Goal: Transaction & Acquisition: Purchase product/service

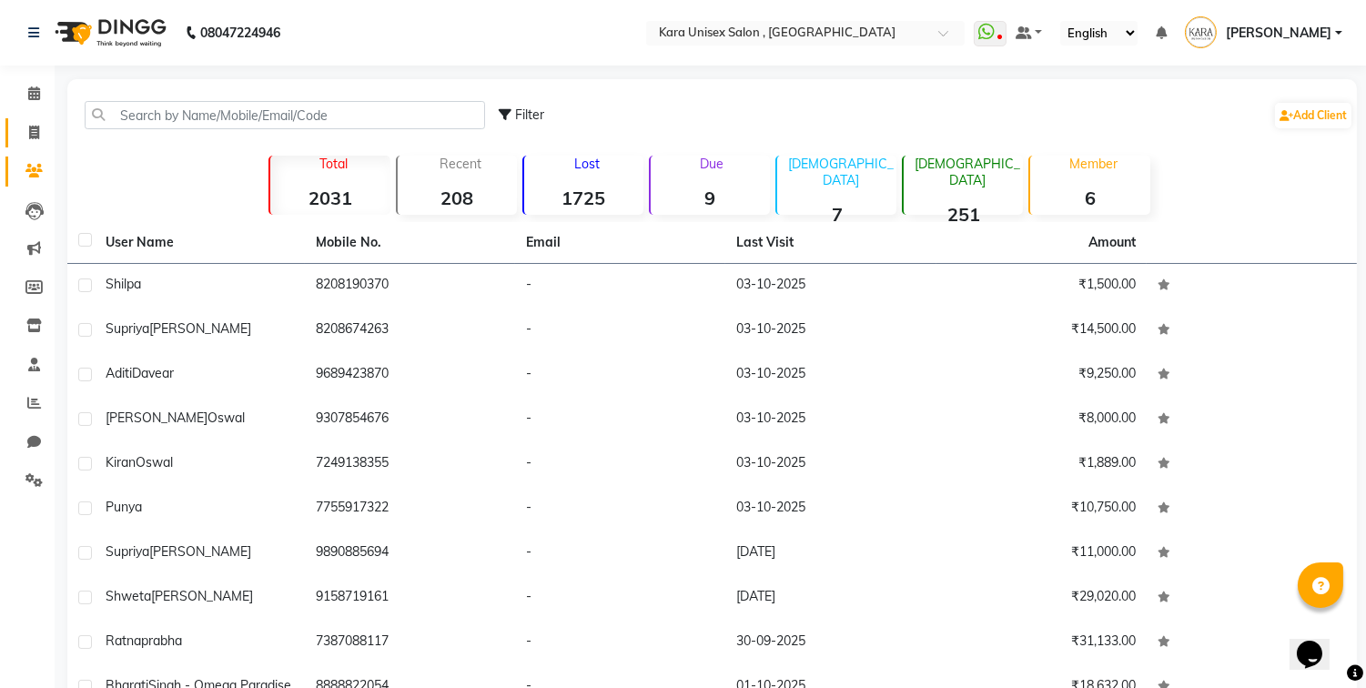
click at [28, 120] on link "Invoice" at bounding box center [27, 133] width 44 height 30
select select "7293"
select select "service"
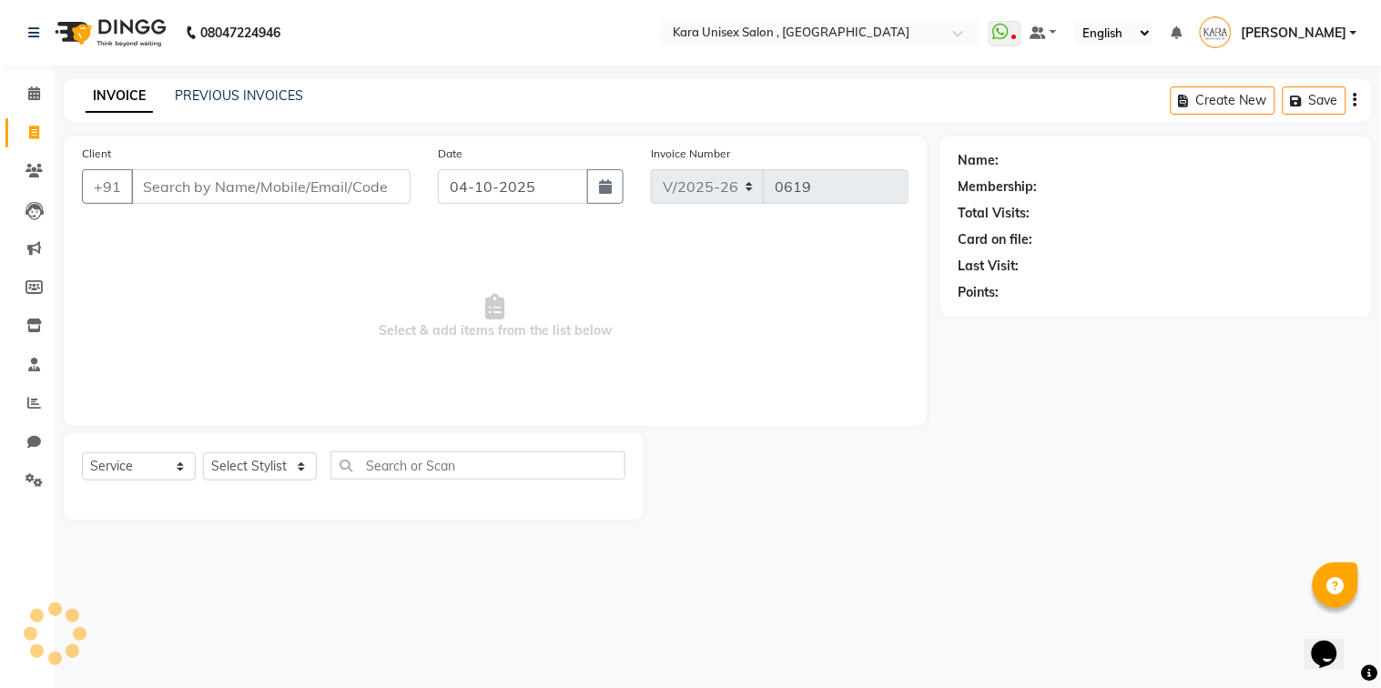
click at [189, 187] on input "Client" at bounding box center [270, 186] width 279 height 35
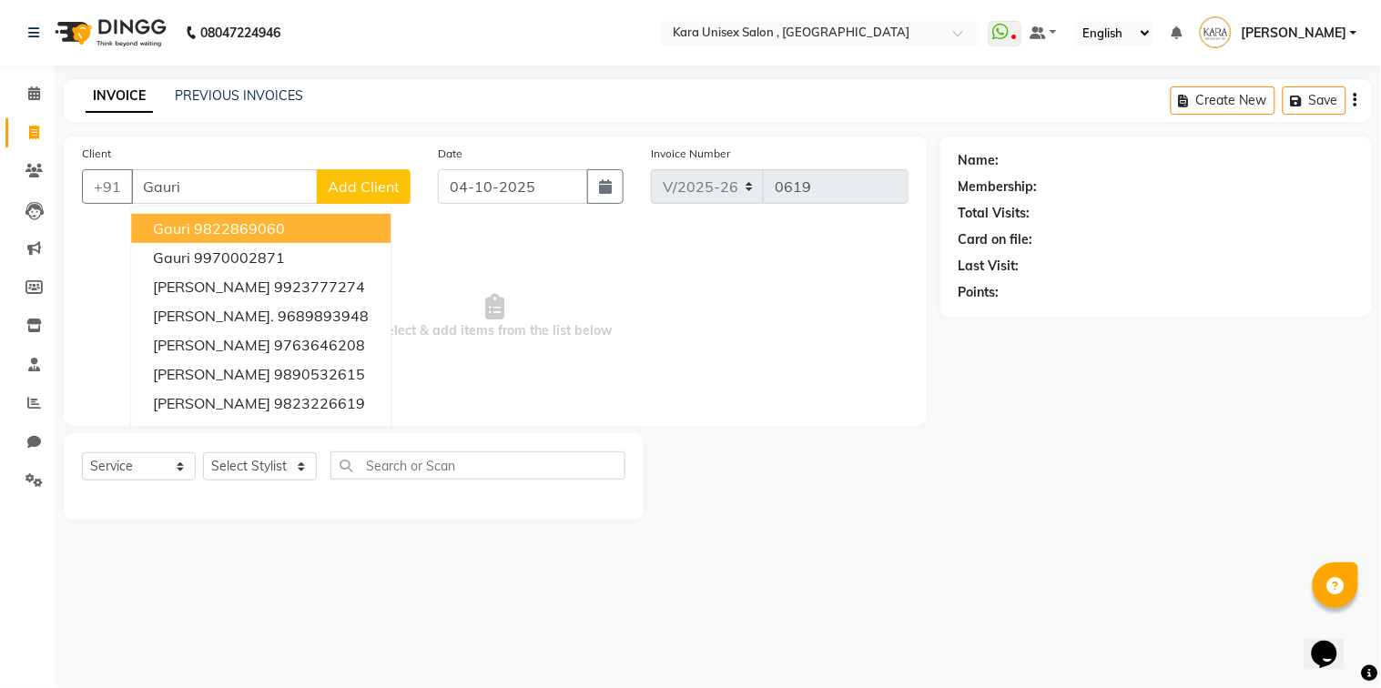
click at [305, 223] on button "gauri 9822869060" at bounding box center [260, 228] width 259 height 29
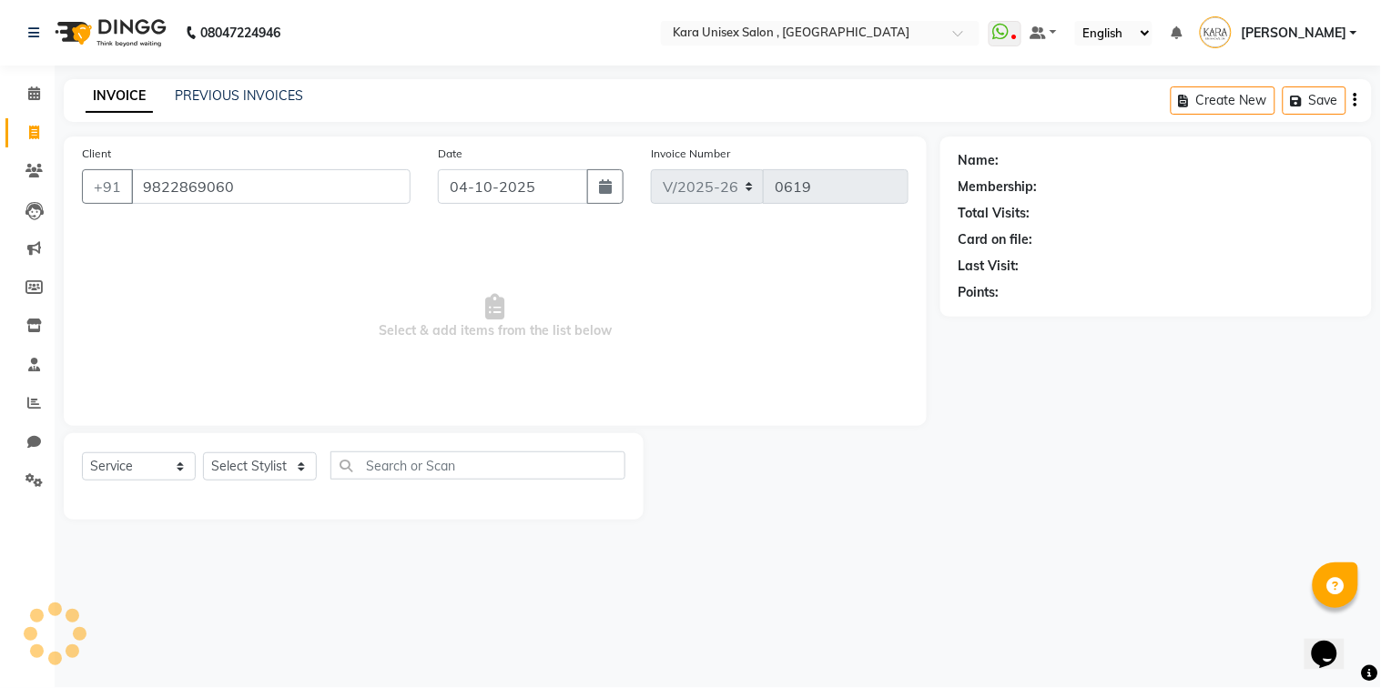
type input "9822869060"
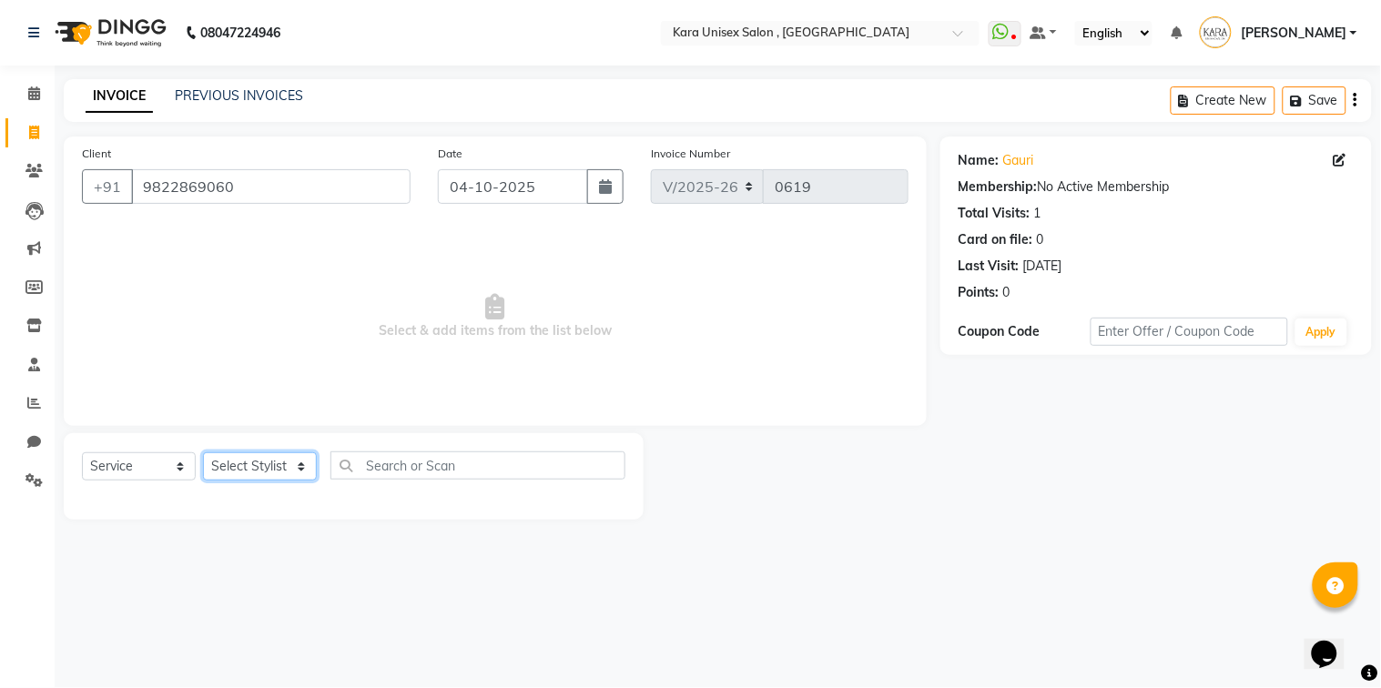
select select "70487"
click at [203, 453] on select "Select Stylist Aditi Fand [PERSON_NAME] Guru [PERSON_NAME] Neha [PERSON_NAME] […" at bounding box center [260, 466] width 114 height 28
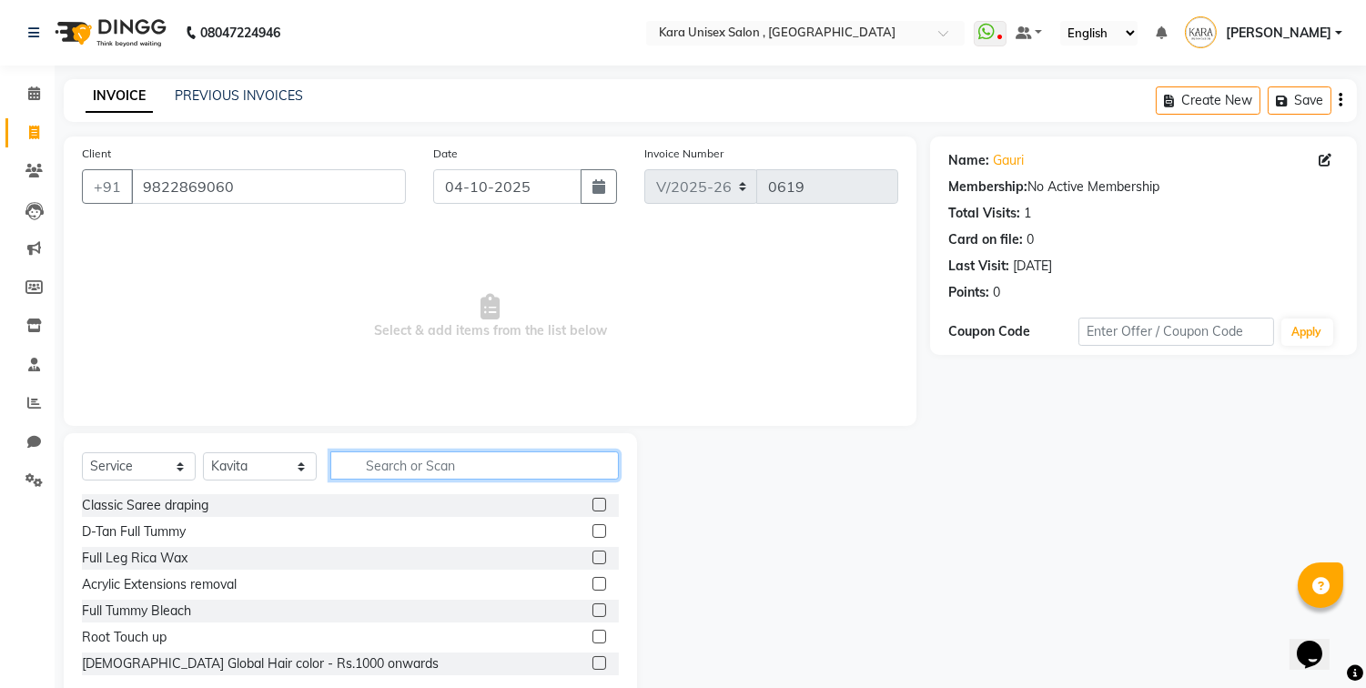
click at [450, 467] on input "text" at bounding box center [474, 465] width 288 height 28
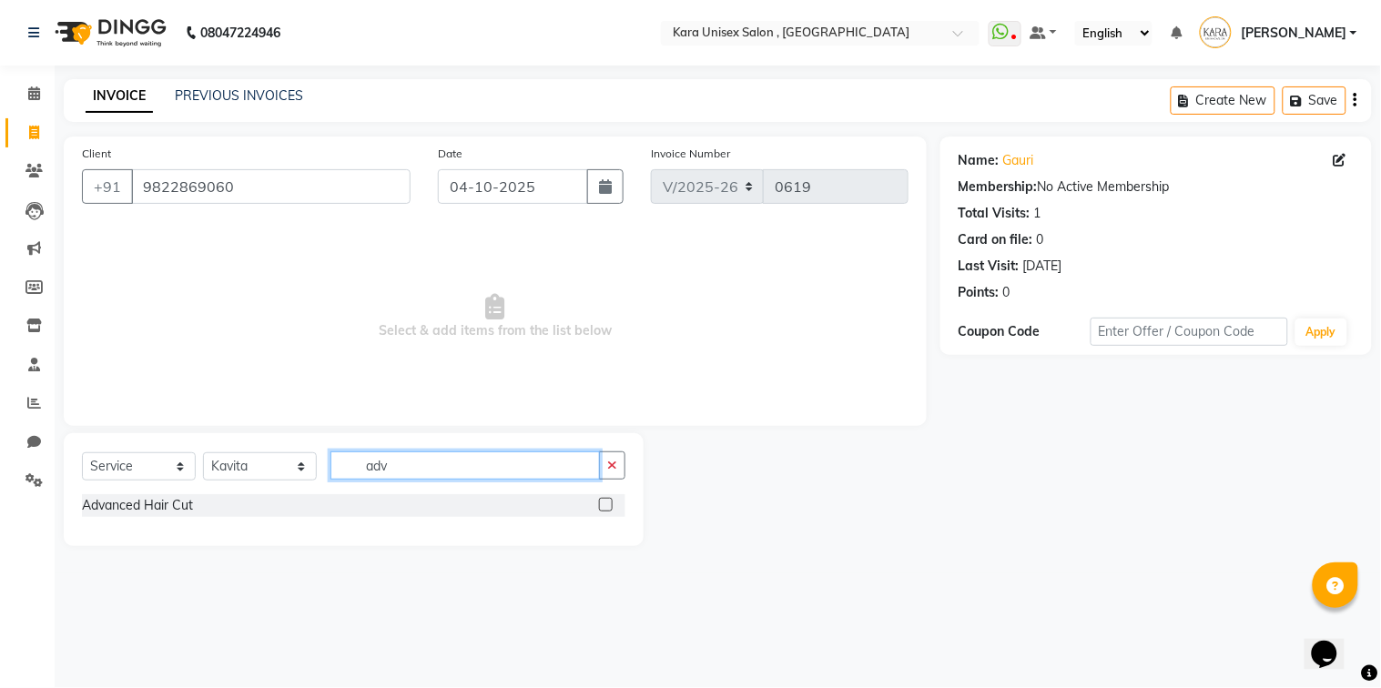
type input "adv"
click at [604, 501] on label at bounding box center [606, 505] width 14 height 14
click at [604, 501] on input "checkbox" at bounding box center [605, 506] width 12 height 12
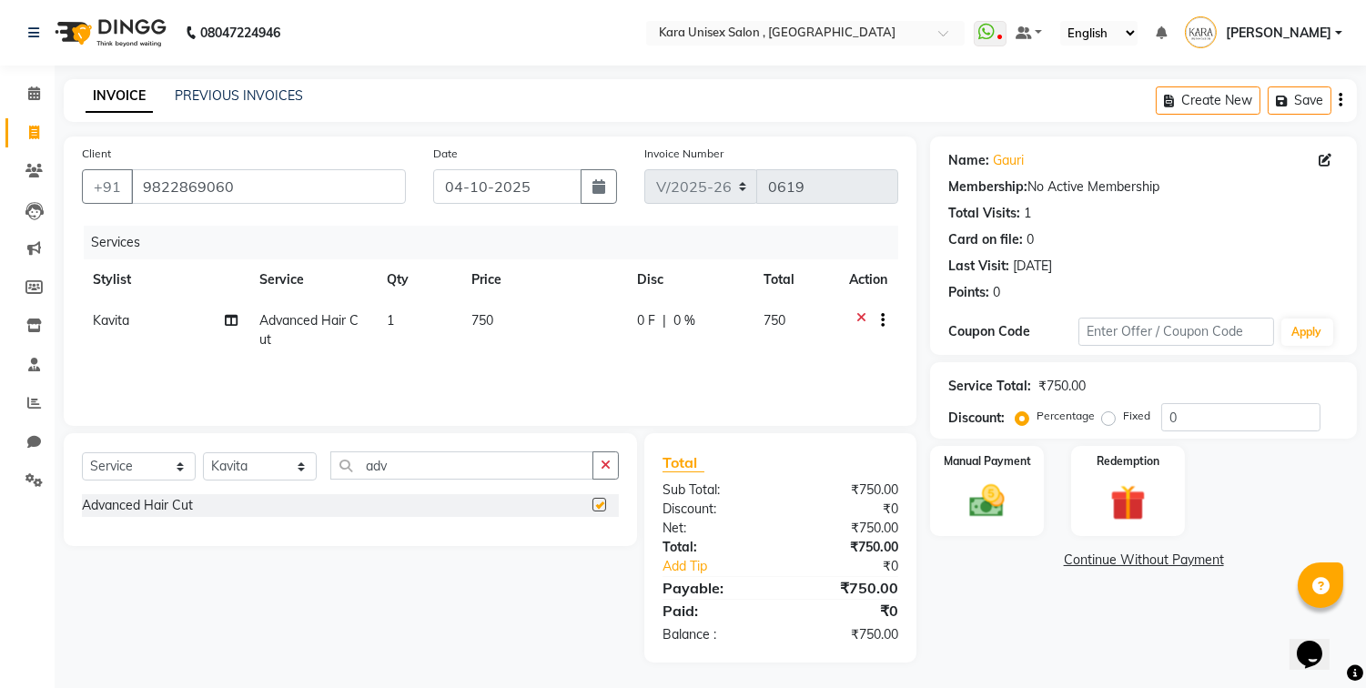
checkbox input "false"
click at [485, 320] on span "750" at bounding box center [482, 320] width 22 height 16
select select "70487"
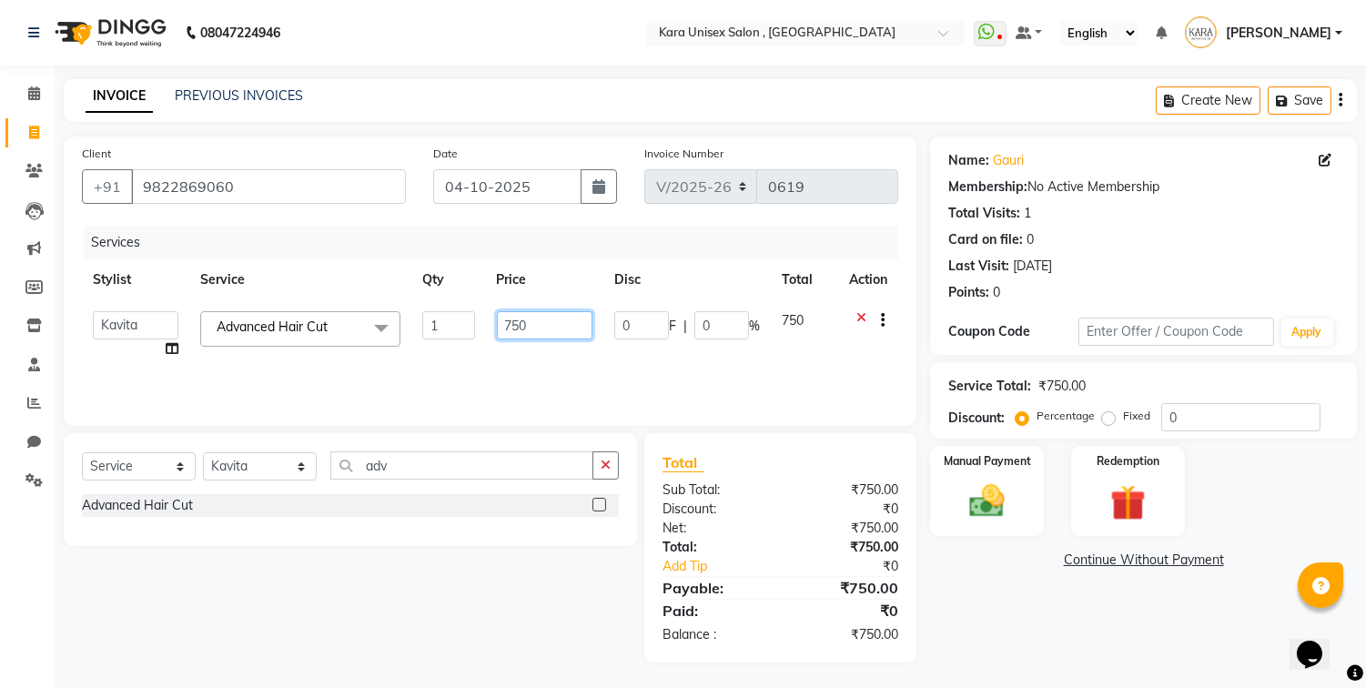
click at [507, 321] on input "750" at bounding box center [545, 325] width 96 height 28
type input "550"
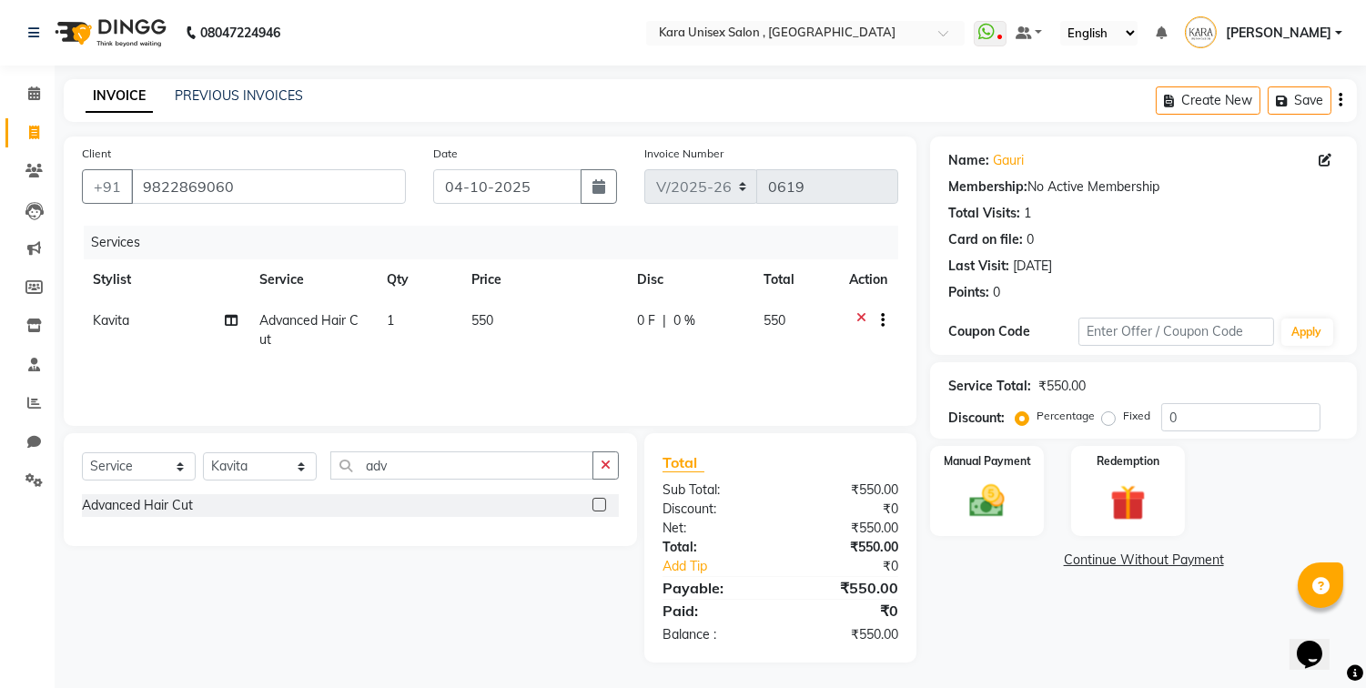
click at [1078, 608] on div "Name: Gauri Membership: No Active Membership Total Visits: 1 Card on file: 0 La…" at bounding box center [1150, 400] width 440 height 526
click at [1017, 515] on div "Manual Payment" at bounding box center [987, 490] width 118 height 93
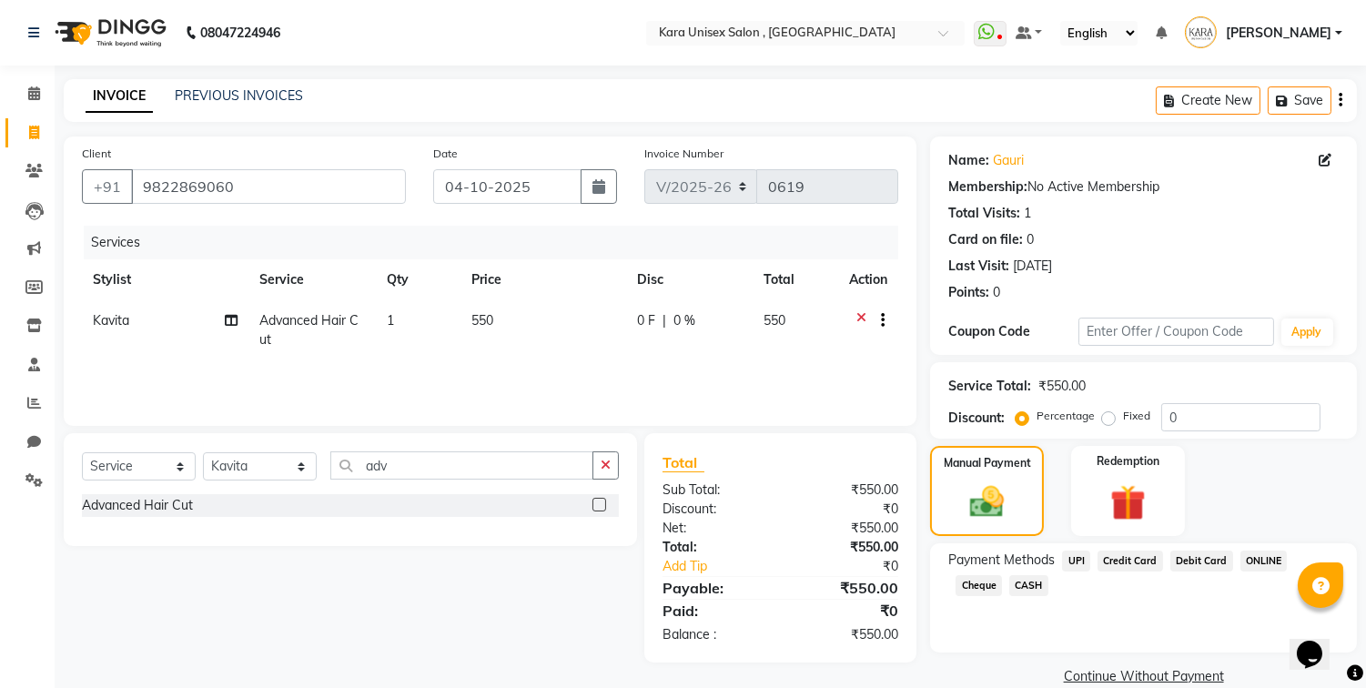
click at [1069, 562] on span "UPI" at bounding box center [1076, 561] width 28 height 21
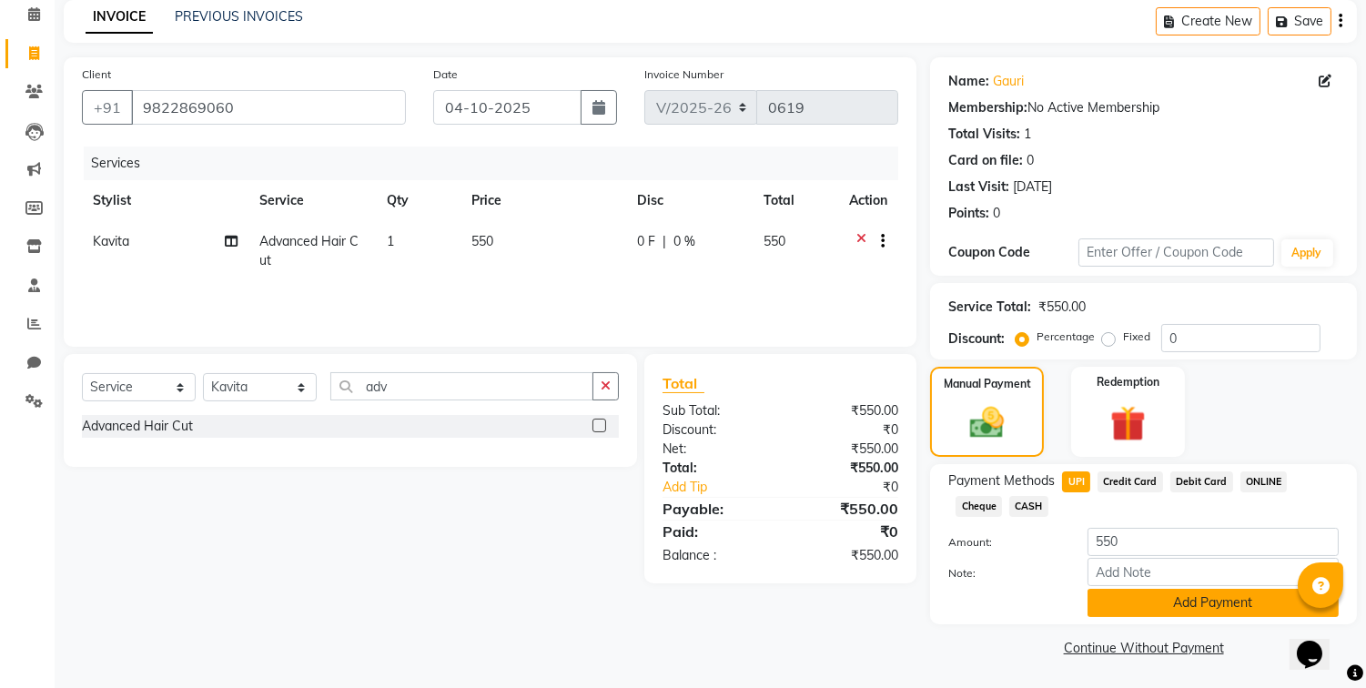
click at [1098, 593] on button "Add Payment" at bounding box center [1213, 603] width 251 height 28
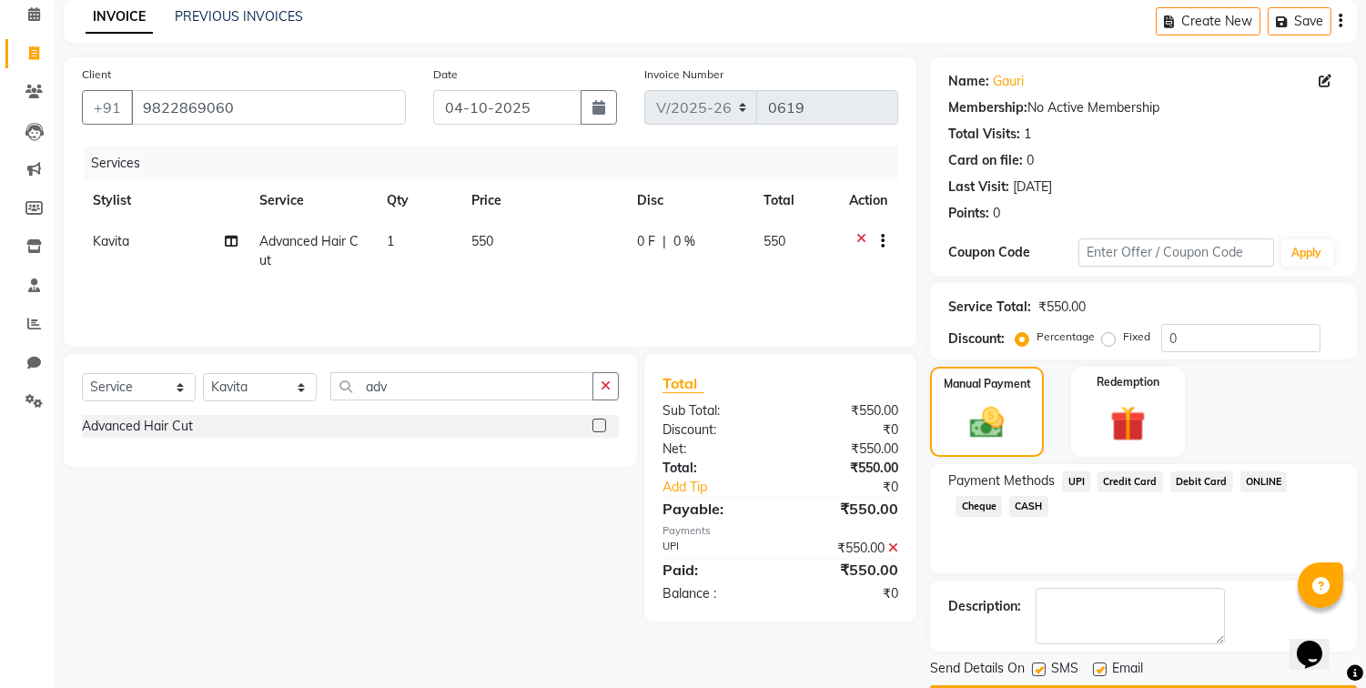
scroll to position [130, 0]
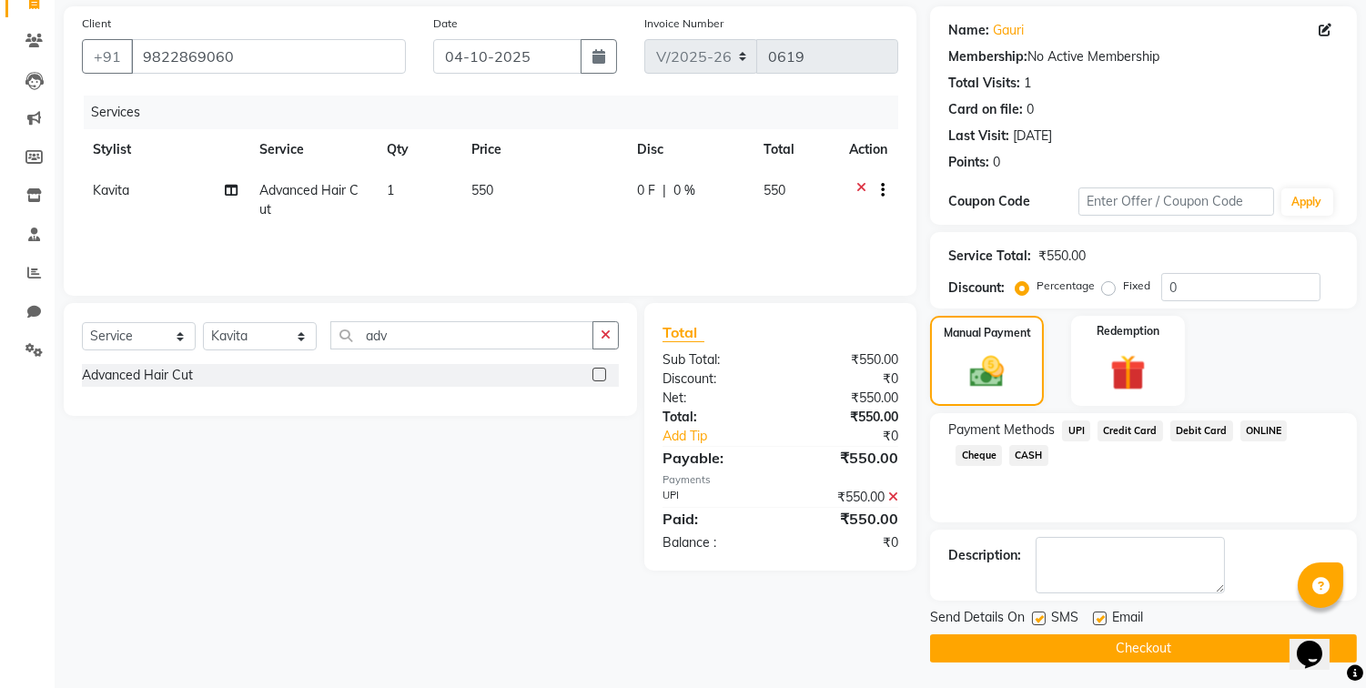
click at [1129, 648] on button "Checkout" at bounding box center [1143, 648] width 427 height 28
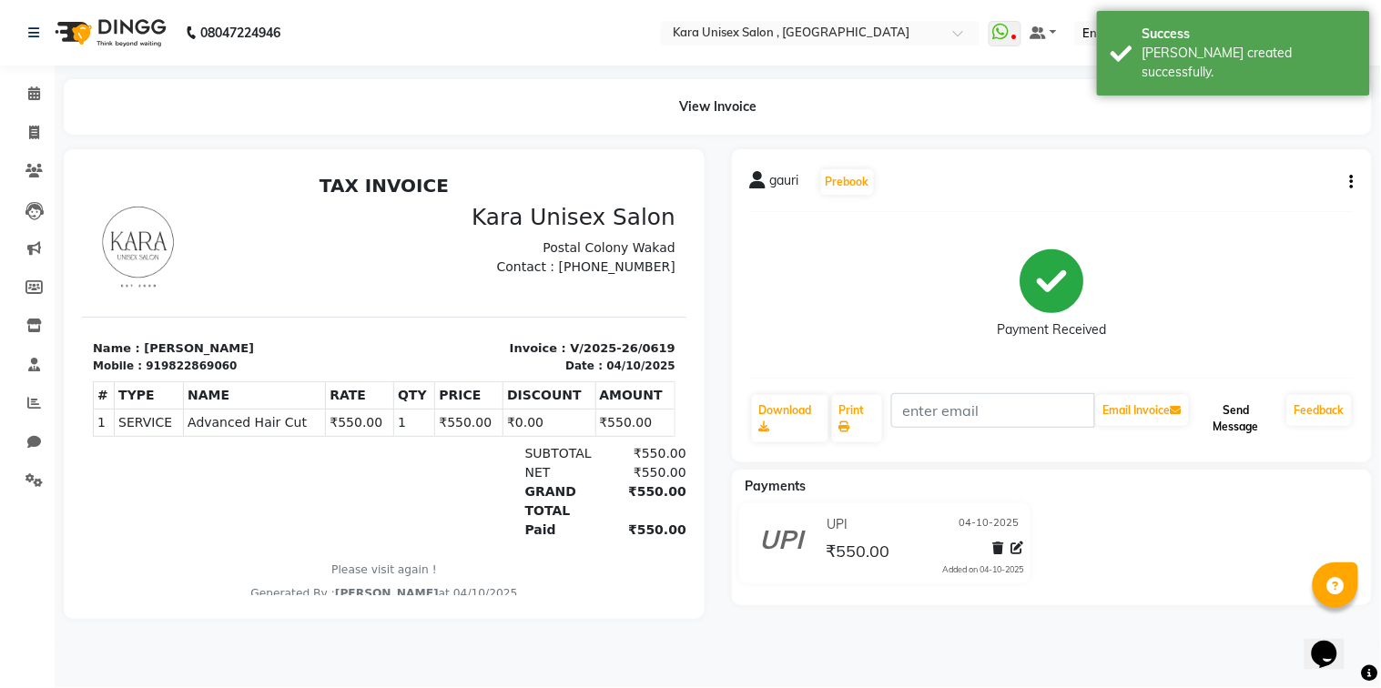
click at [1230, 417] on button "Send Message" at bounding box center [1235, 418] width 87 height 47
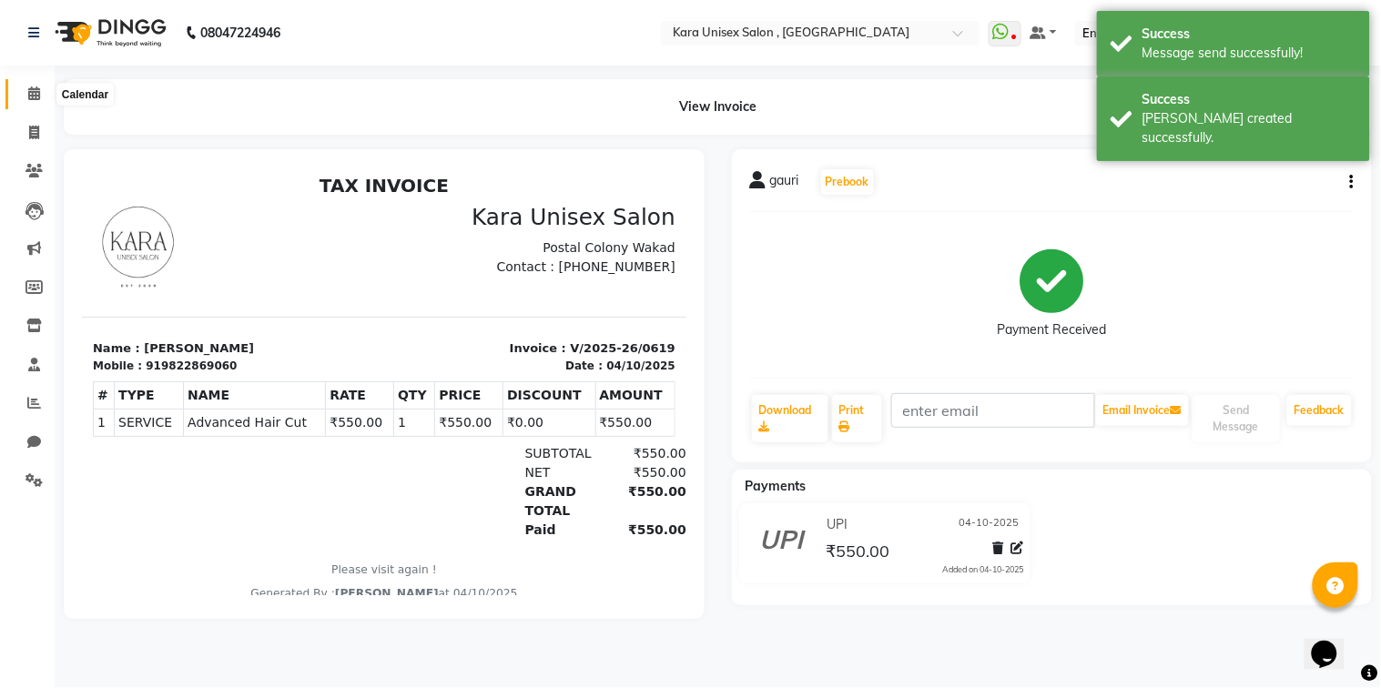
click at [33, 102] on span at bounding box center [34, 94] width 32 height 21
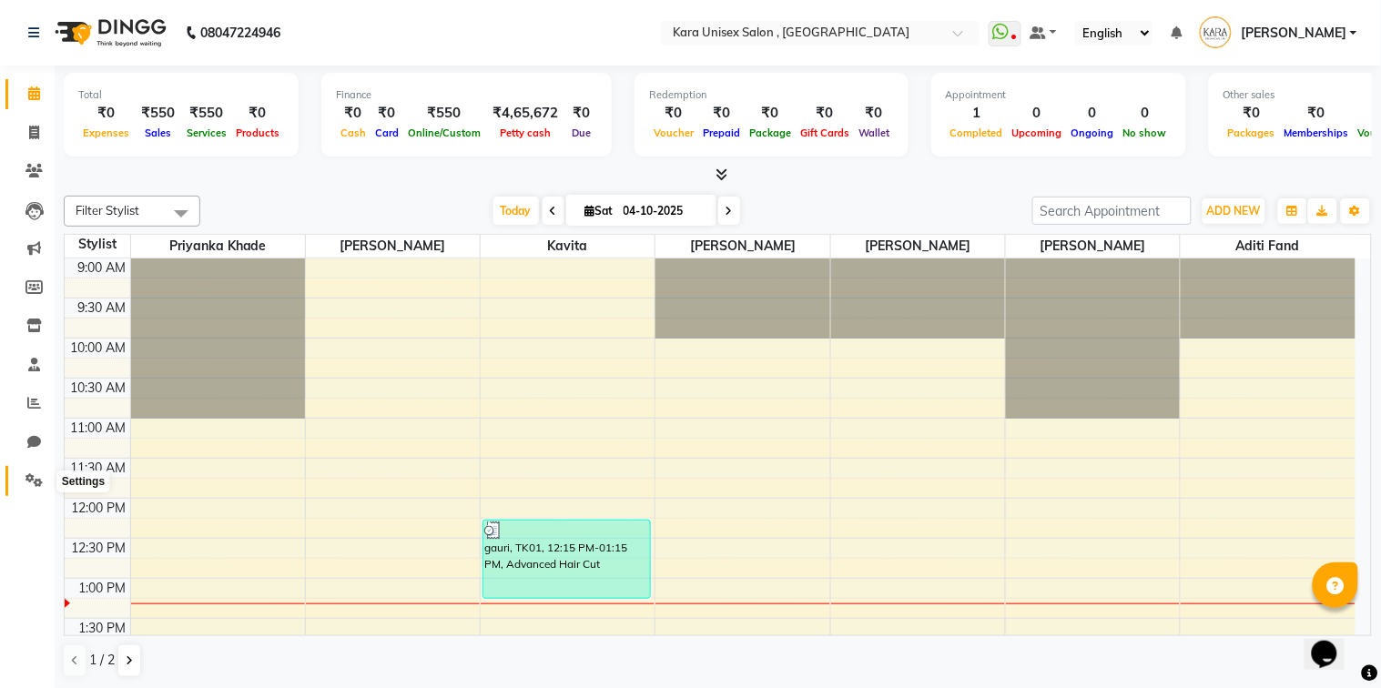
click at [34, 483] on icon at bounding box center [33, 480] width 17 height 14
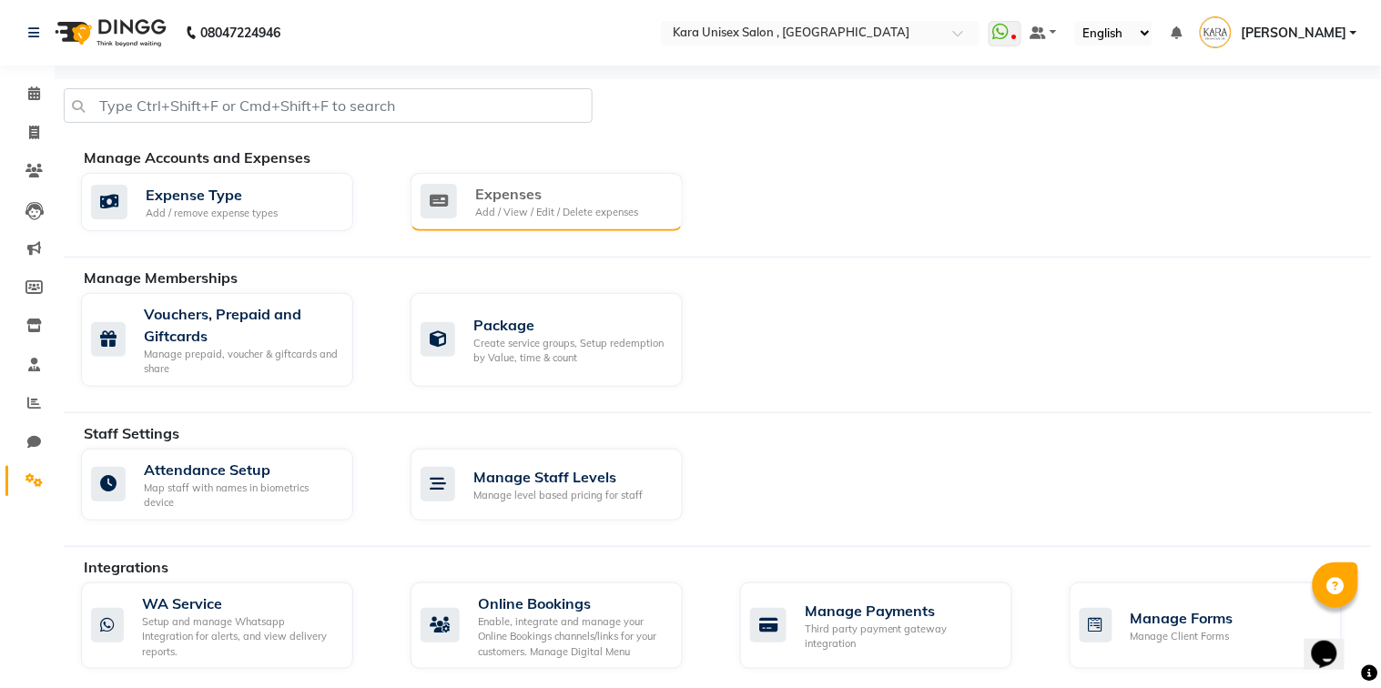
click at [552, 220] on div "Expenses Add / View / Edit / Delete expenses" at bounding box center [546, 202] width 272 height 58
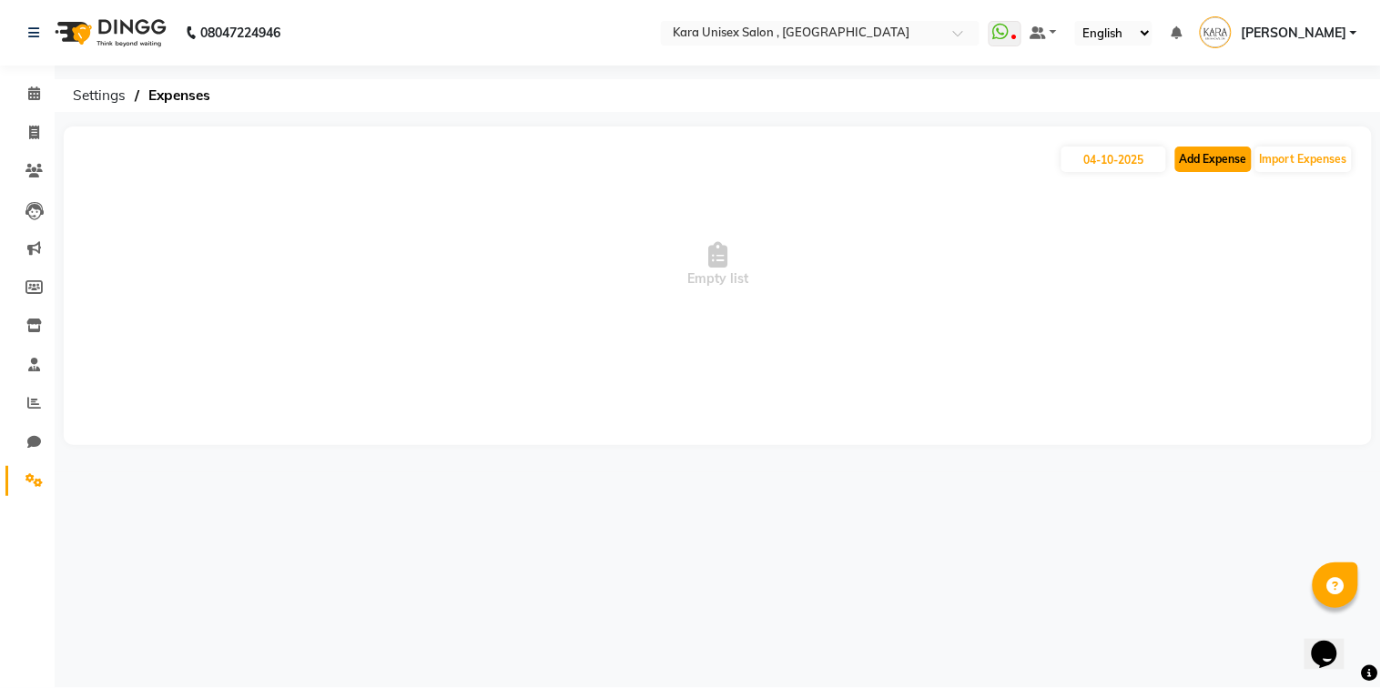
click at [1230, 166] on button "Add Expense" at bounding box center [1213, 159] width 76 height 25
select select "1"
select select "6380"
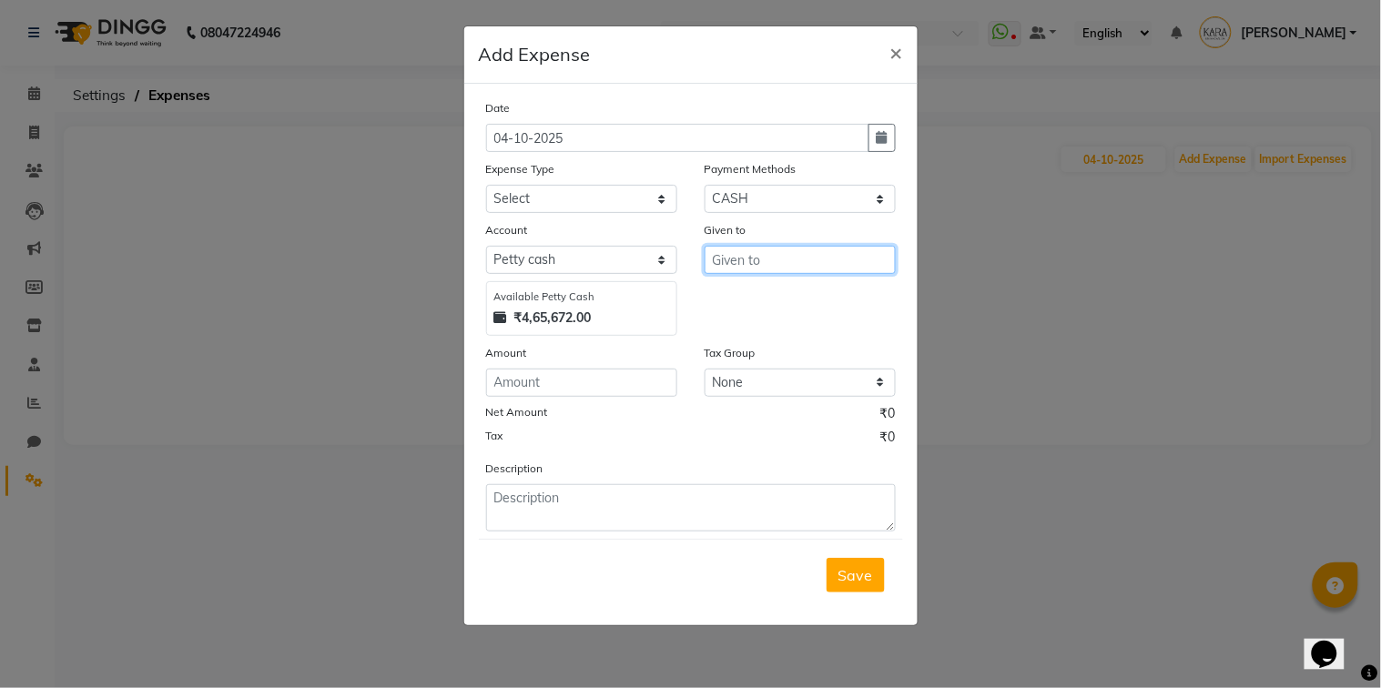
click at [761, 269] on input "text" at bounding box center [799, 260] width 191 height 28
click at [769, 257] on input "text" at bounding box center [799, 260] width 191 height 28
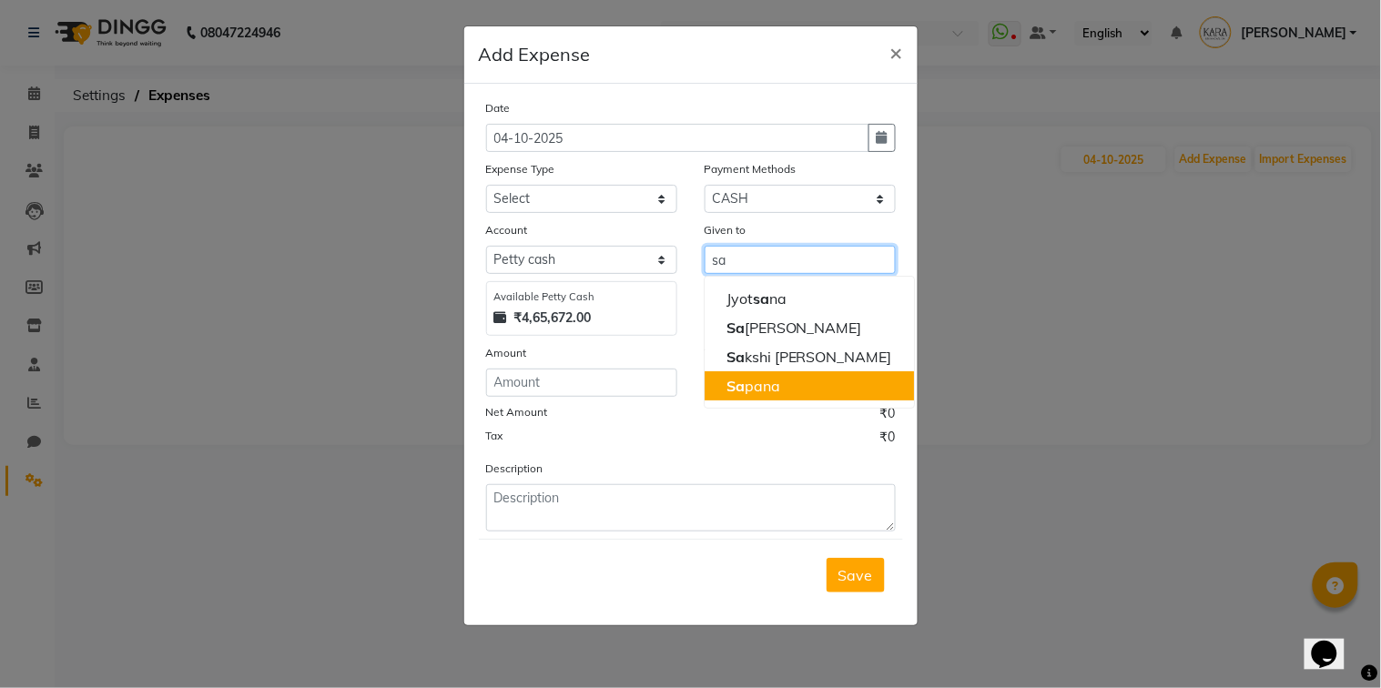
click at [788, 380] on button "Sa pana" at bounding box center [808, 385] width 209 height 29
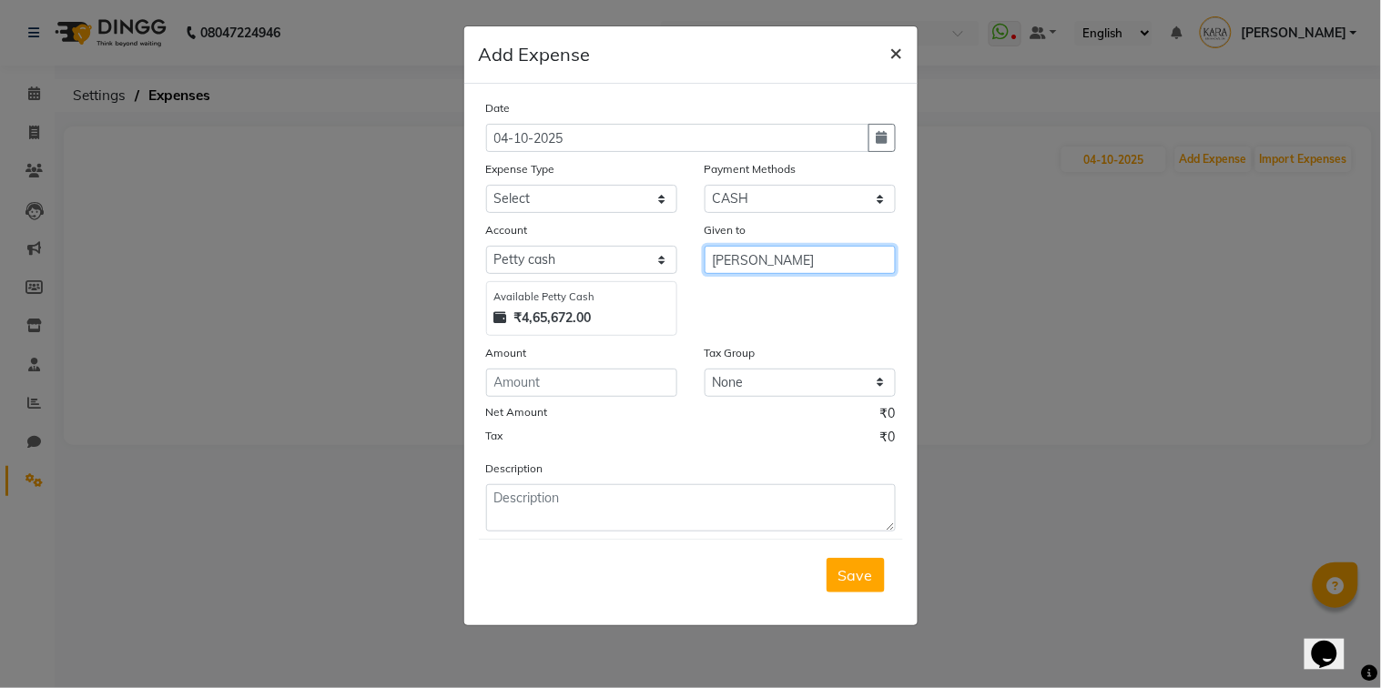
type input "[PERSON_NAME]"
click at [897, 51] on span "×" at bounding box center [896, 51] width 13 height 27
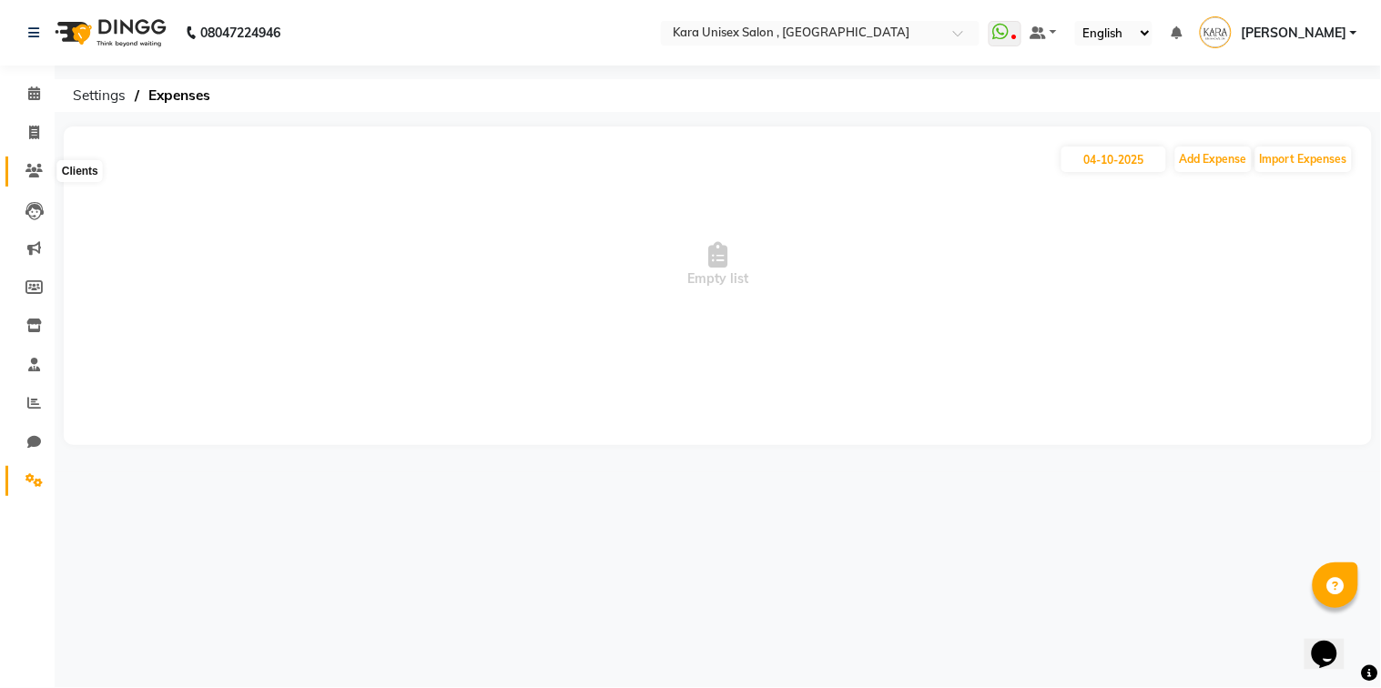
click at [32, 177] on icon at bounding box center [33, 171] width 17 height 14
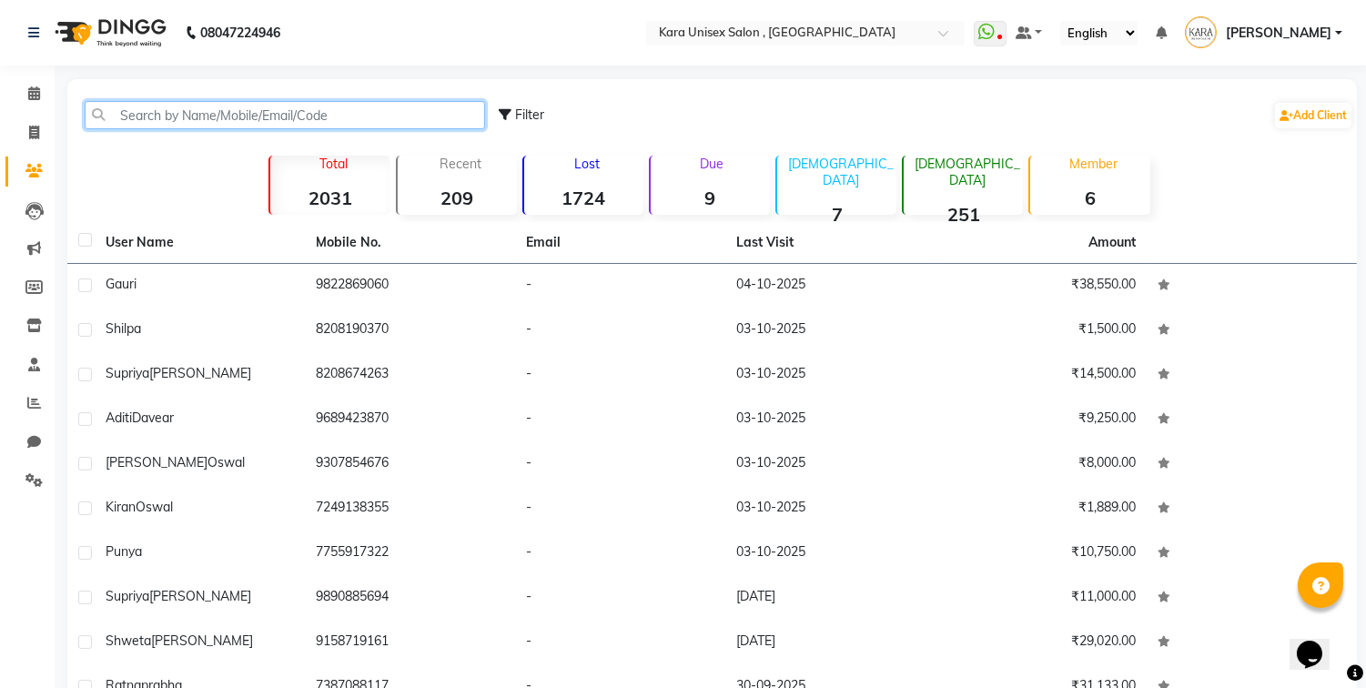
click at [157, 120] on input "text" at bounding box center [285, 115] width 400 height 28
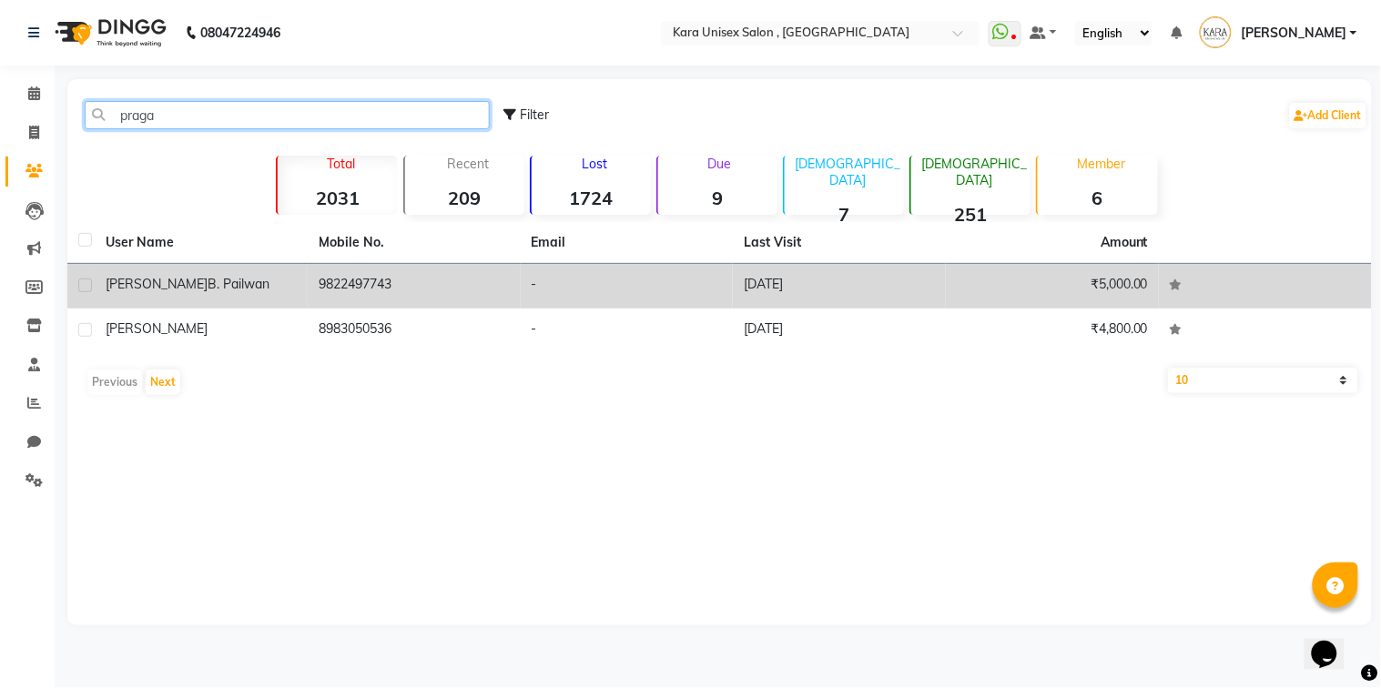
type input "praga"
click at [368, 285] on td "9822497743" at bounding box center [414, 286] width 213 height 45
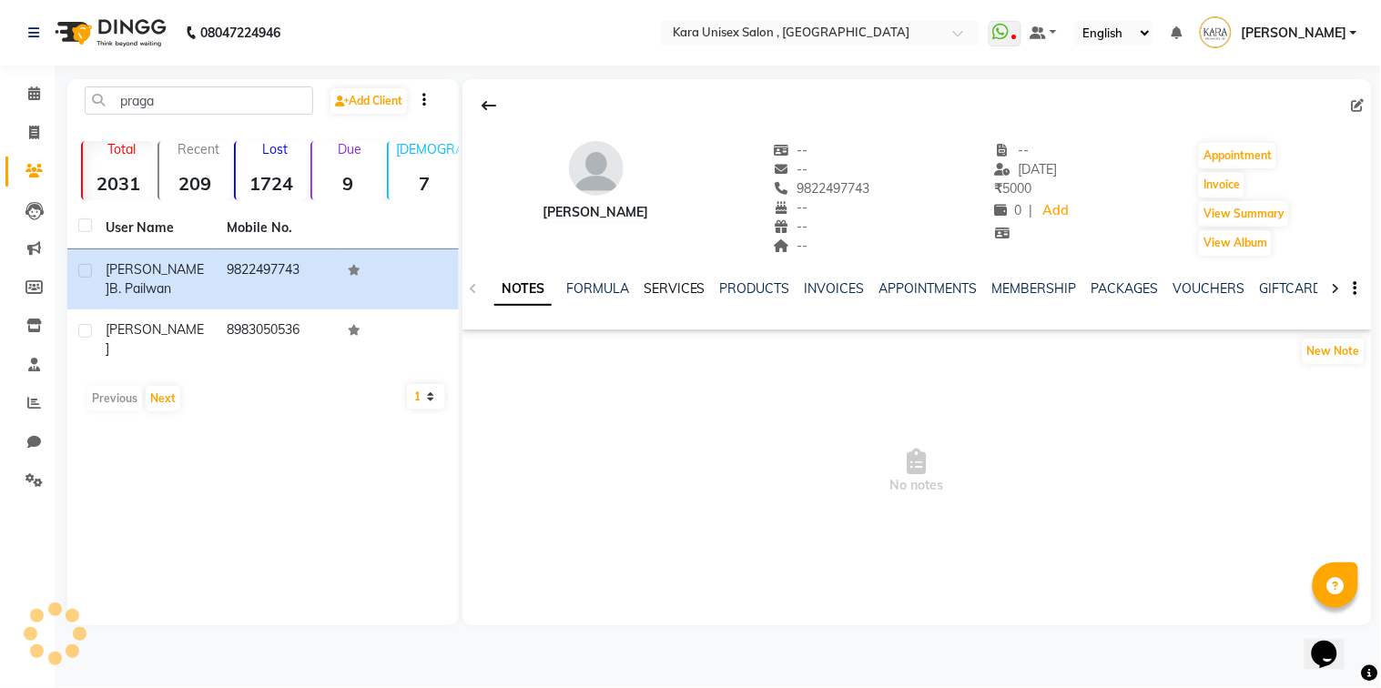
click at [676, 280] on link "SERVICES" at bounding box center [674, 288] width 62 height 16
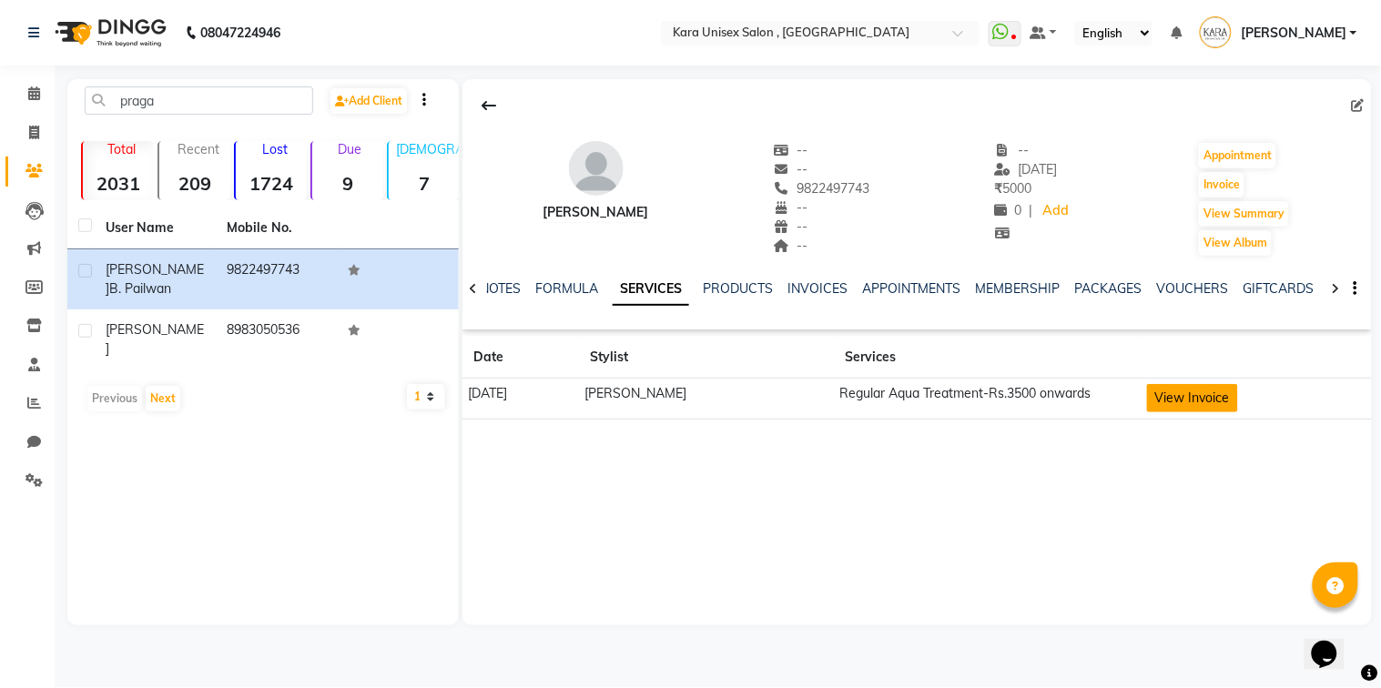
click at [1184, 400] on button "View Invoice" at bounding box center [1192, 398] width 91 height 28
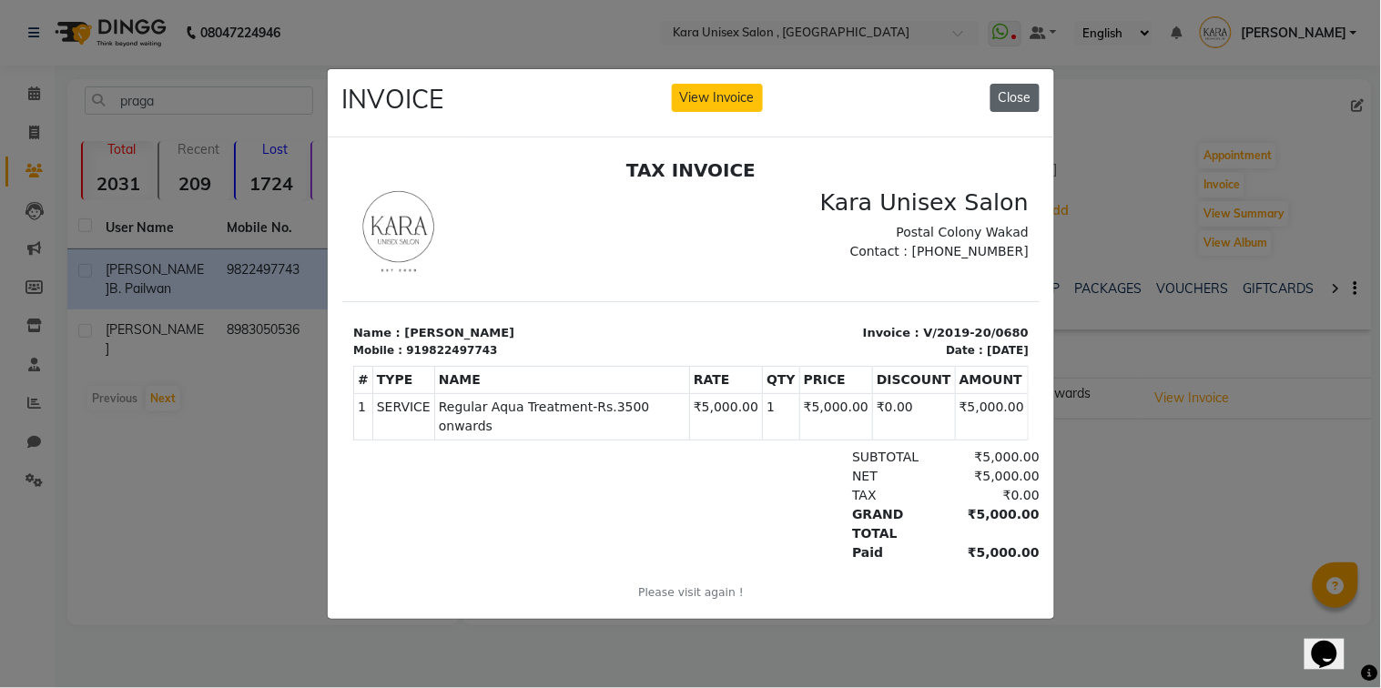
click at [1017, 104] on button "Close" at bounding box center [1014, 98] width 49 height 28
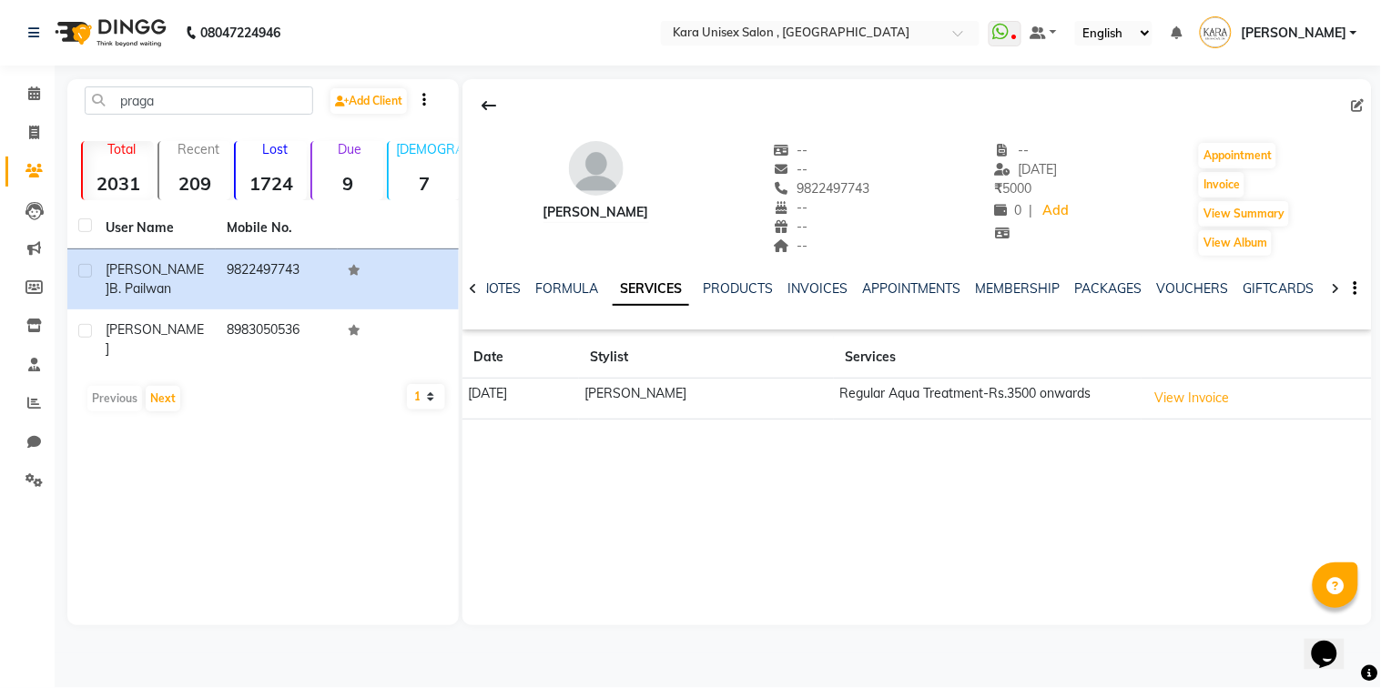
click at [874, 48] on nav "08047224946 Select Location × Kara Unisex Salon , [GEOGRAPHIC_DATA] WhatsApp St…" at bounding box center [690, 33] width 1381 height 66
click at [35, 490] on span at bounding box center [34, 481] width 32 height 21
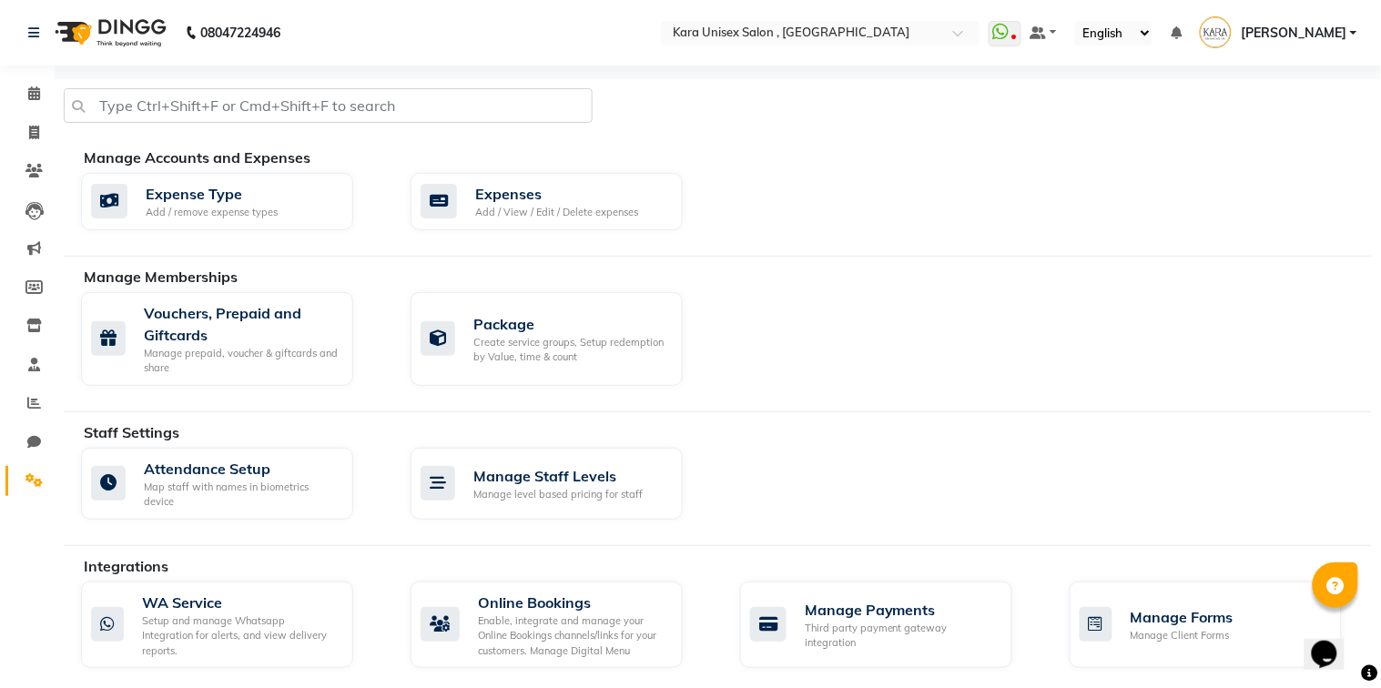
click at [35, 490] on span at bounding box center [34, 481] width 32 height 21
click at [590, 165] on div "Manage Accounts and Expenses" at bounding box center [734, 158] width 1301 height 22
click at [588, 191] on div "Expenses" at bounding box center [556, 194] width 163 height 22
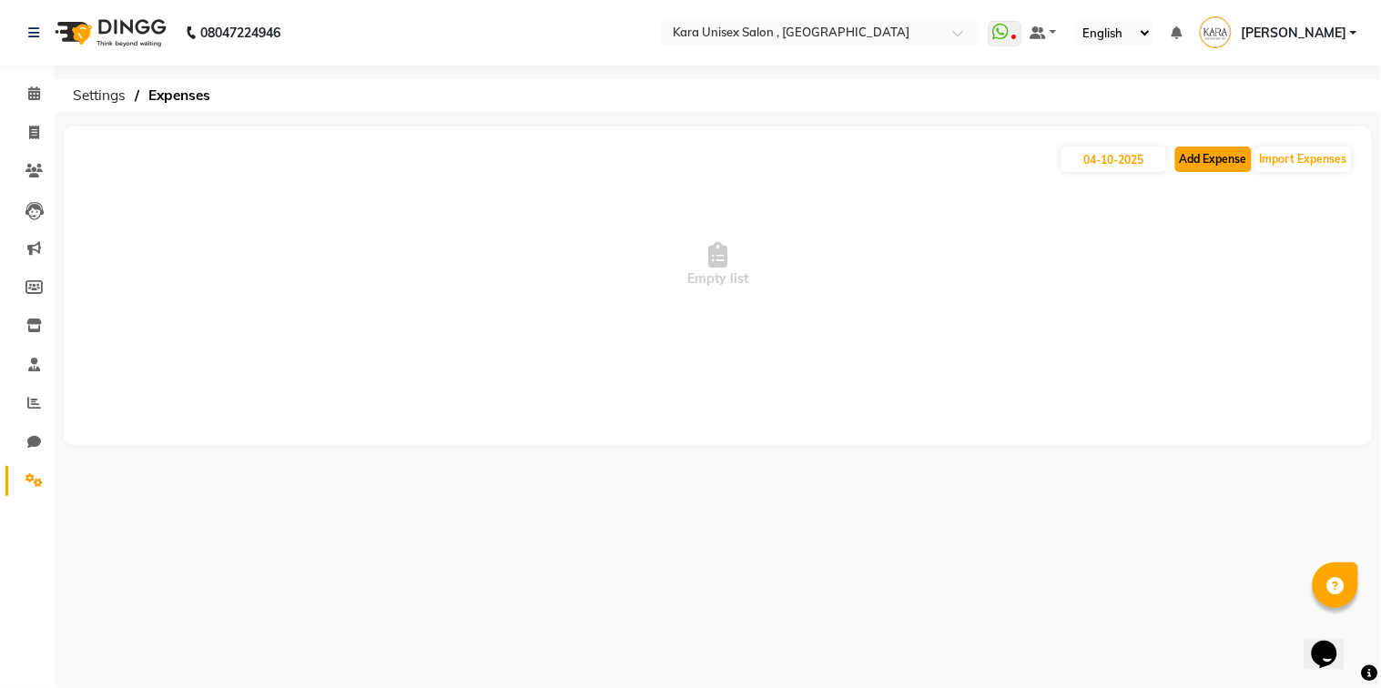
click at [1199, 160] on button "Add Expense" at bounding box center [1213, 159] width 76 height 25
select select "1"
select select "6380"
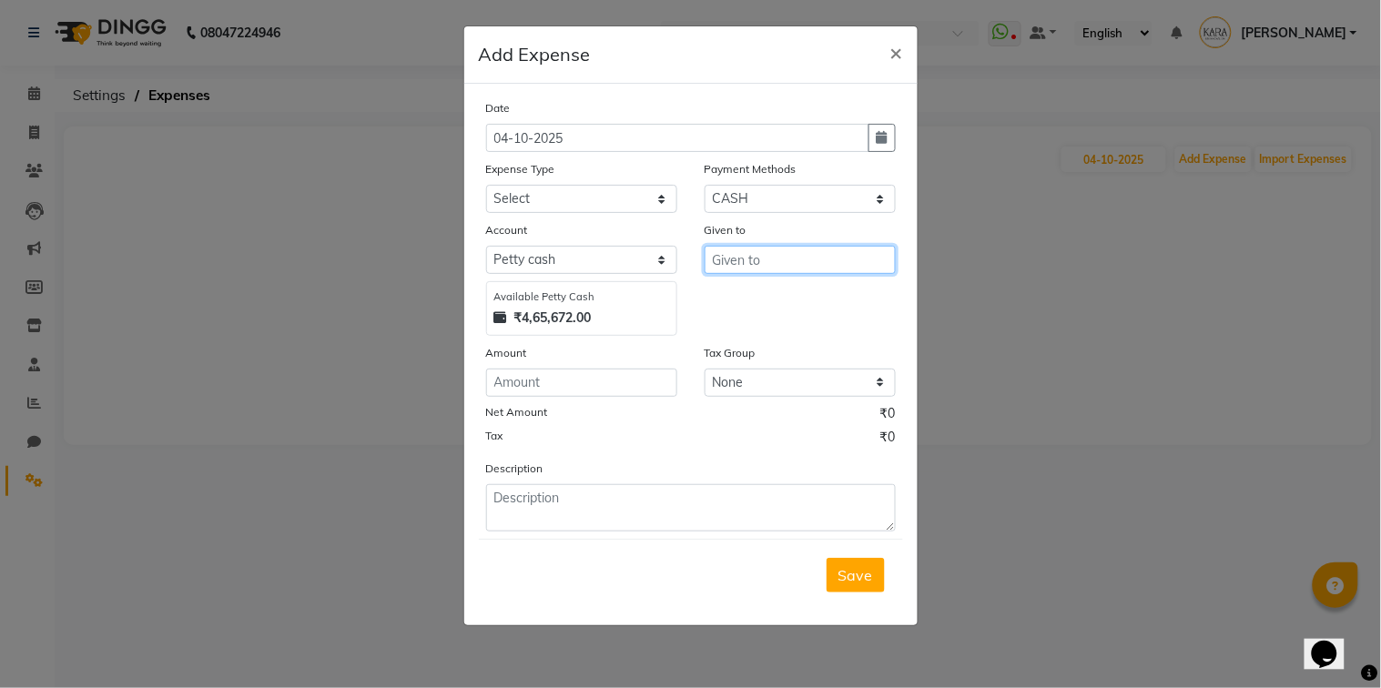
click at [756, 265] on input "text" at bounding box center [799, 260] width 191 height 28
click at [756, 294] on ngb-highlight "Sap [PERSON_NAME]" at bounding box center [798, 298] width 145 height 18
type input "[PERSON_NAME]"
click at [602, 386] on input "number" at bounding box center [581, 383] width 191 height 28
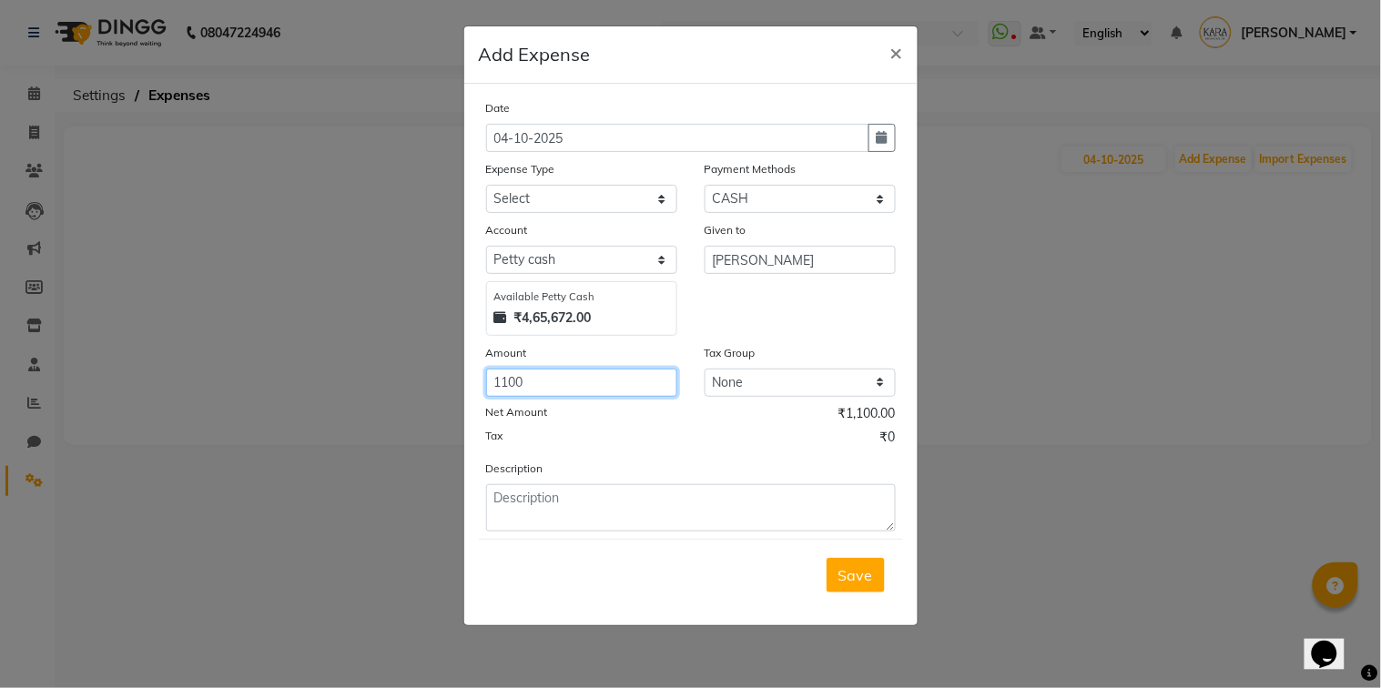
type input "1100"
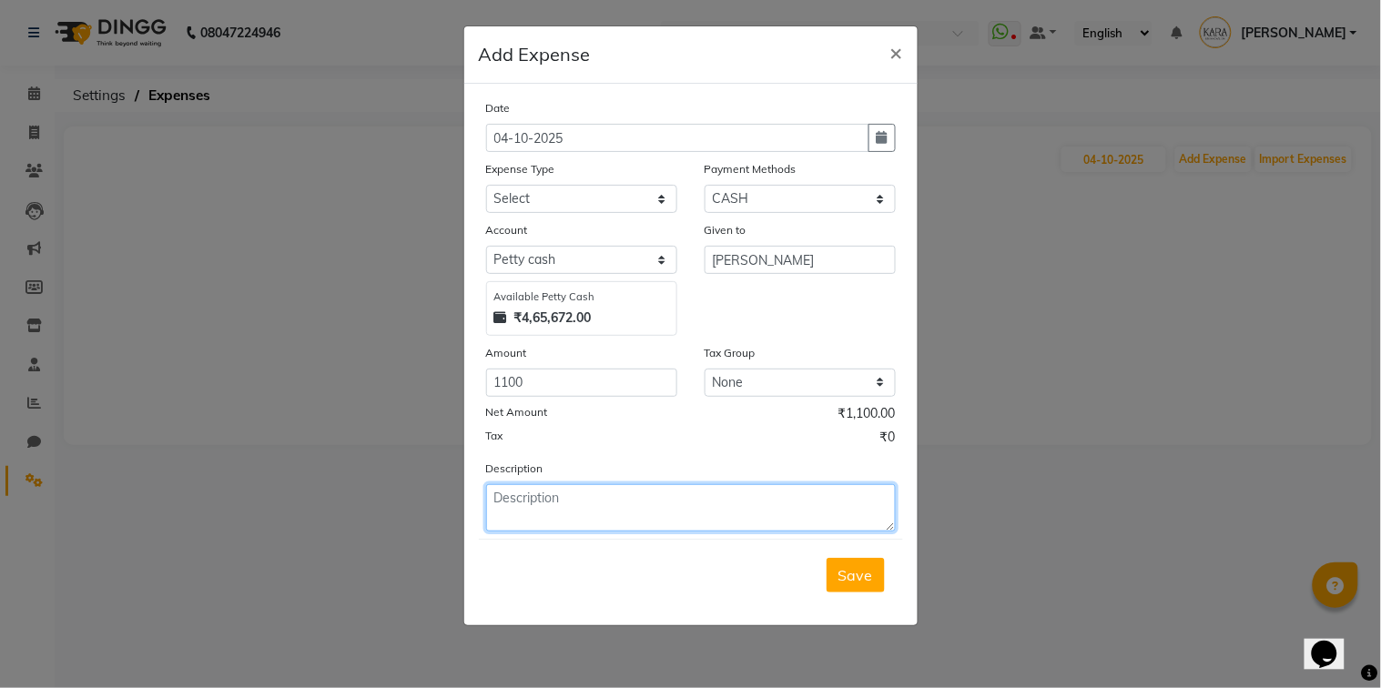
click at [619, 515] on textarea at bounding box center [691, 507] width 410 height 47
type textarea "f"
type textarea "Foil. Form Zerox, small water bottel, staples pins"
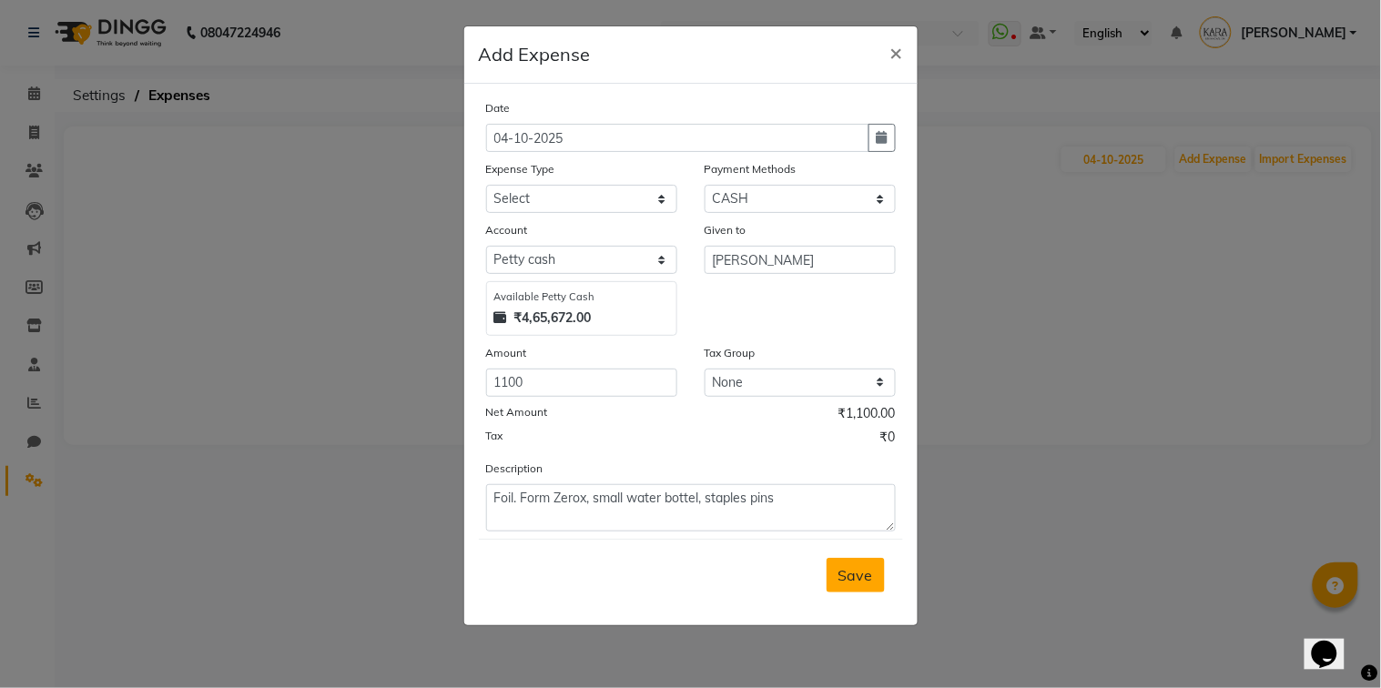
click at [874, 576] on button "Save" at bounding box center [855, 575] width 58 height 35
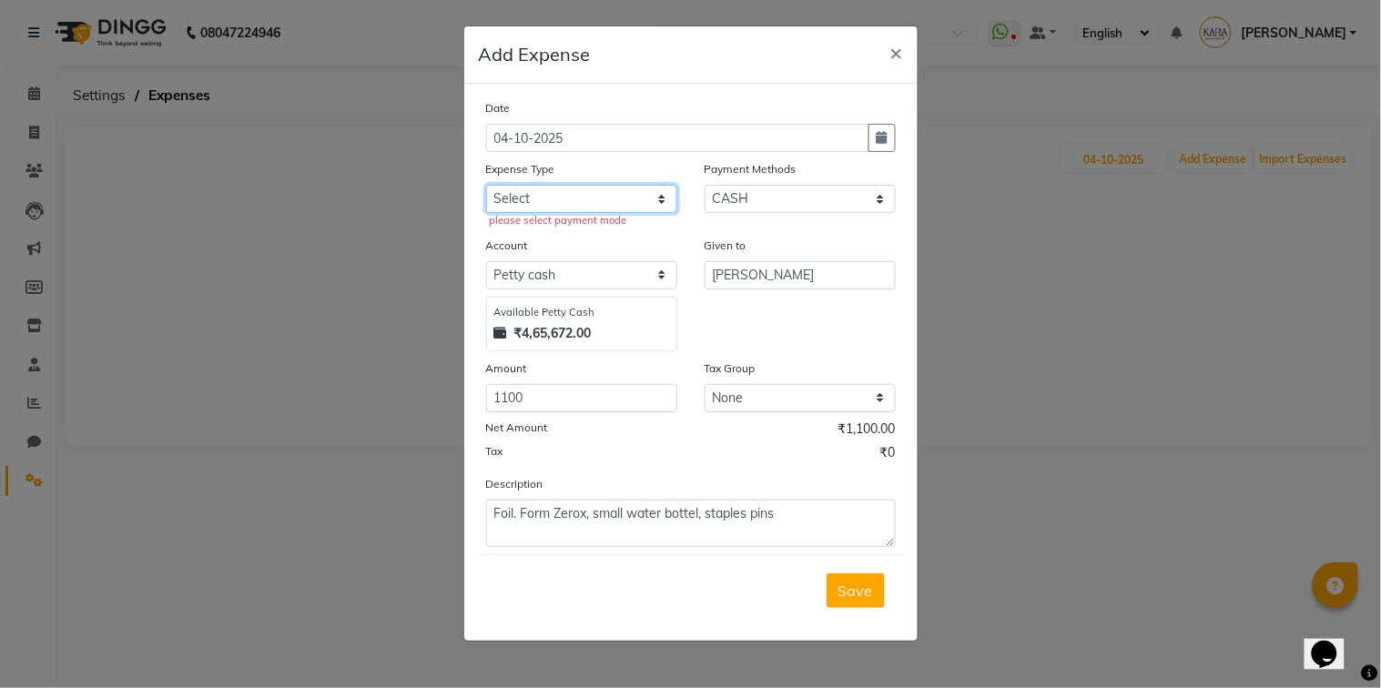
select select "21469"
click at [486, 185] on select "Select Advance Salary Bank charges Cash transfer to bank Client Snacks Clinical…" at bounding box center [581, 199] width 191 height 28
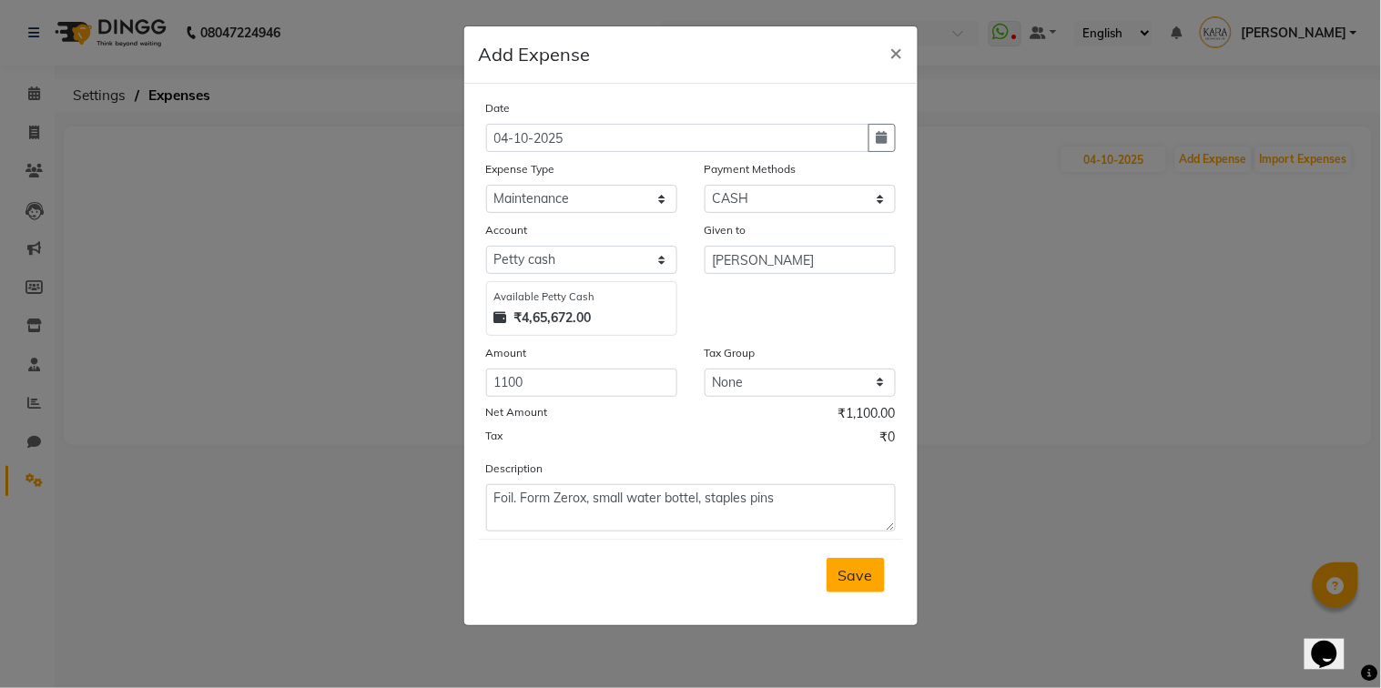
click at [845, 576] on span "Save" at bounding box center [855, 575] width 35 height 18
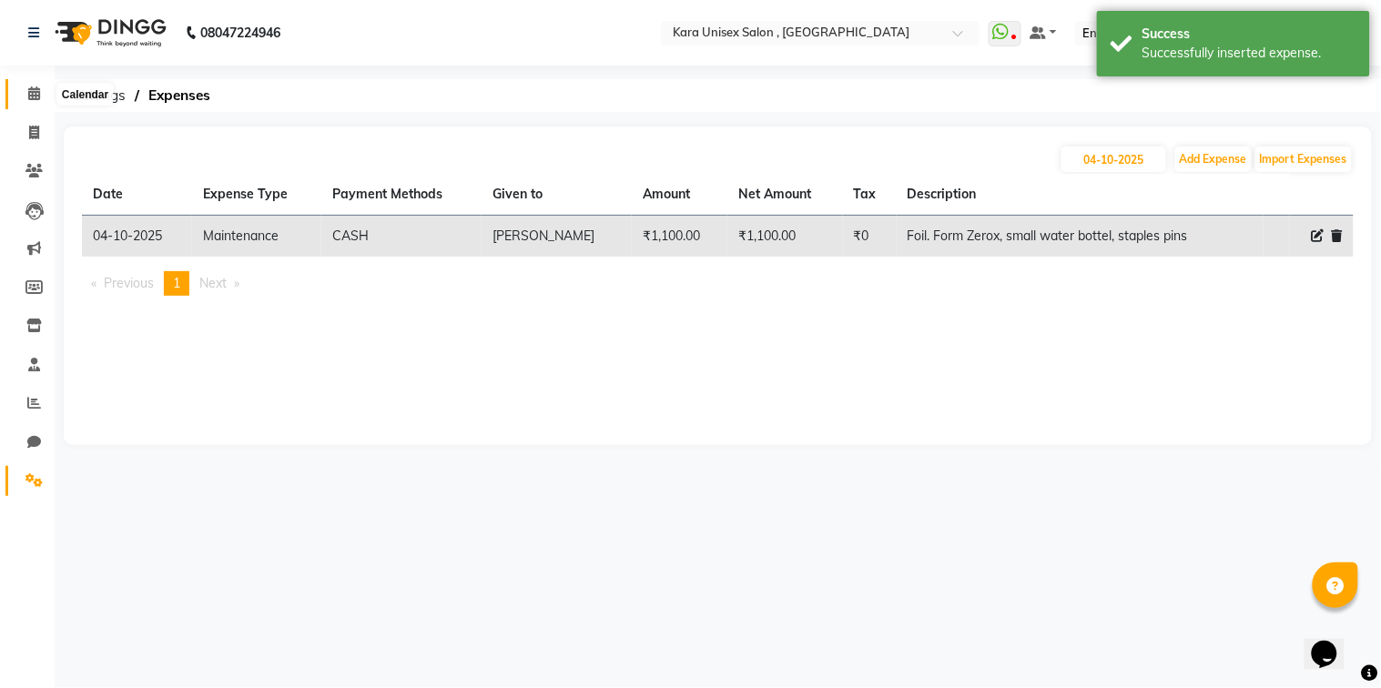
click at [29, 93] on icon at bounding box center [34, 93] width 12 height 14
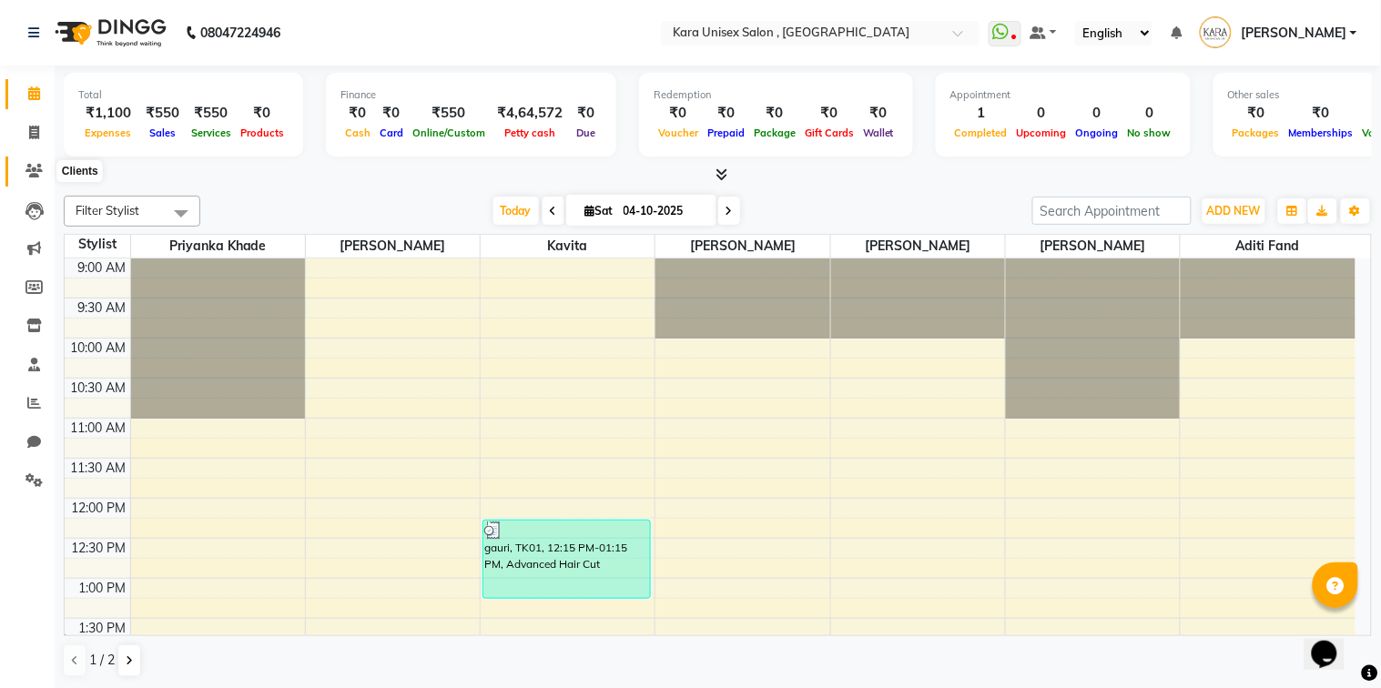
click at [33, 167] on icon at bounding box center [33, 171] width 17 height 14
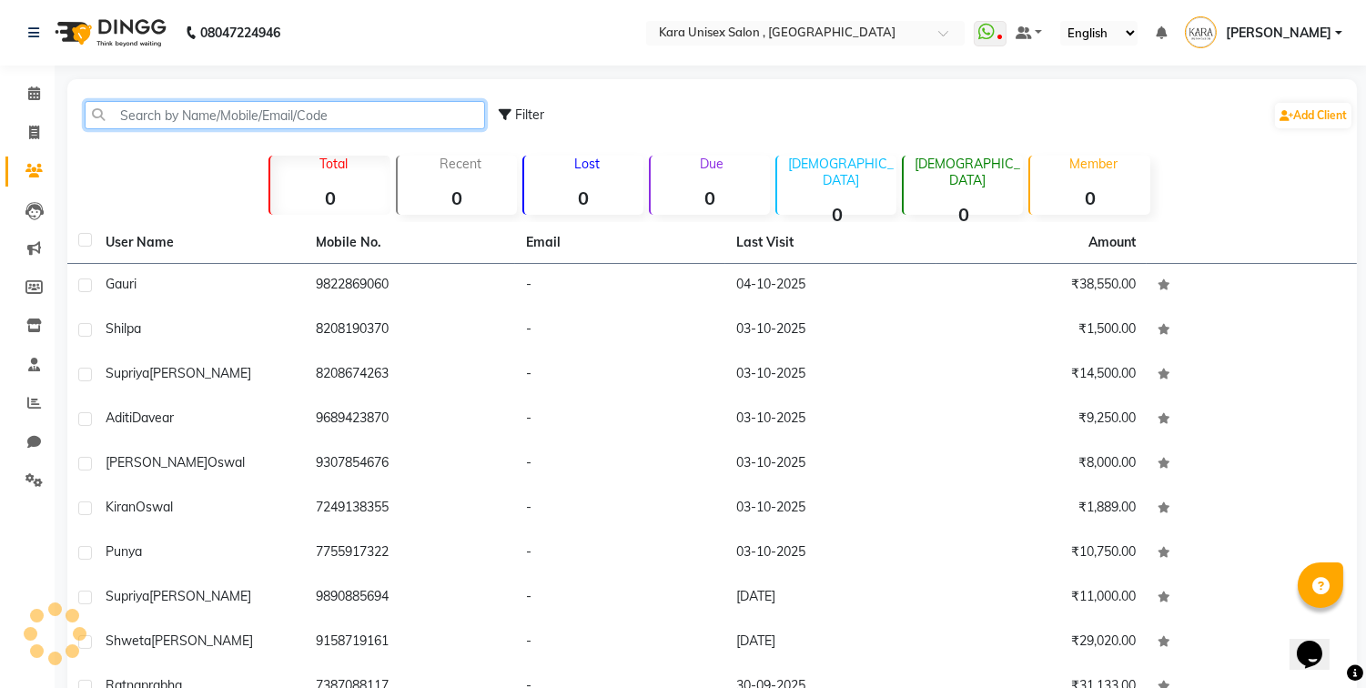
click at [167, 113] on input "text" at bounding box center [285, 115] width 400 height 28
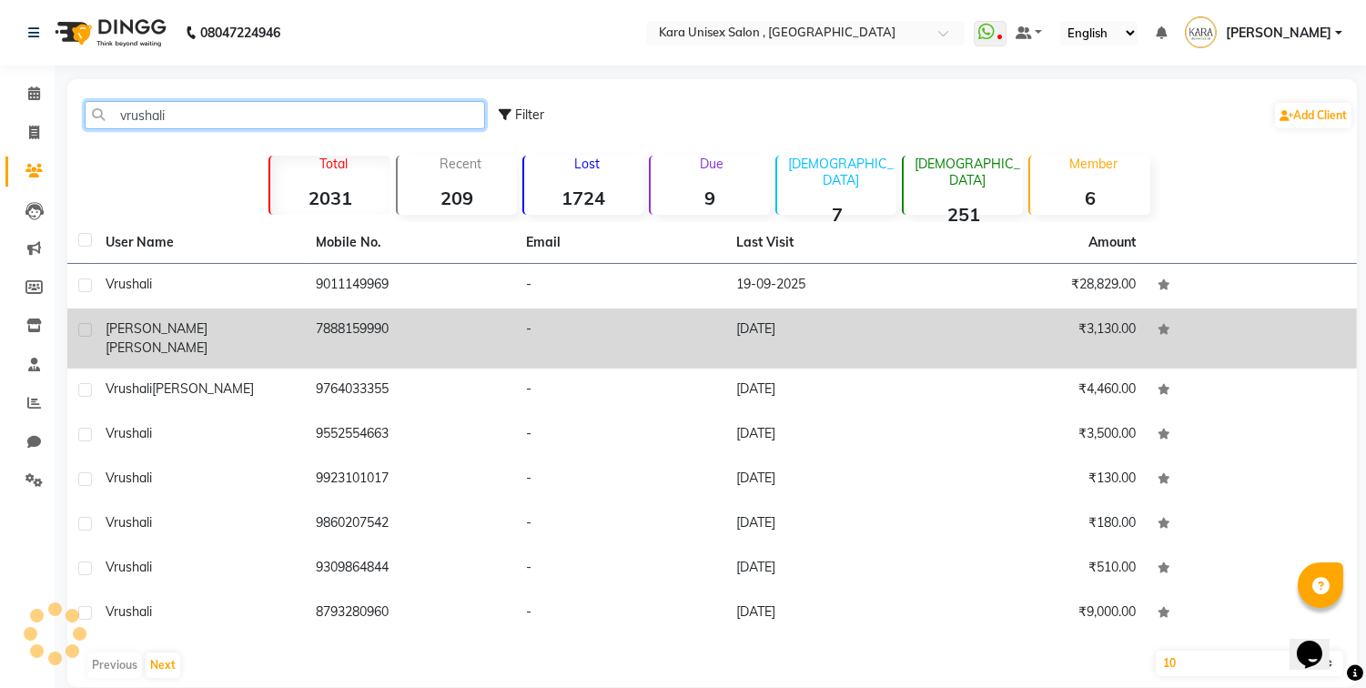
drag, startPoint x: 167, startPoint y: 113, endPoint x: 389, endPoint y: 315, distance: 300.2
click at [389, 315] on div "[PERSON_NAME] Filter Add Client Total 2031 Recent 209 Lost 1724 Due 9 [DEMOGRAP…" at bounding box center [712, 383] width 1290 height 608
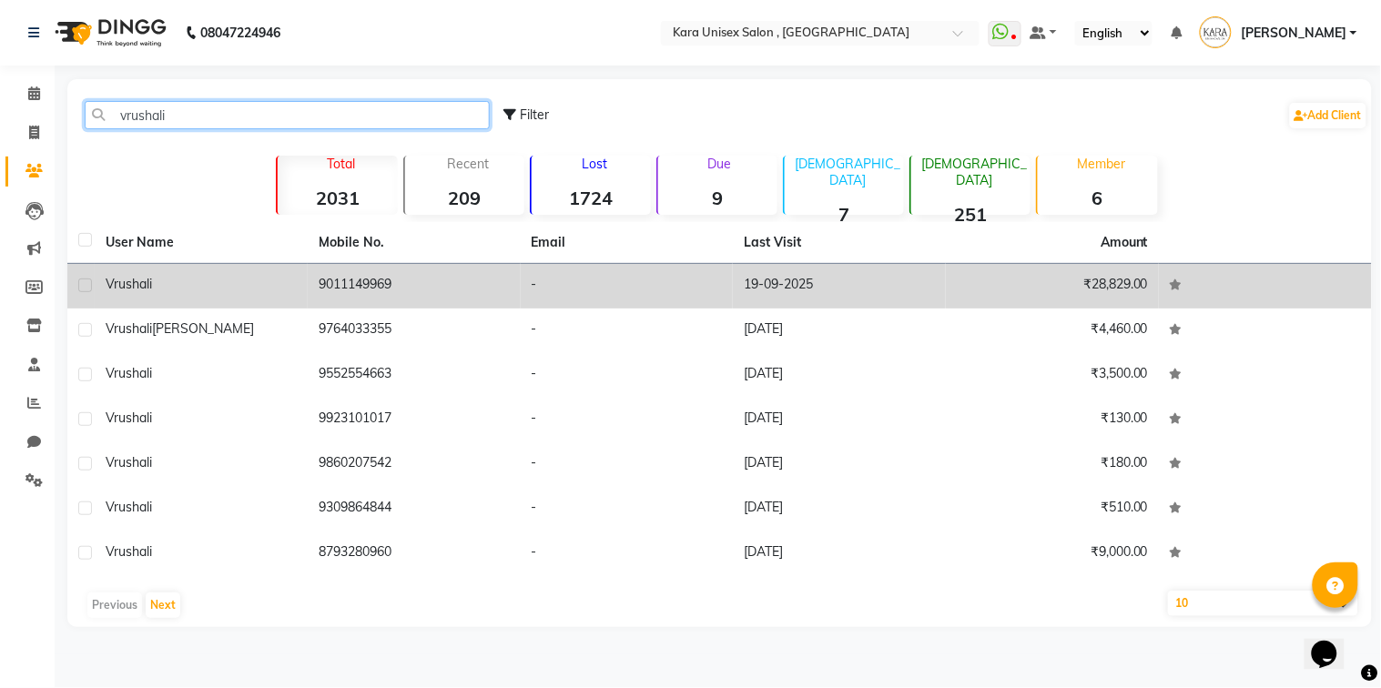
type input "vrushali"
click at [389, 302] on td "9011149969" at bounding box center [414, 286] width 213 height 45
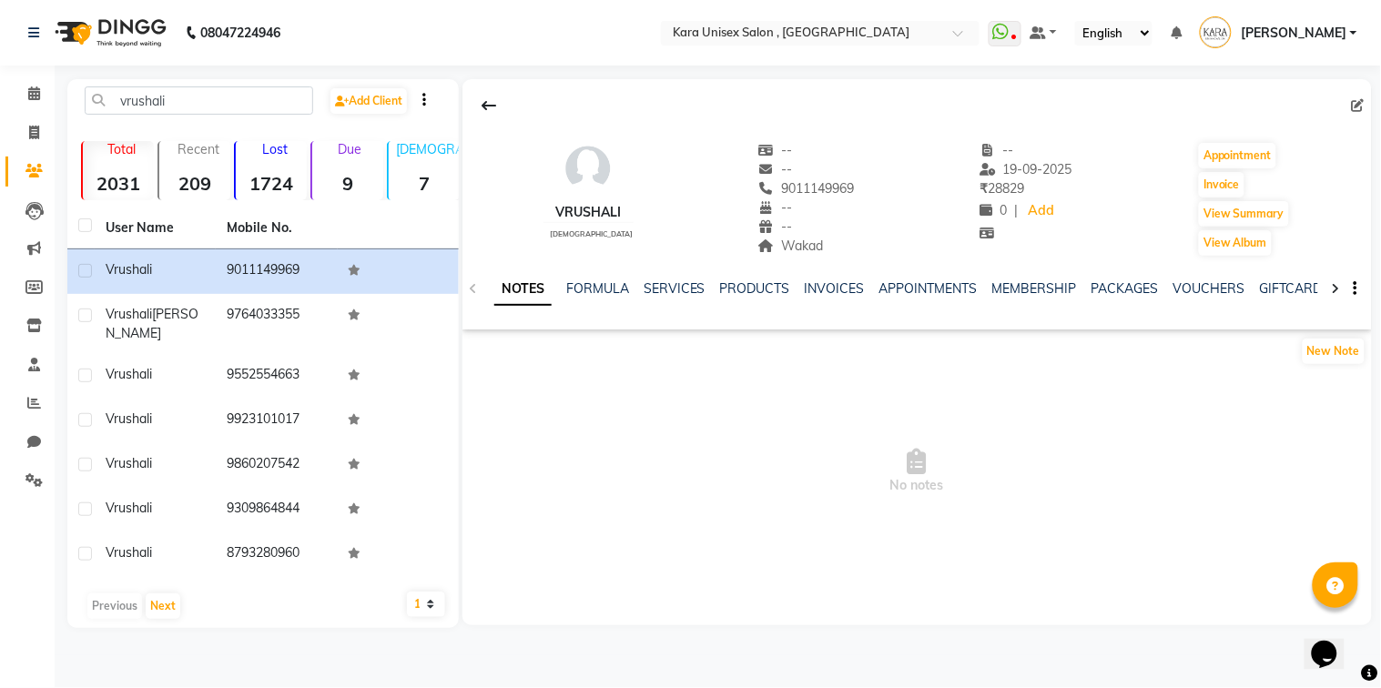
click at [686, 278] on div "NOTES FORMULA SERVICES PRODUCTS INVOICES APPOINTMENTS MEMBERSHIP PACKAGES VOUCH…" at bounding box center [916, 289] width 909 height 63
click at [686, 284] on link "SERVICES" at bounding box center [674, 288] width 62 height 16
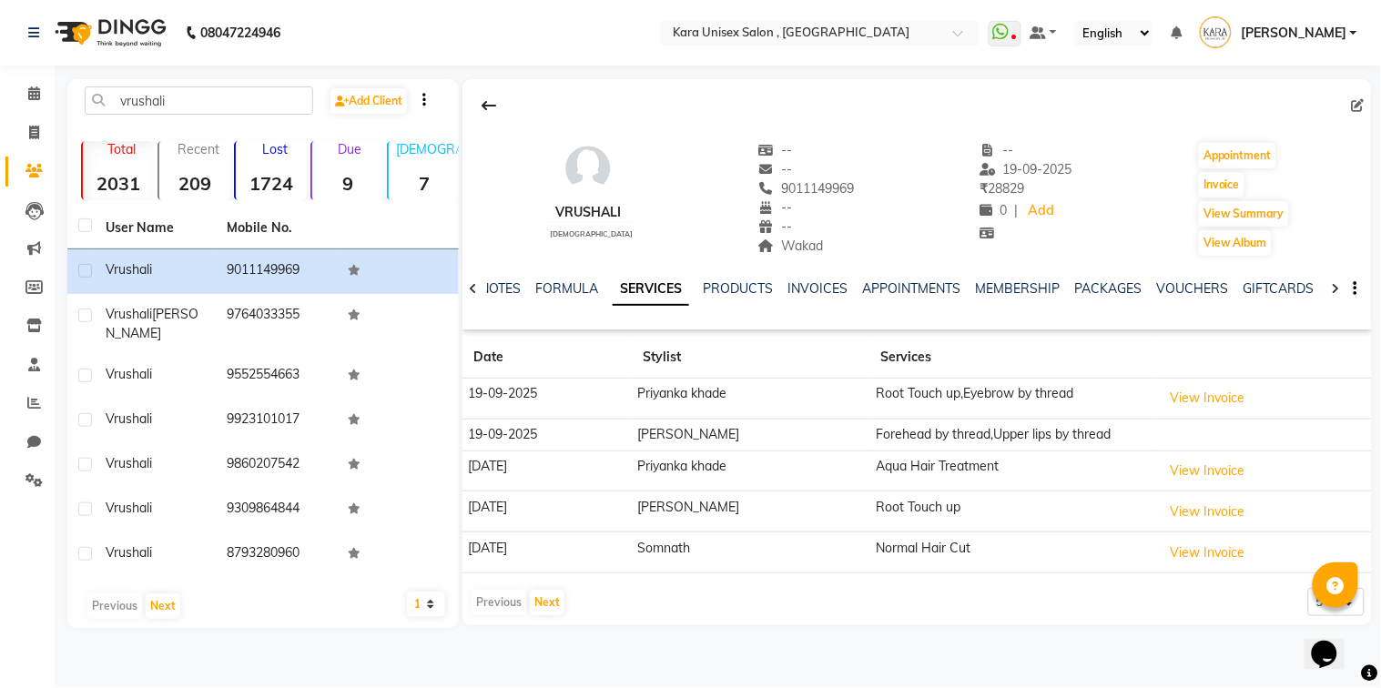
click at [32, 150] on li "Invoice" at bounding box center [27, 133] width 55 height 39
click at [31, 144] on link "Invoice" at bounding box center [27, 133] width 44 height 30
select select "service"
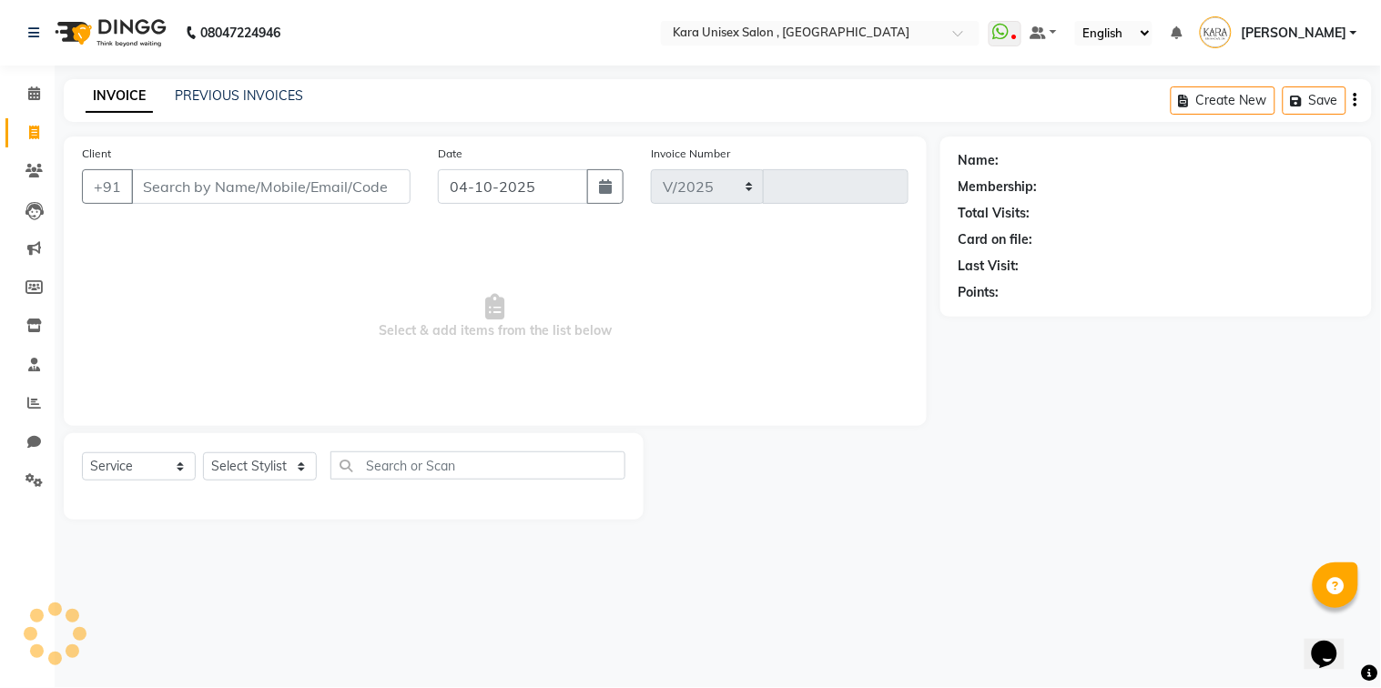
select select "7293"
type input "0620"
click at [31, 164] on icon at bounding box center [33, 171] width 17 height 14
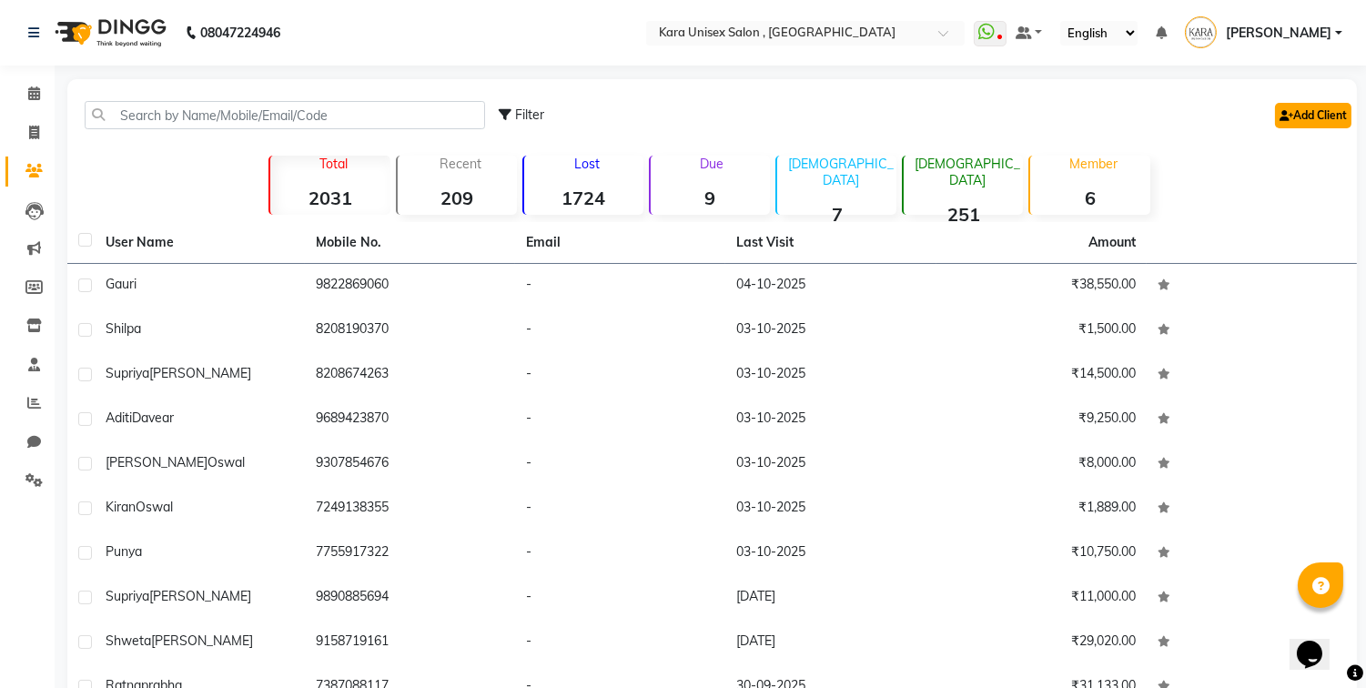
click at [1309, 113] on link "Add Client" at bounding box center [1313, 115] width 76 height 25
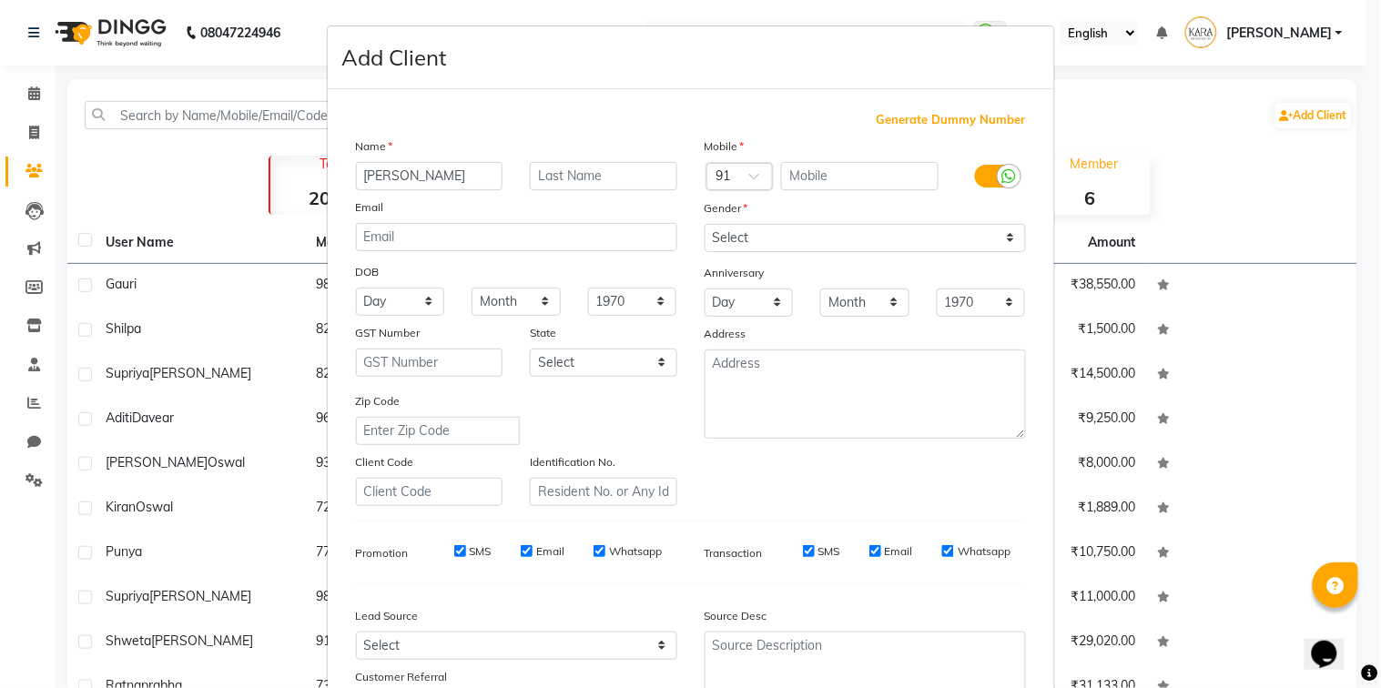
type input "[PERSON_NAME]"
click at [620, 179] on input "text" at bounding box center [603, 176] width 147 height 28
type input "Baat"
click at [823, 176] on input "text" at bounding box center [859, 176] width 157 height 28
type input "7767800631"
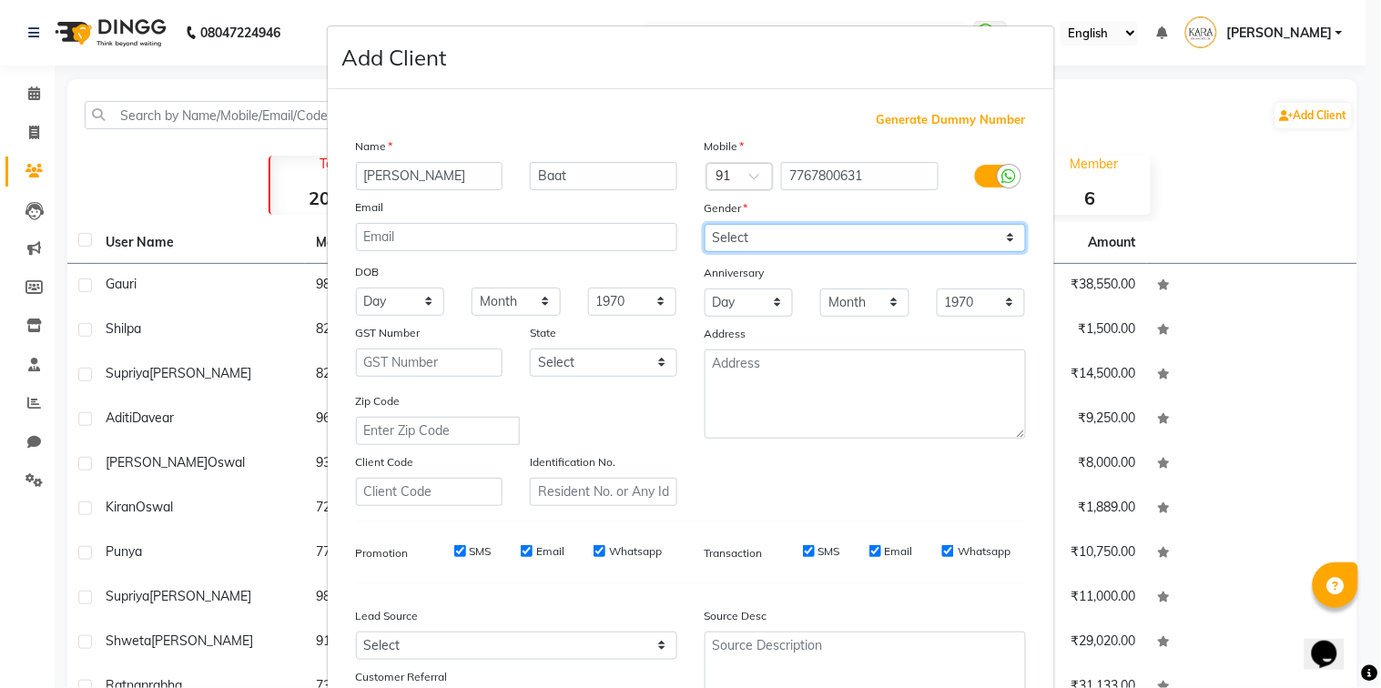
select select "[DEMOGRAPHIC_DATA]"
click at [704, 224] on select "Select [DEMOGRAPHIC_DATA] [DEMOGRAPHIC_DATA] Other Prefer Not To Say" at bounding box center [864, 238] width 321 height 28
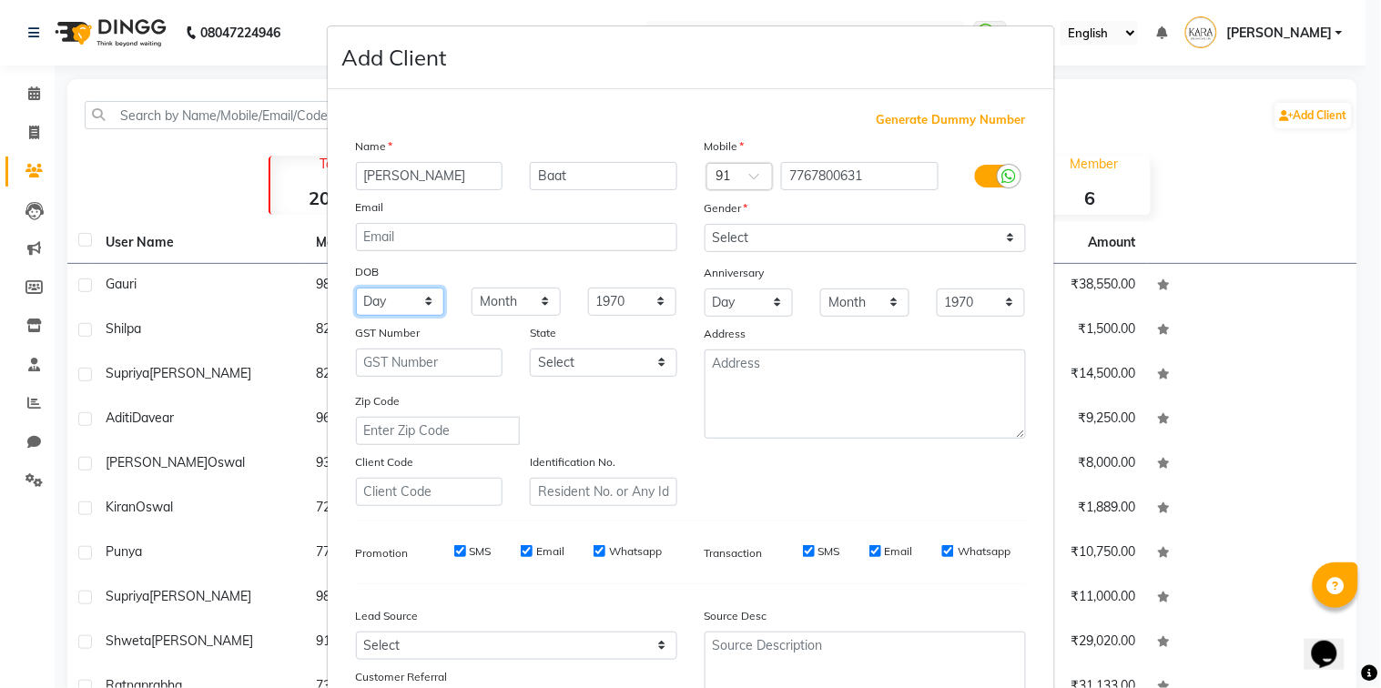
drag, startPoint x: 420, startPoint y: 301, endPoint x: 765, endPoint y: 346, distance: 347.8
click at [765, 346] on div "Name [PERSON_NAME] Baat Email DOB Day 01 02 03 04 05 06 07 08 09 10 11 12 13 14…" at bounding box center [690, 321] width 697 height 369
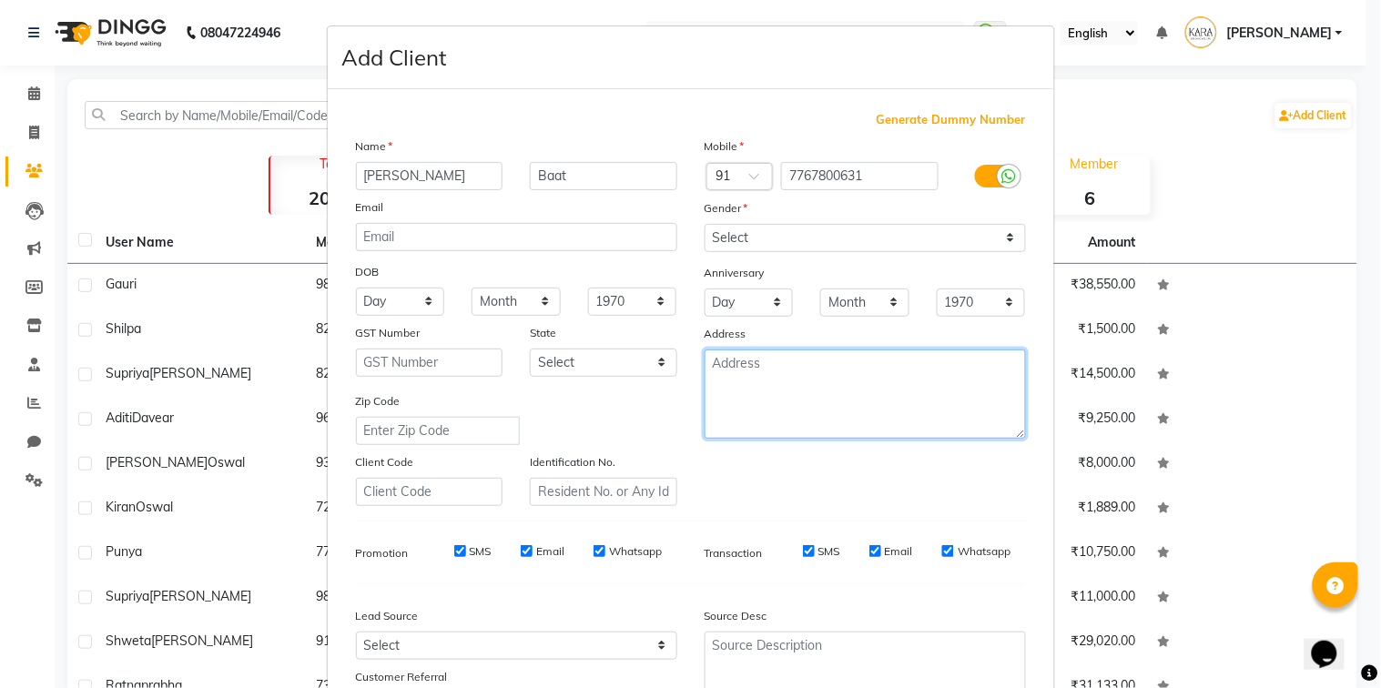
click at [765, 355] on textarea at bounding box center [864, 393] width 321 height 89
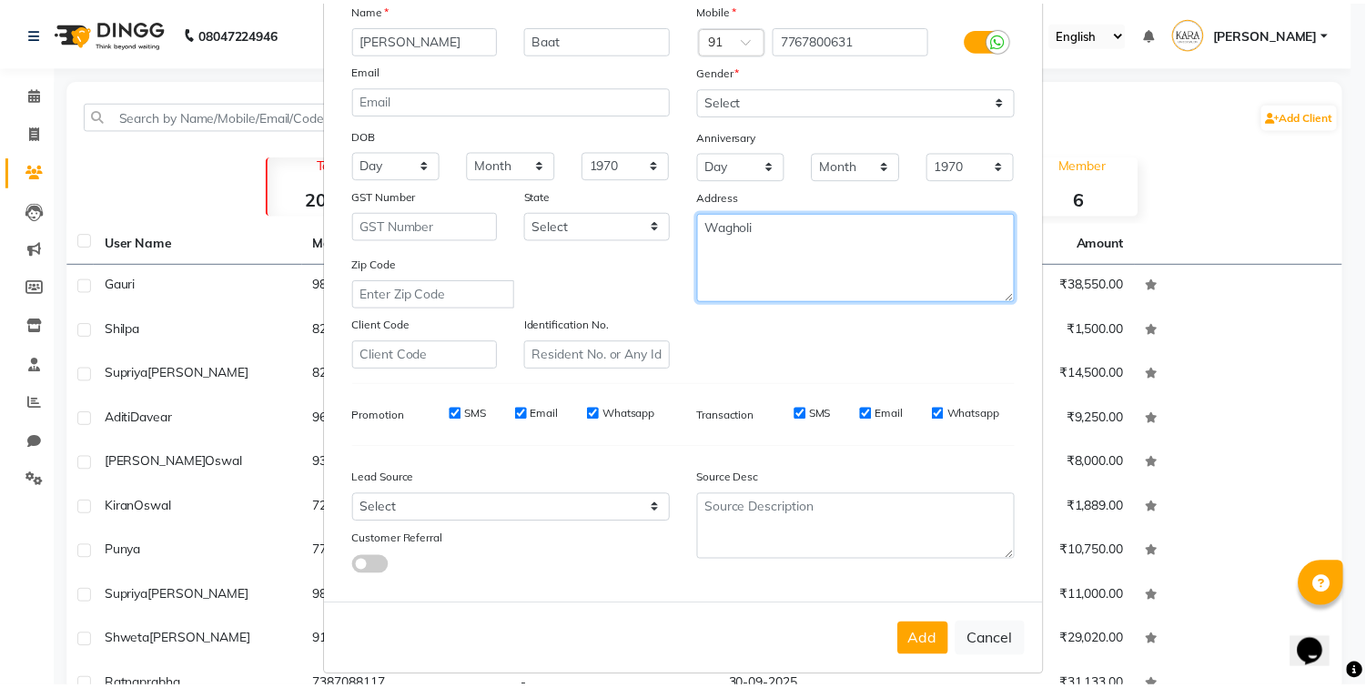
scroll to position [152, 0]
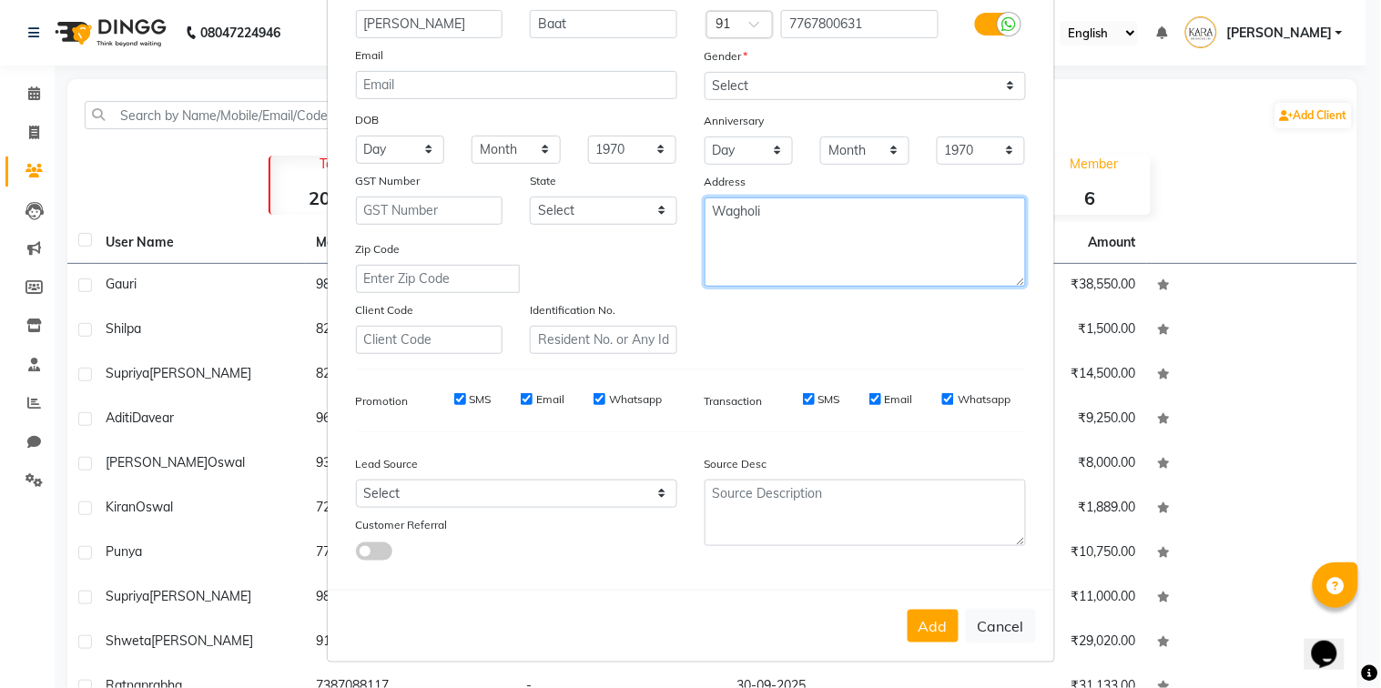
type textarea "Wagholi"
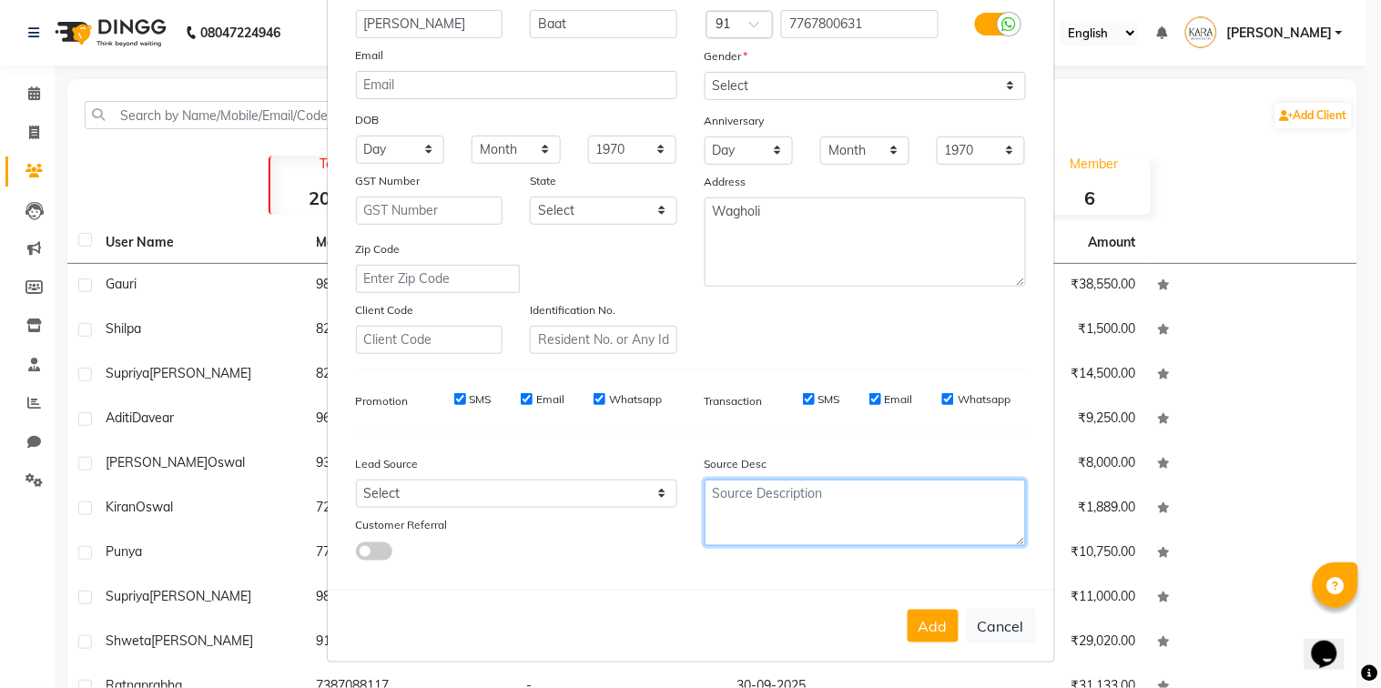
click at [714, 507] on textarea at bounding box center [864, 513] width 321 height 66
drag, startPoint x: 714, startPoint y: 507, endPoint x: 907, endPoint y: 664, distance: 249.0
click at [907, 664] on ngb-modal-window "Add Client Generate Dummy Number Name [PERSON_NAME] Baat Email DOB Day 01 02 03…" at bounding box center [690, 344] width 1381 height 688
type textarea "Service"
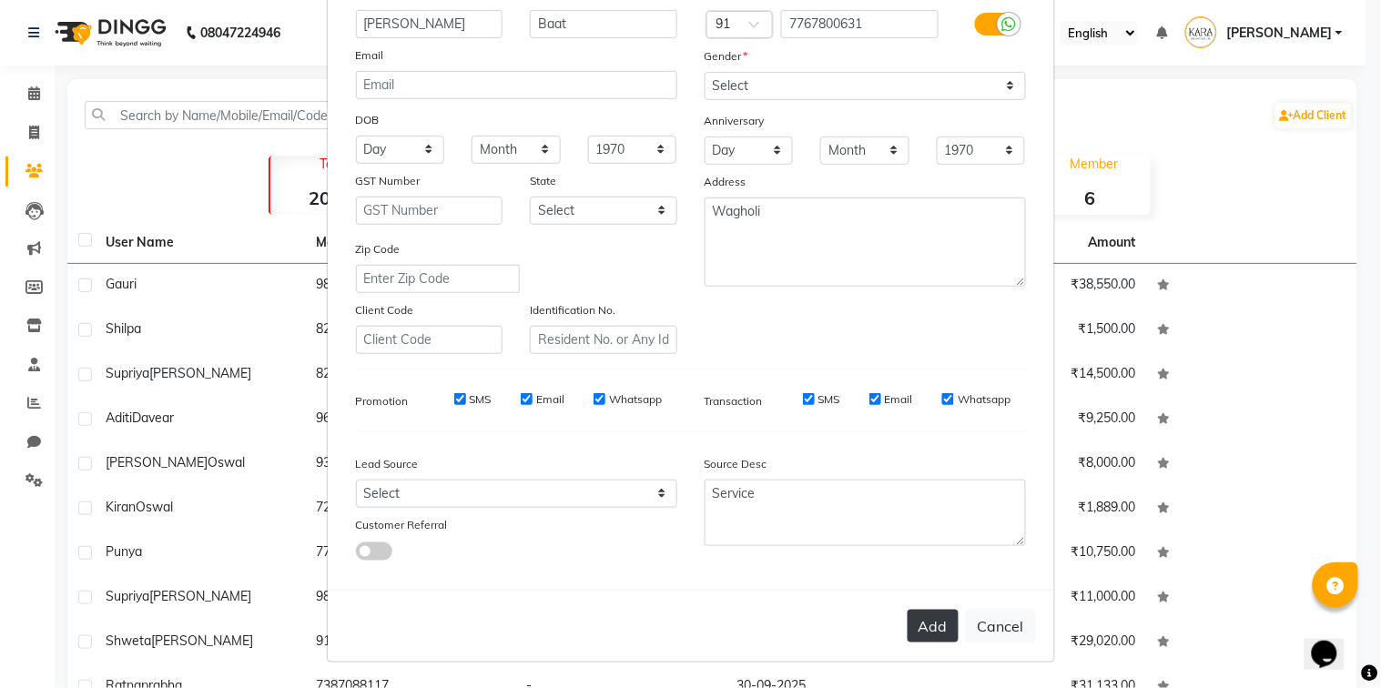
click at [920, 634] on button "Add" at bounding box center [932, 626] width 51 height 33
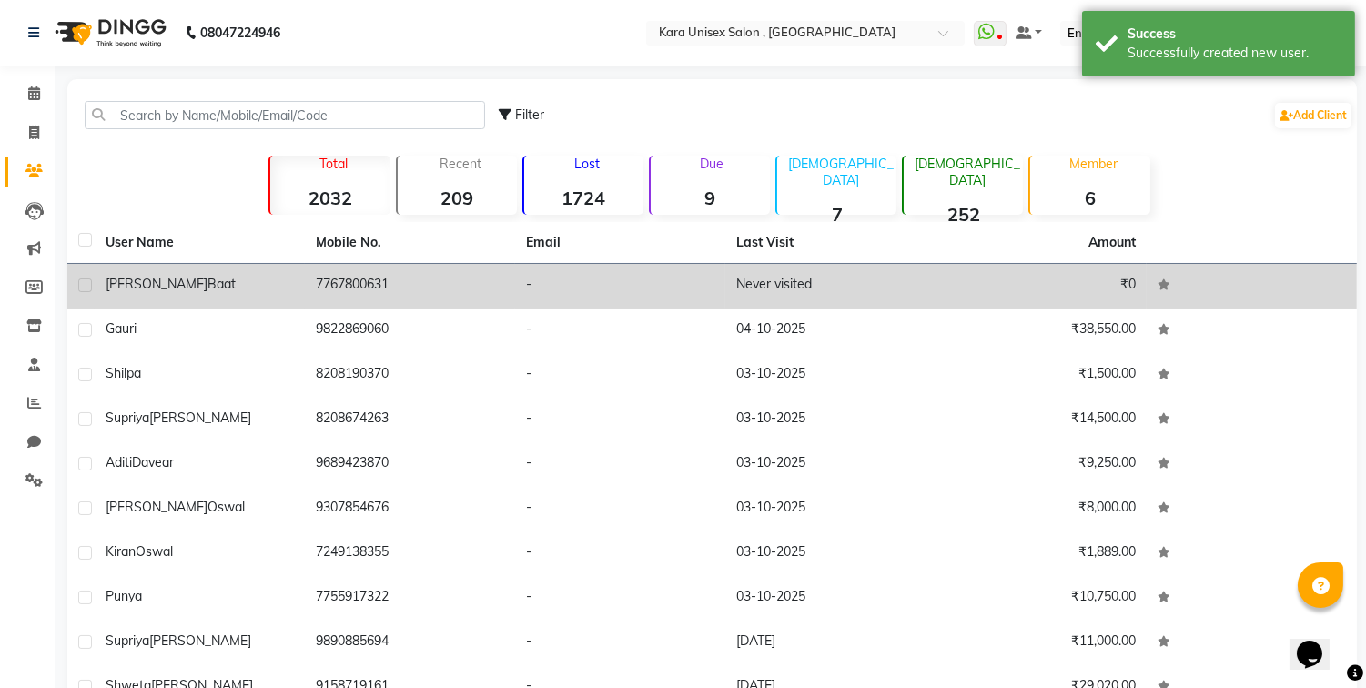
click at [826, 299] on td "Never visited" at bounding box center [830, 286] width 210 height 45
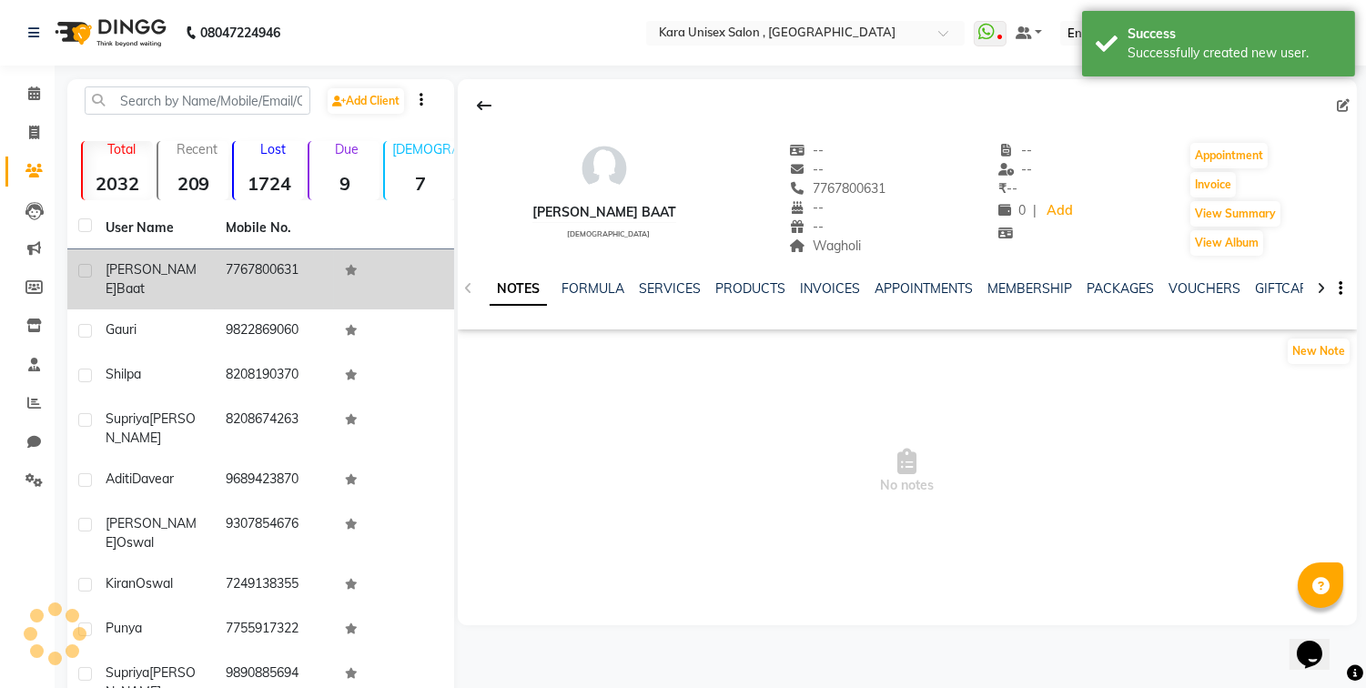
drag, startPoint x: 826, startPoint y: 299, endPoint x: 1010, endPoint y: 360, distance: 194.0
click at [1010, 360] on div "[PERSON_NAME] Baat [DEMOGRAPHIC_DATA] -- -- 7767800631 -- -- Wagholi -- -- ₹ --…" at bounding box center [907, 320] width 899 height 483
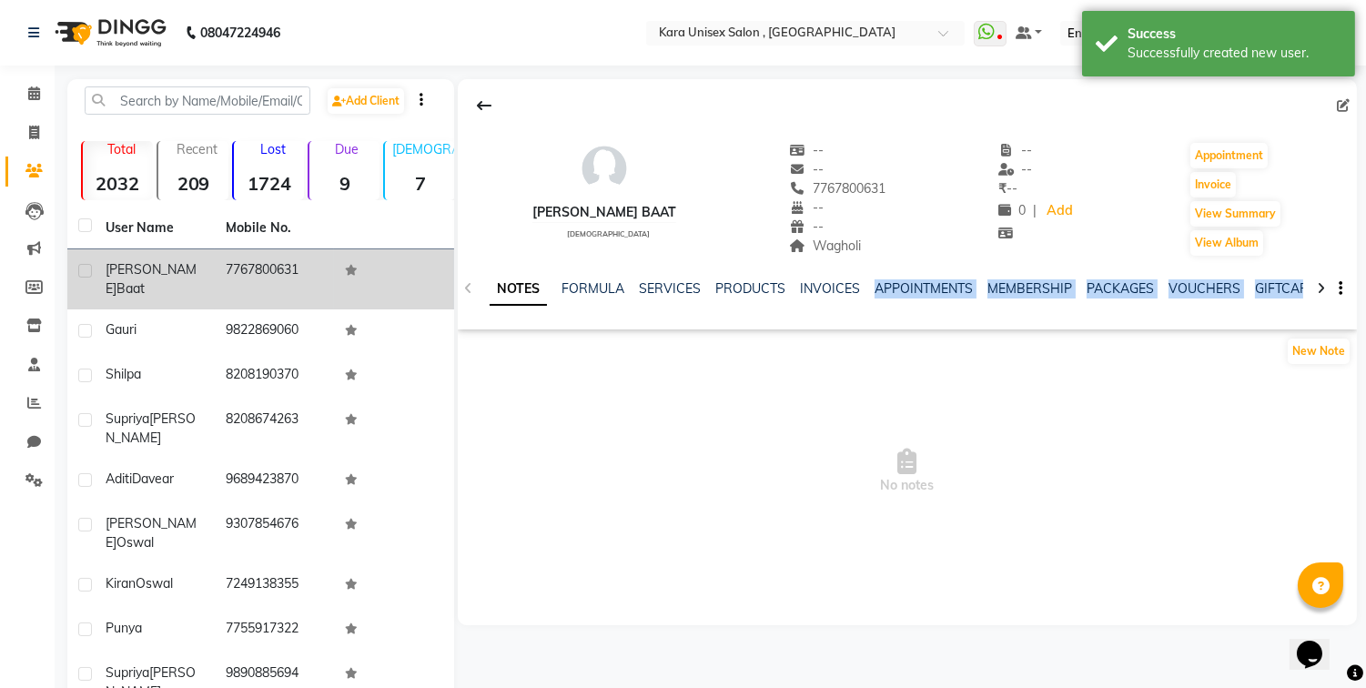
click at [1321, 288] on icon at bounding box center [1321, 288] width 8 height 13
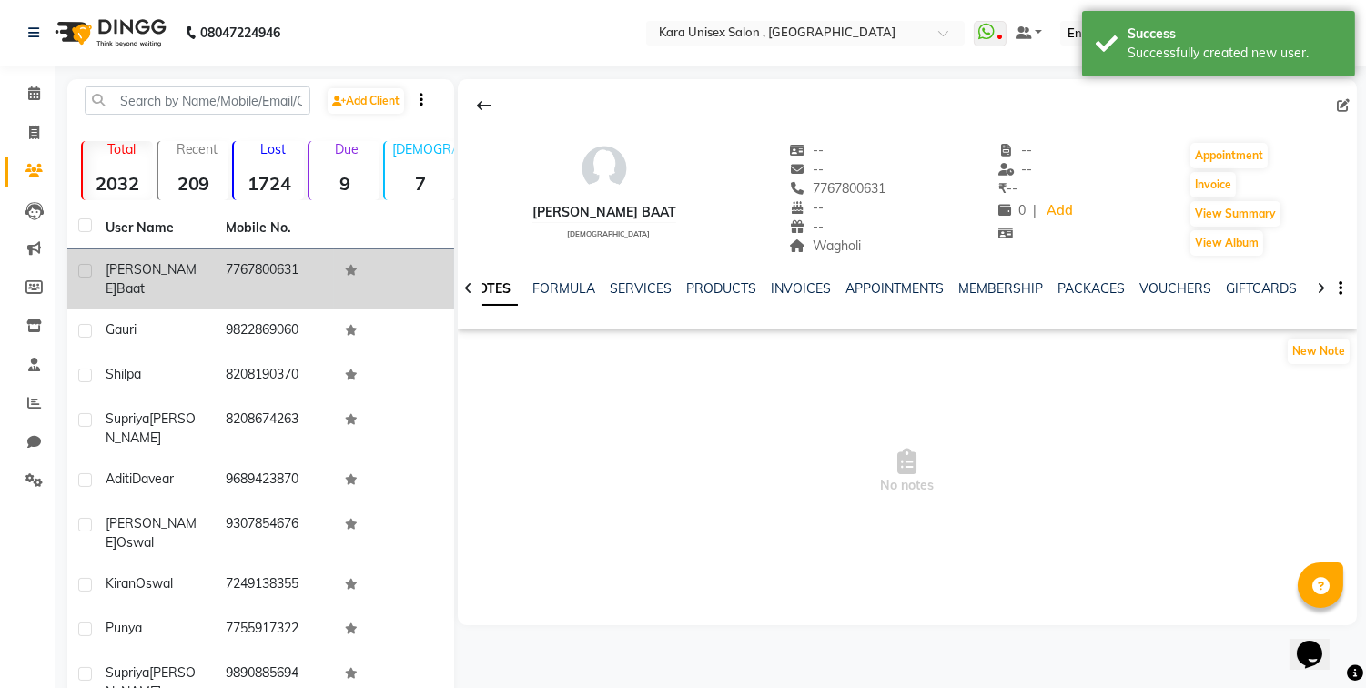
click at [1321, 288] on icon at bounding box center [1321, 288] width 8 height 13
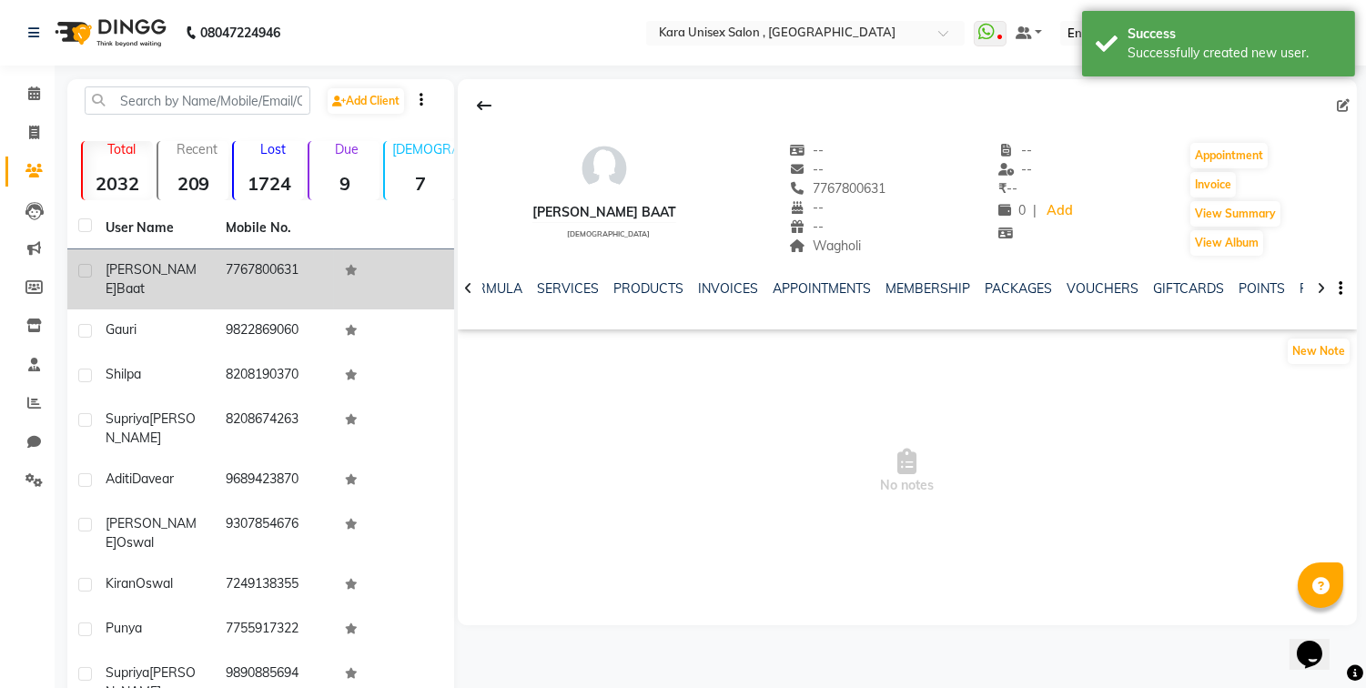
click at [1321, 288] on icon at bounding box center [1321, 288] width 8 height 13
click at [1256, 293] on link "FORMS" at bounding box center [1279, 288] width 46 height 16
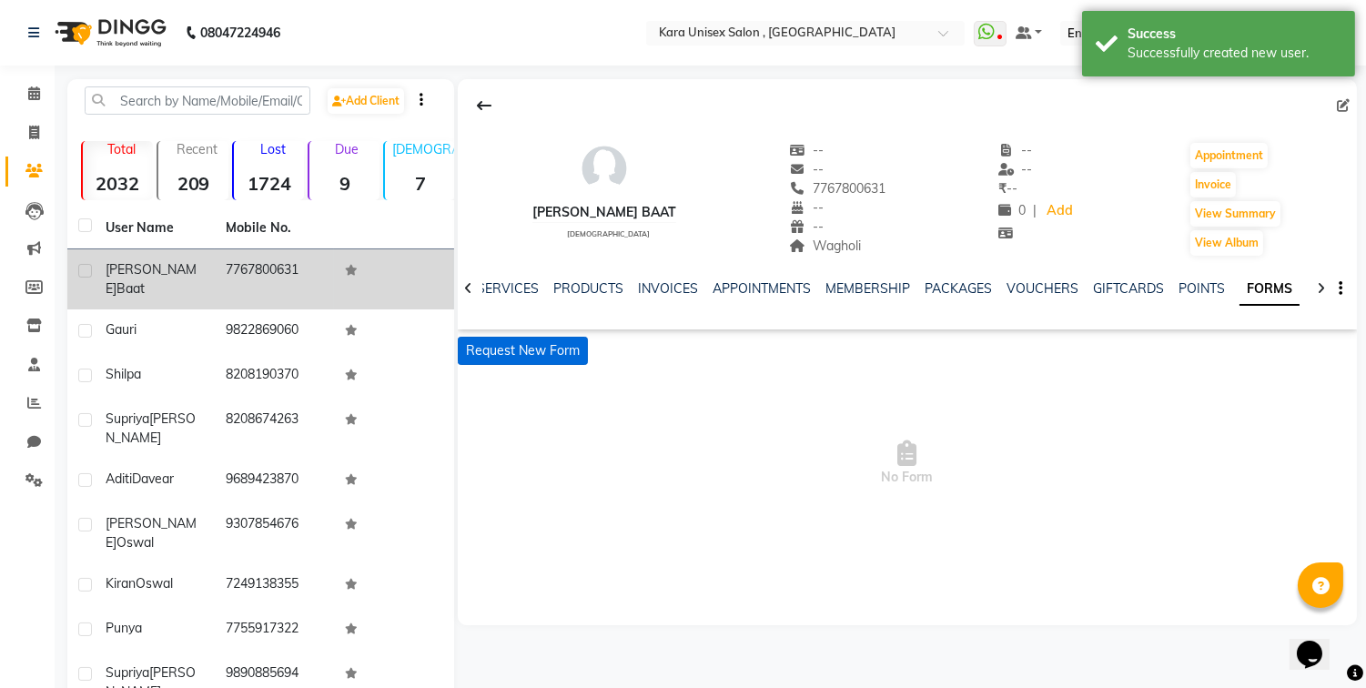
click at [574, 347] on button "Request New Form" at bounding box center [523, 351] width 130 height 28
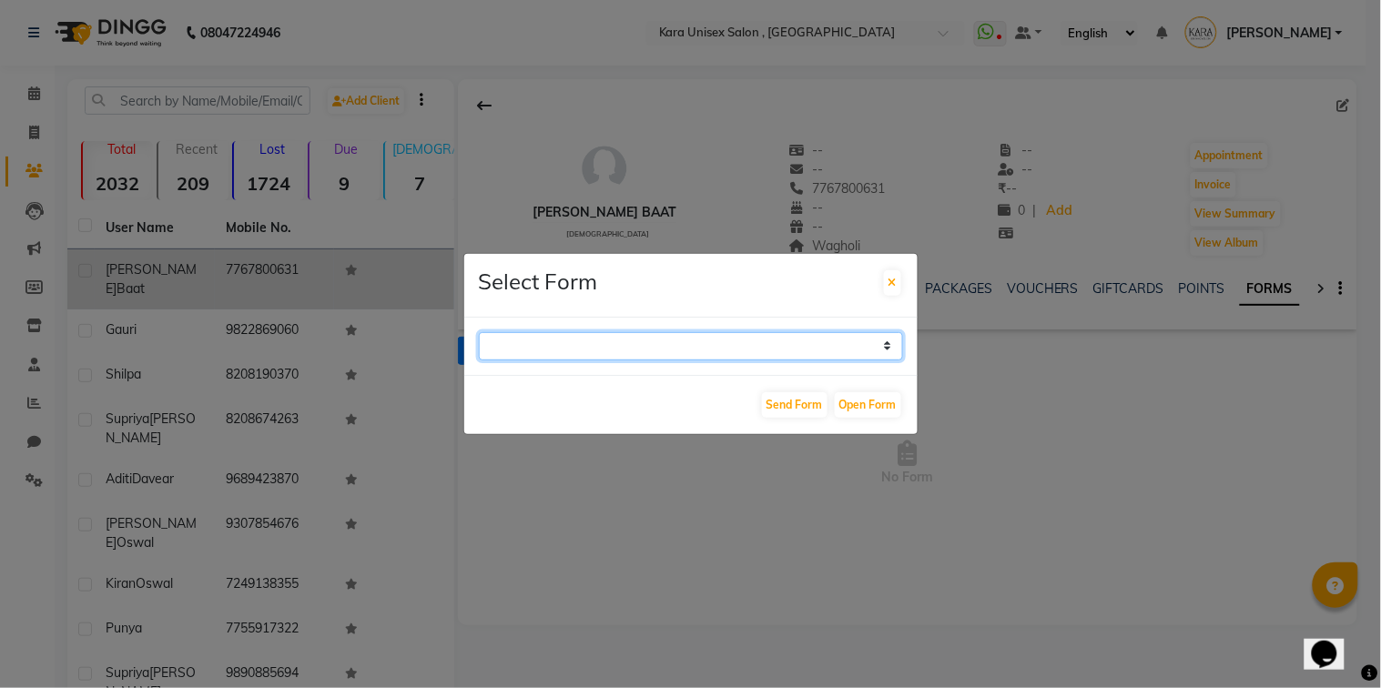
select select "212"
drag, startPoint x: 574, startPoint y: 347, endPoint x: 598, endPoint y: 349, distance: 23.8
click at [479, 332] on select "Aqua Consent Form Kara Unisex Salon - Membership Enrollment Form Consent Form H…" at bounding box center [691, 346] width 424 height 28
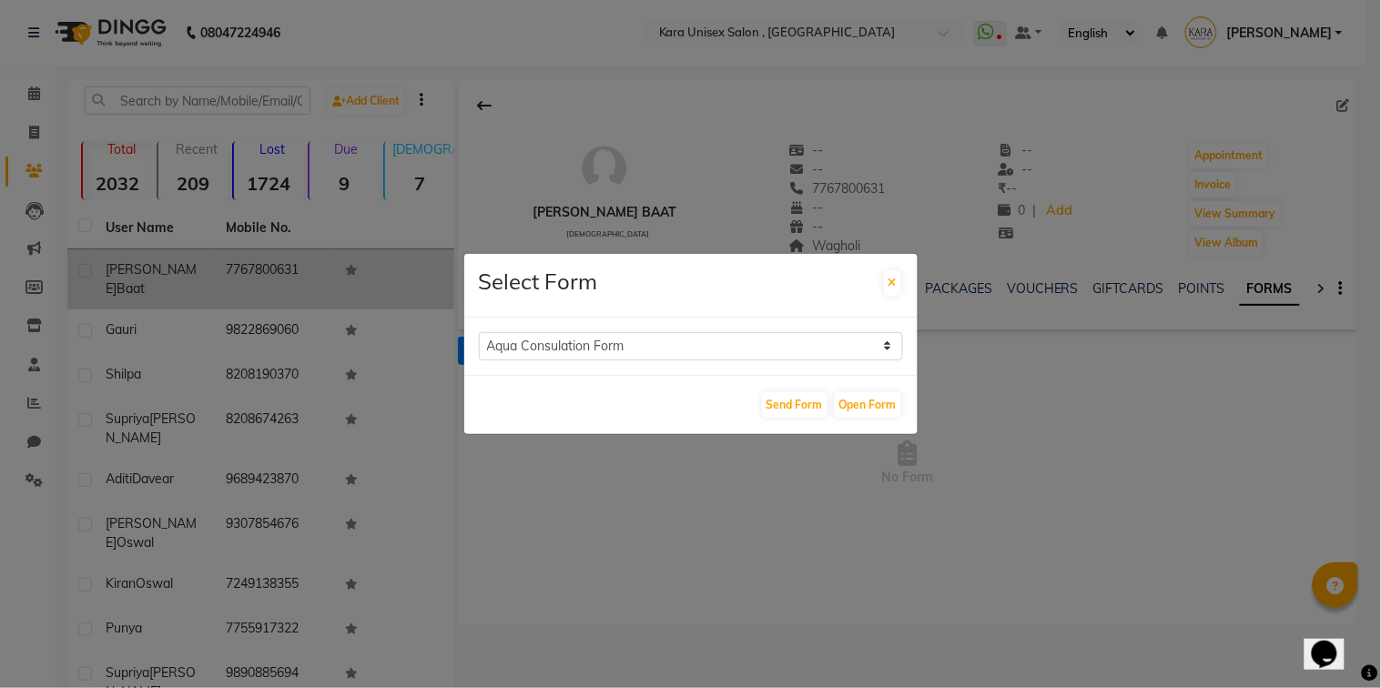
click at [626, 465] on ngb-modal-window "Select Form Aqua Consent Form Kara Unisex Salon - Membership Enrollment Form Co…" at bounding box center [690, 344] width 1381 height 688
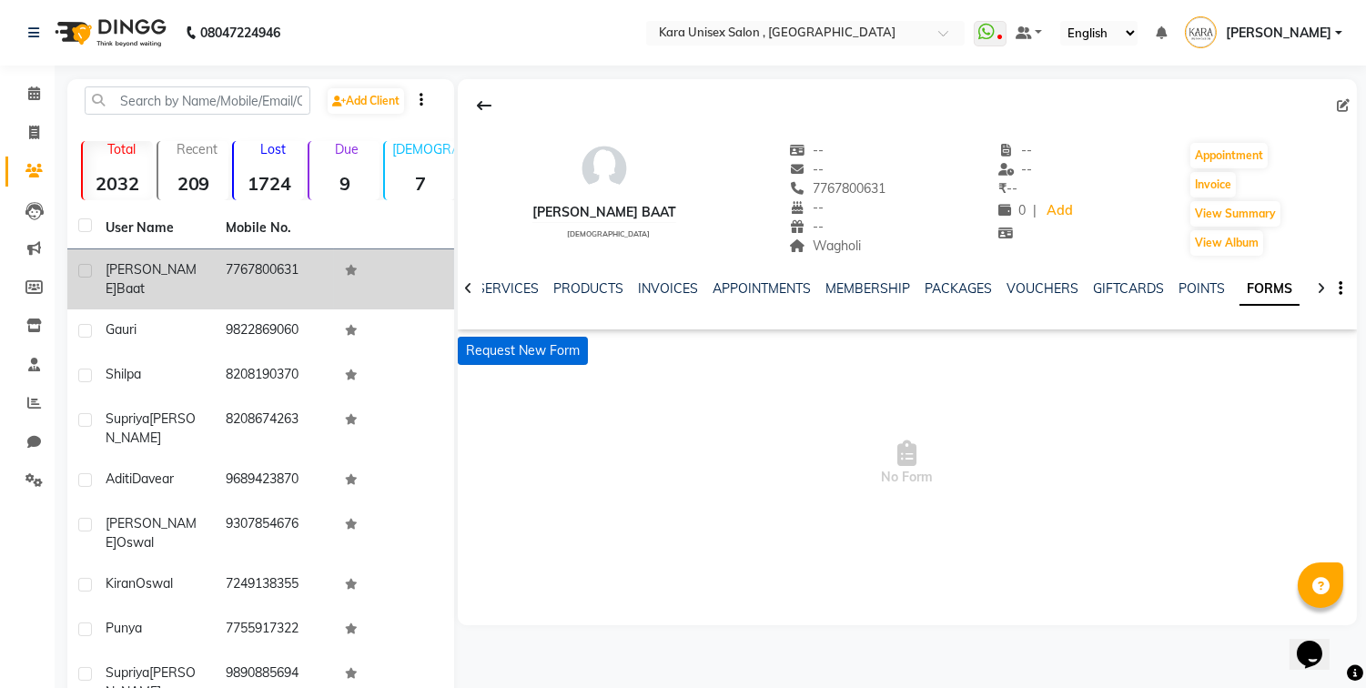
click at [549, 361] on button "Request New Form" at bounding box center [523, 351] width 130 height 28
select select "212"
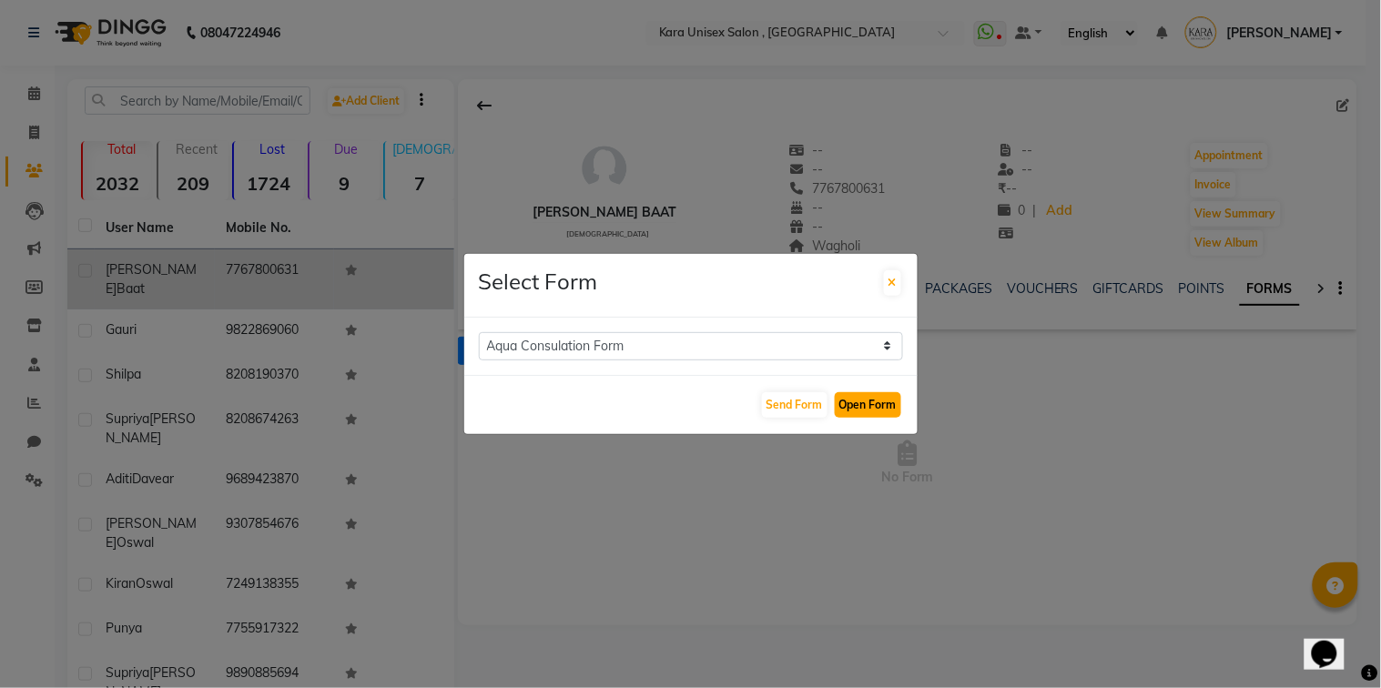
click at [884, 394] on button "Open Form" at bounding box center [868, 404] width 66 height 25
select select
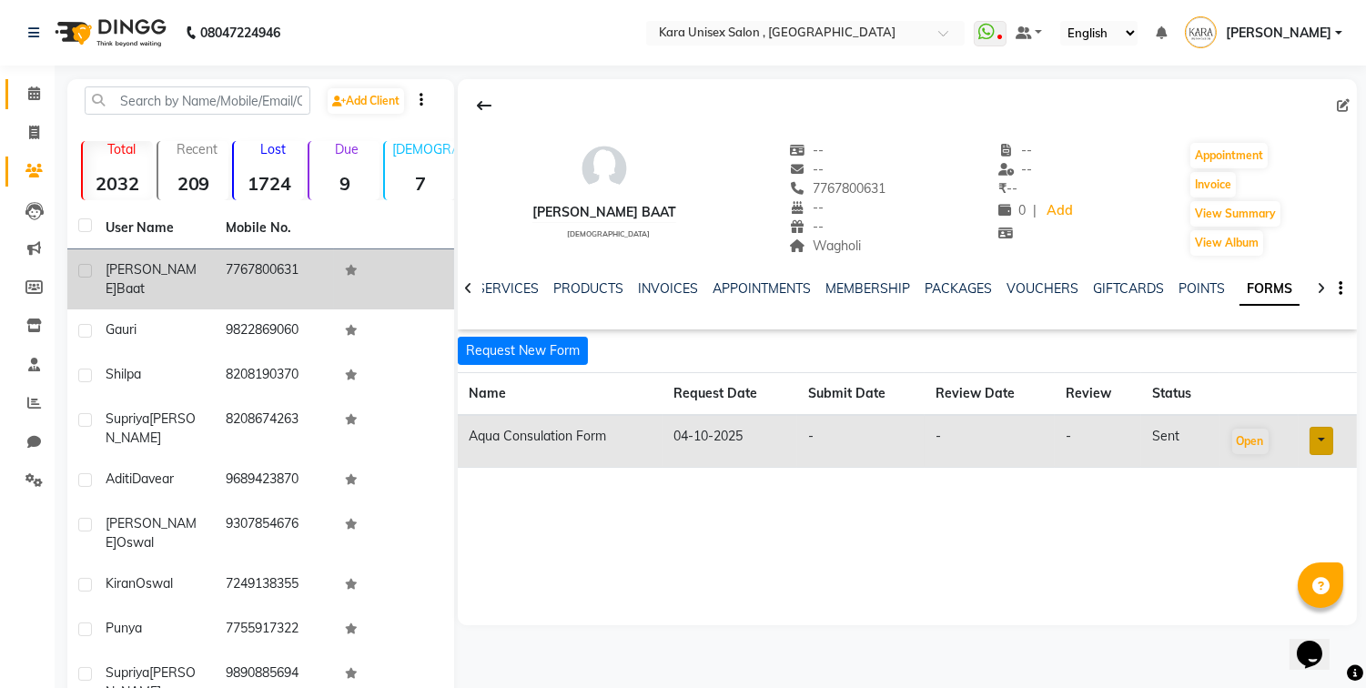
click at [30, 106] on link "Calendar" at bounding box center [27, 94] width 44 height 30
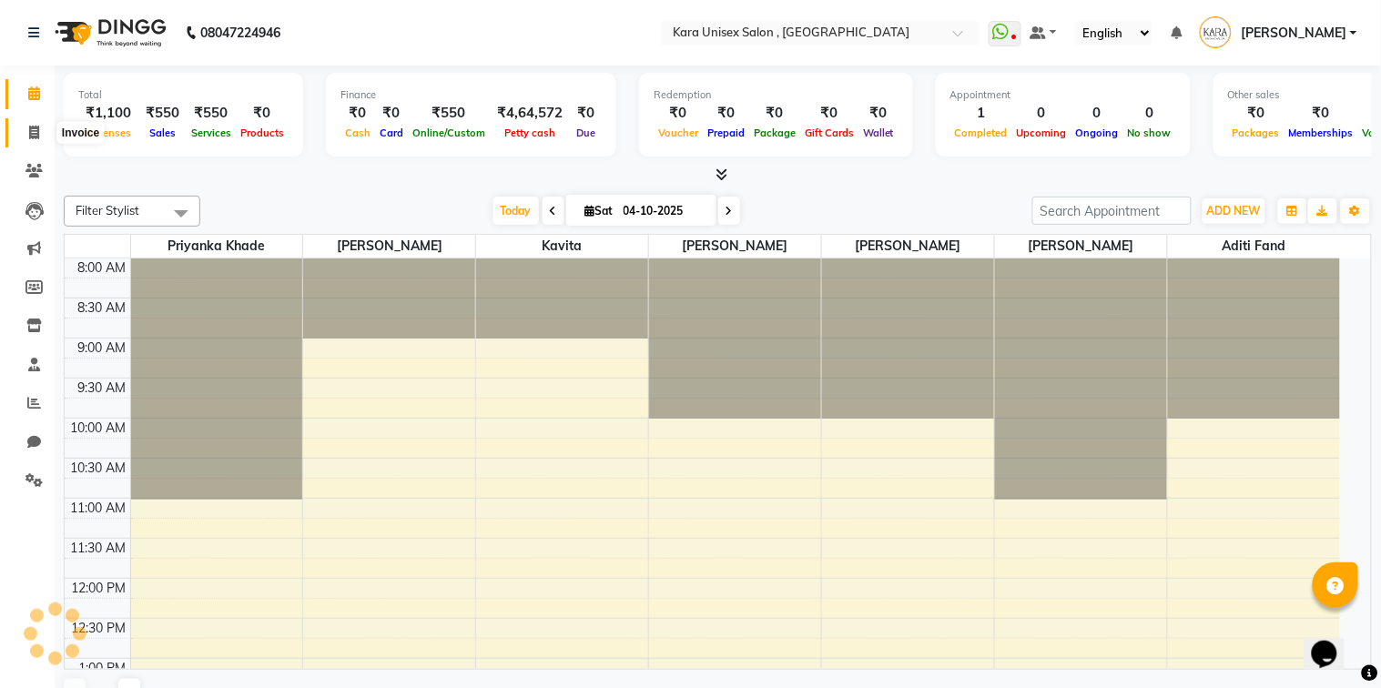
click at [31, 137] on icon at bounding box center [34, 133] width 10 height 14
select select "service"
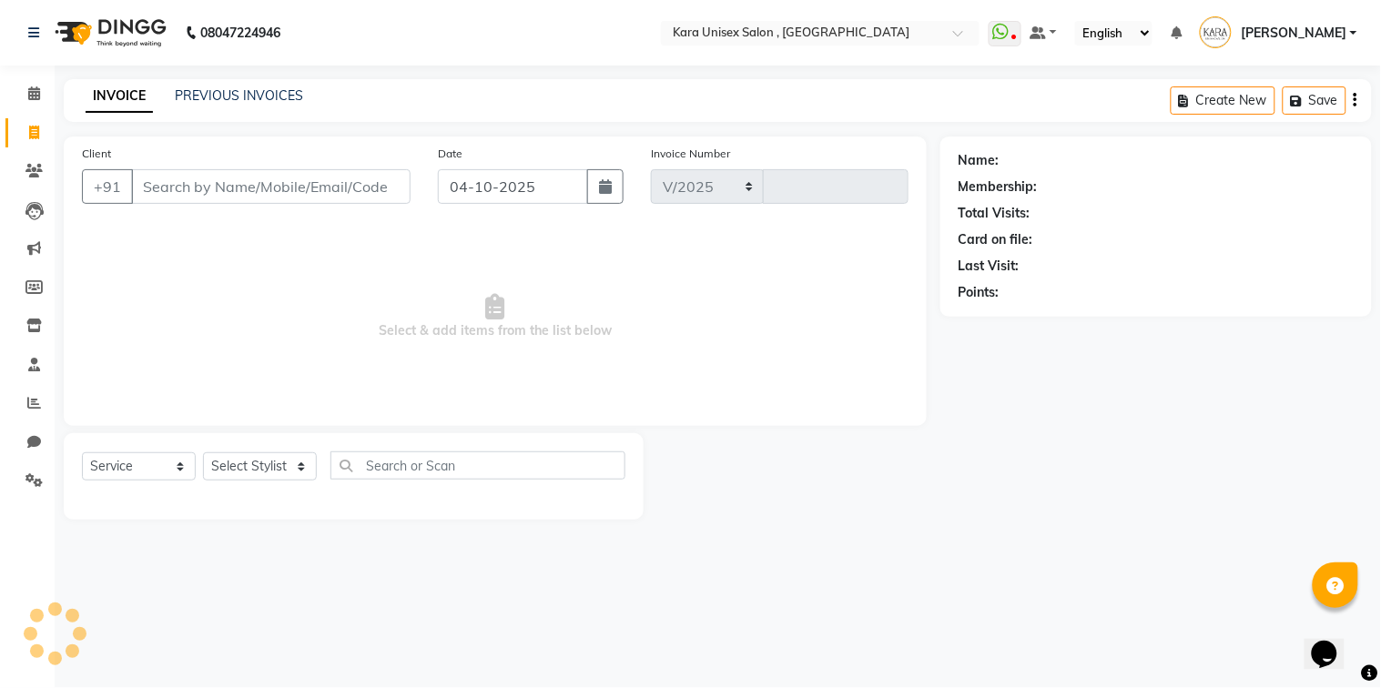
select select "7293"
type input "0620"
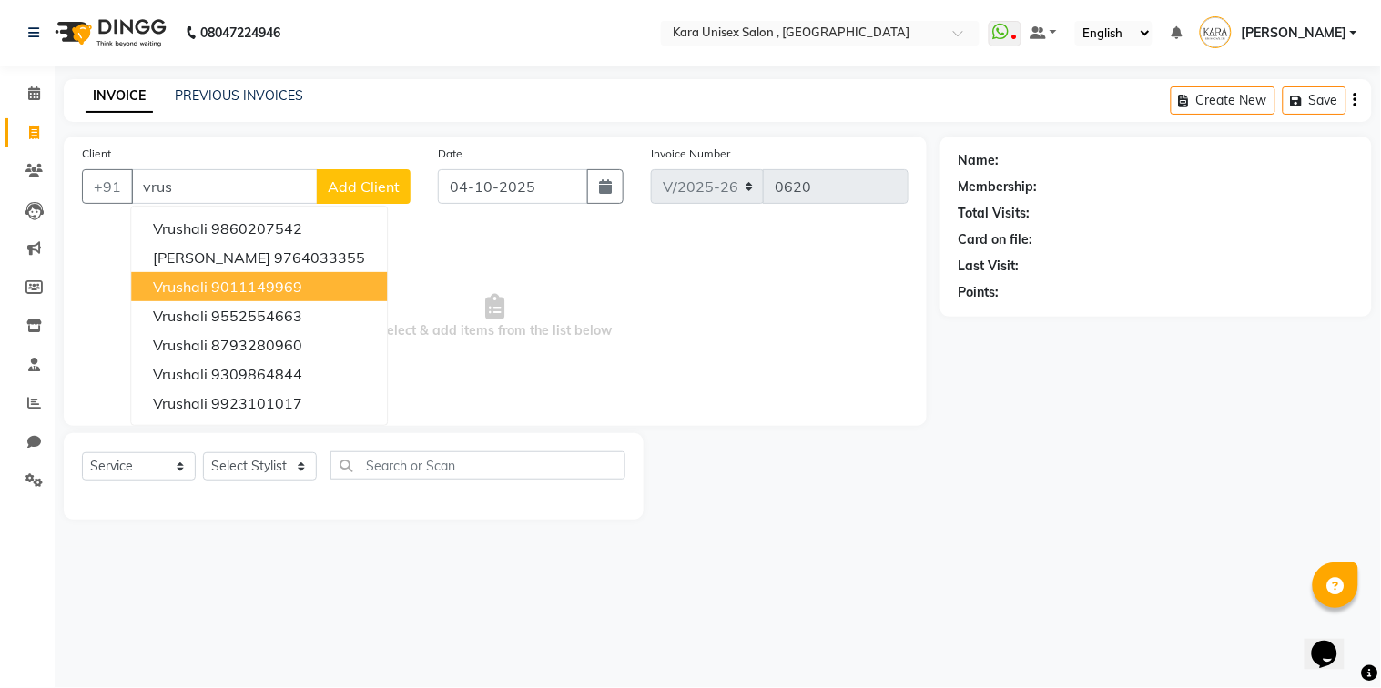
click at [338, 276] on button "[PERSON_NAME] 9011149969" at bounding box center [259, 286] width 256 height 29
type input "9011149969"
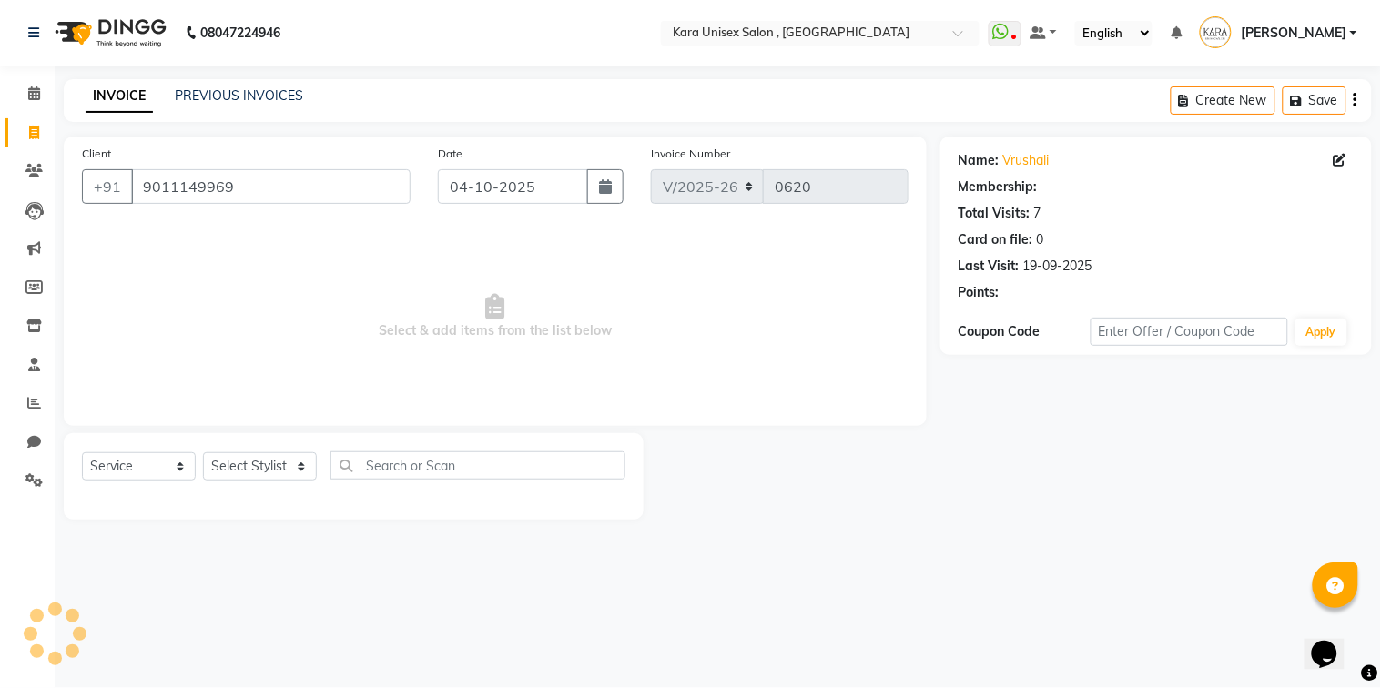
select select "1: Object"
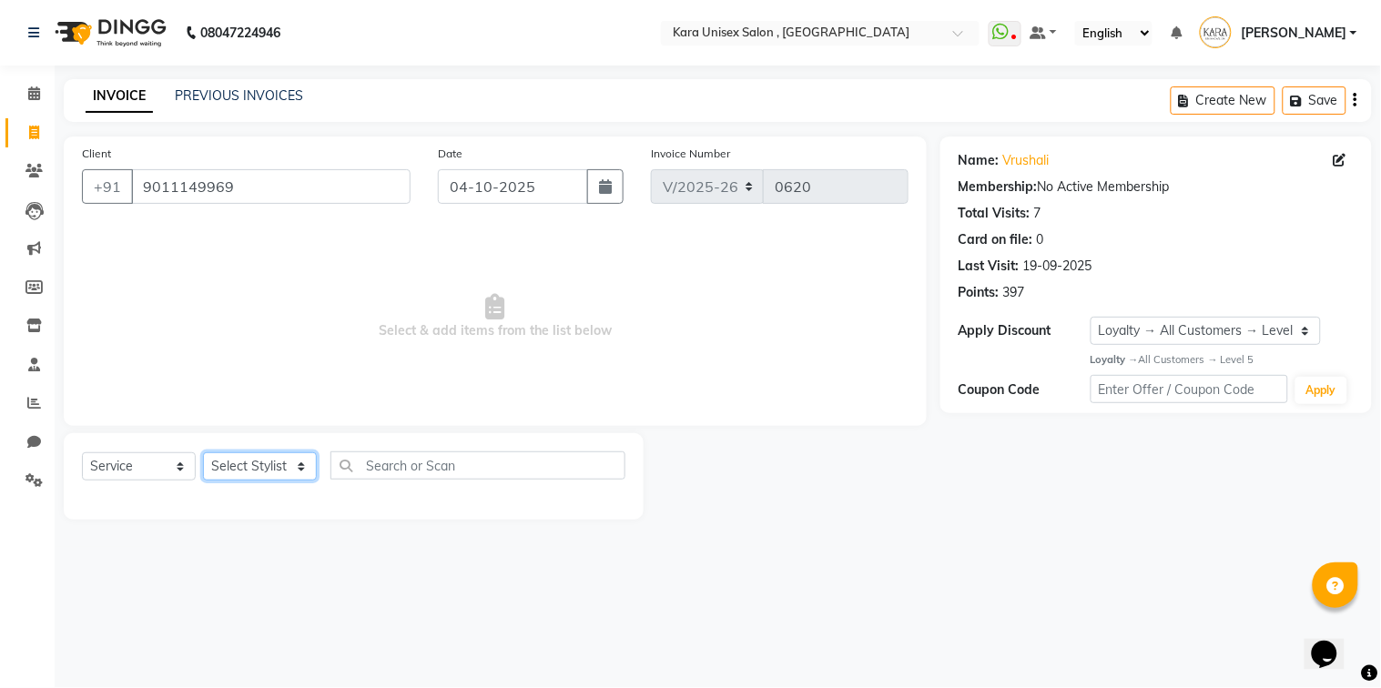
select select "84443"
click at [203, 453] on select "Select Stylist Aditi Fand [PERSON_NAME] Guru [PERSON_NAME] Neha [PERSON_NAME] […" at bounding box center [260, 466] width 114 height 28
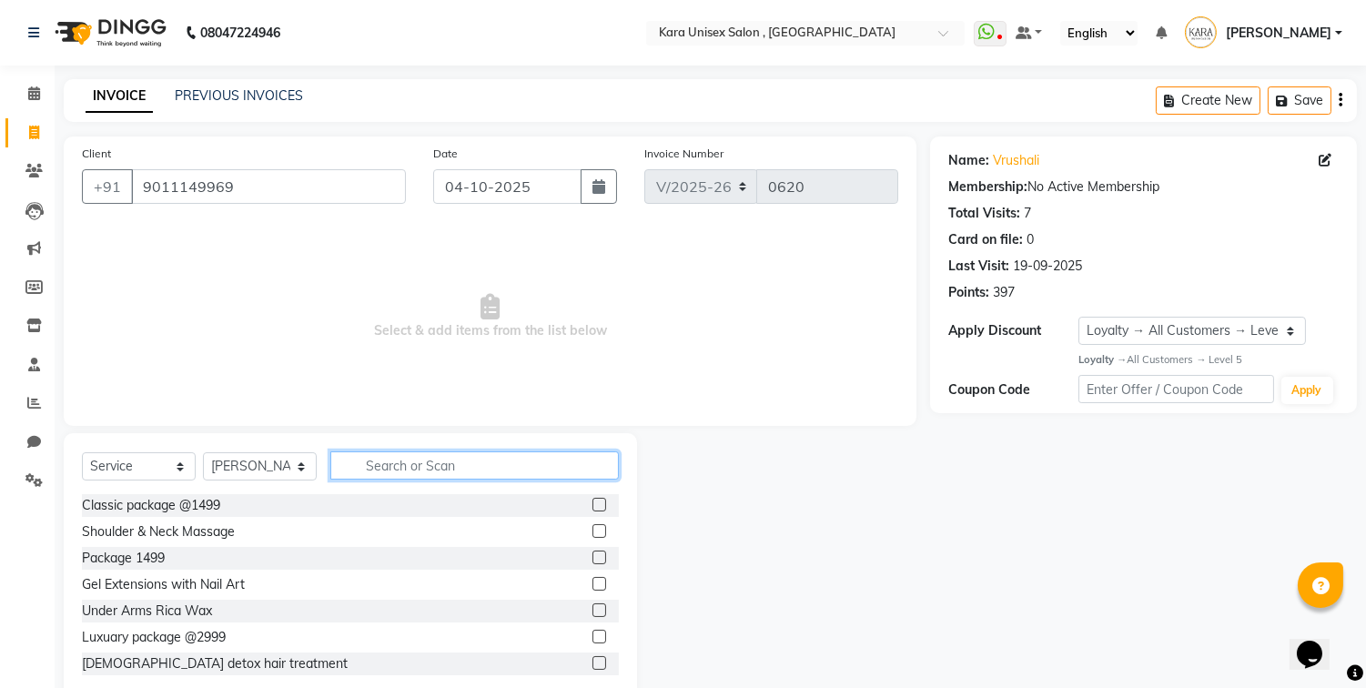
click at [414, 465] on input "text" at bounding box center [474, 465] width 288 height 28
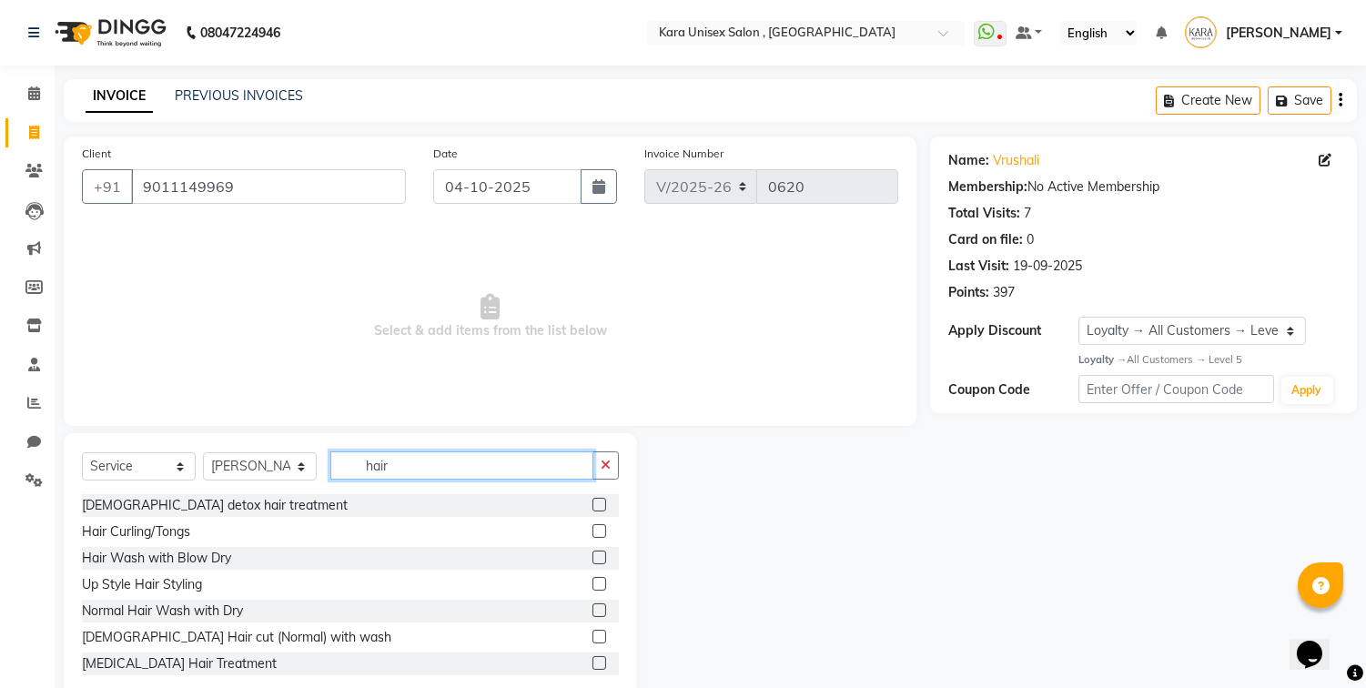
type input "hair"
click at [592, 607] on label at bounding box center [599, 610] width 14 height 14
click at [592, 607] on input "checkbox" at bounding box center [598, 611] width 12 height 12
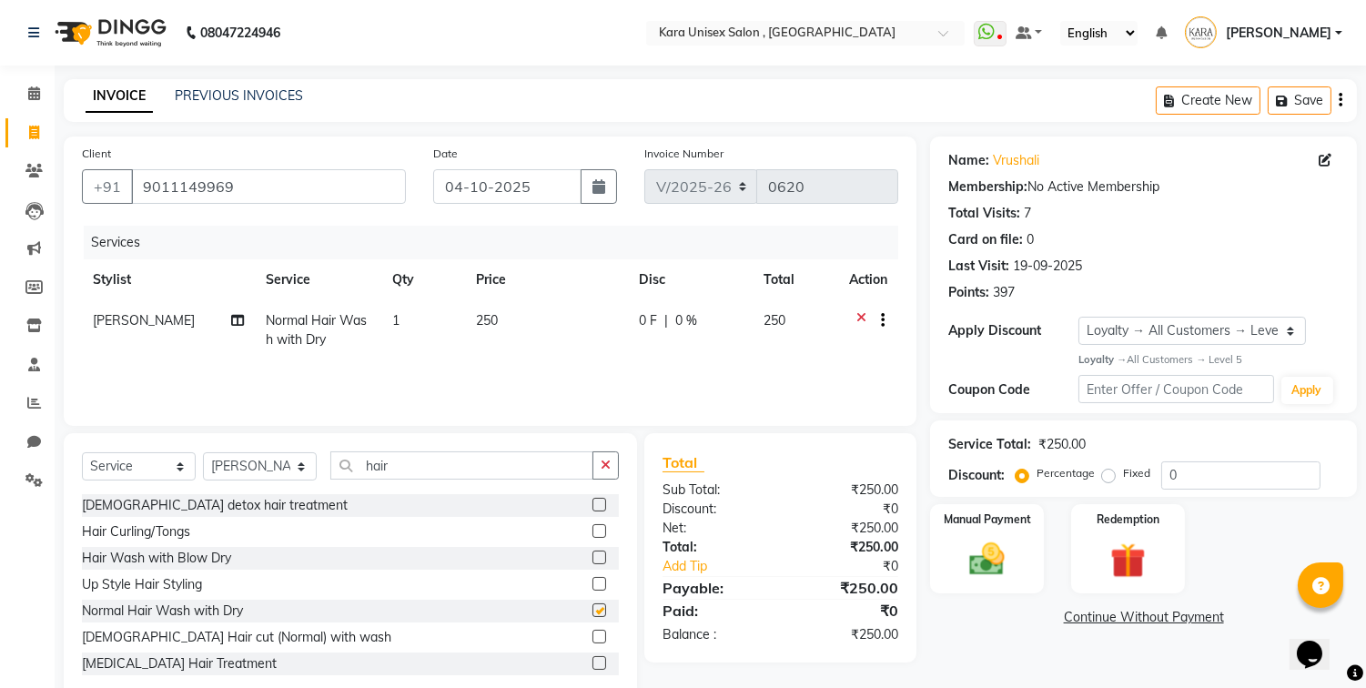
checkbox input "false"
click at [1004, 556] on img at bounding box center [987, 559] width 60 height 43
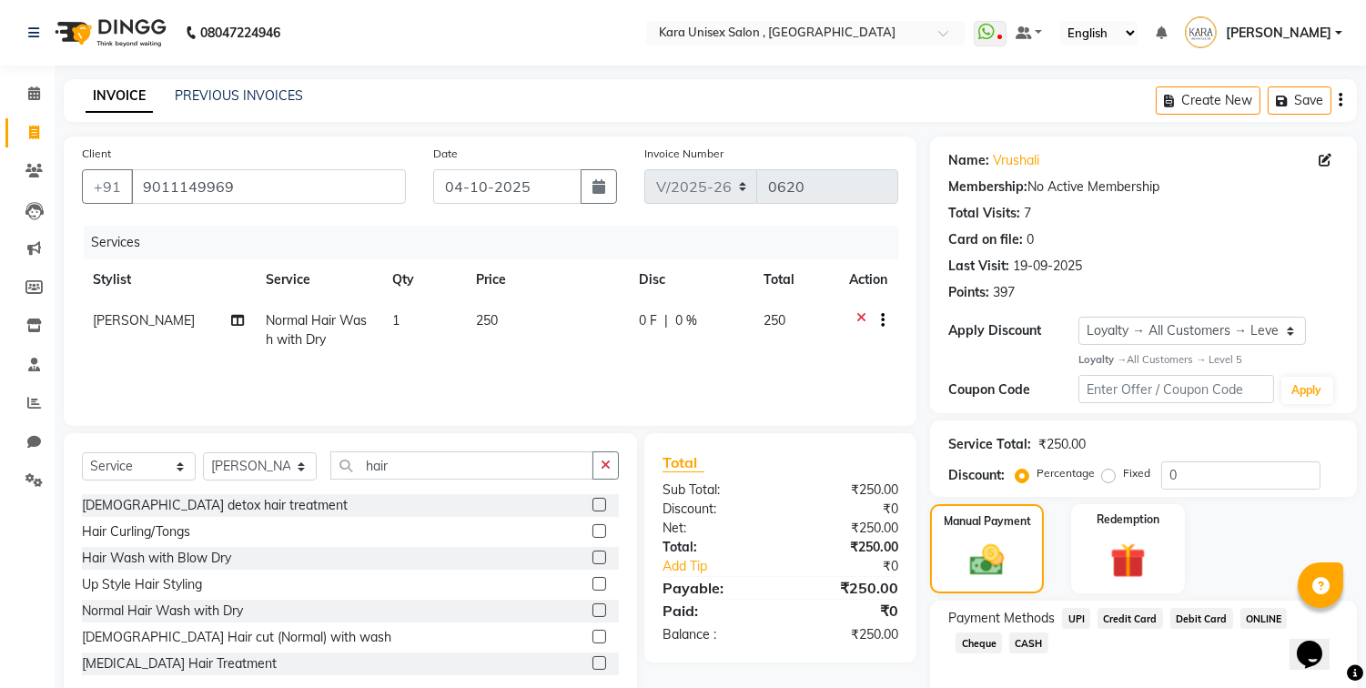
click at [1072, 616] on span "UPI" at bounding box center [1076, 618] width 28 height 21
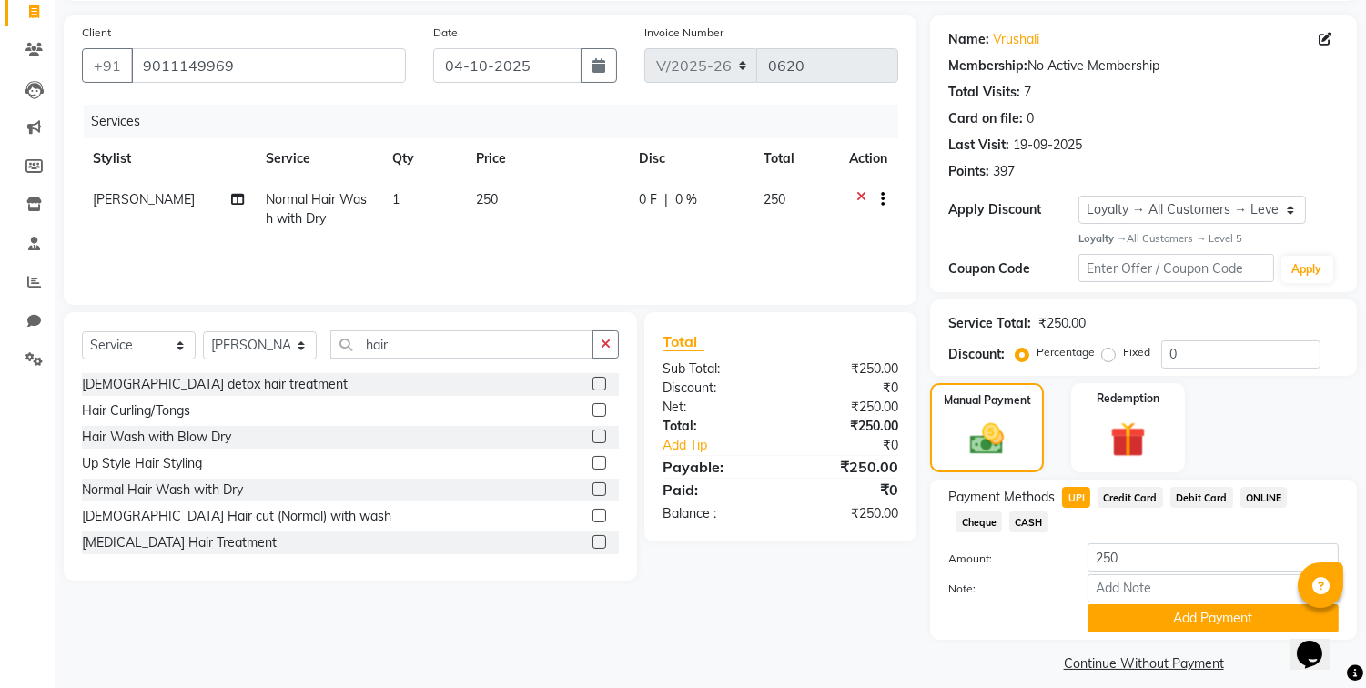
scroll to position [137, 0]
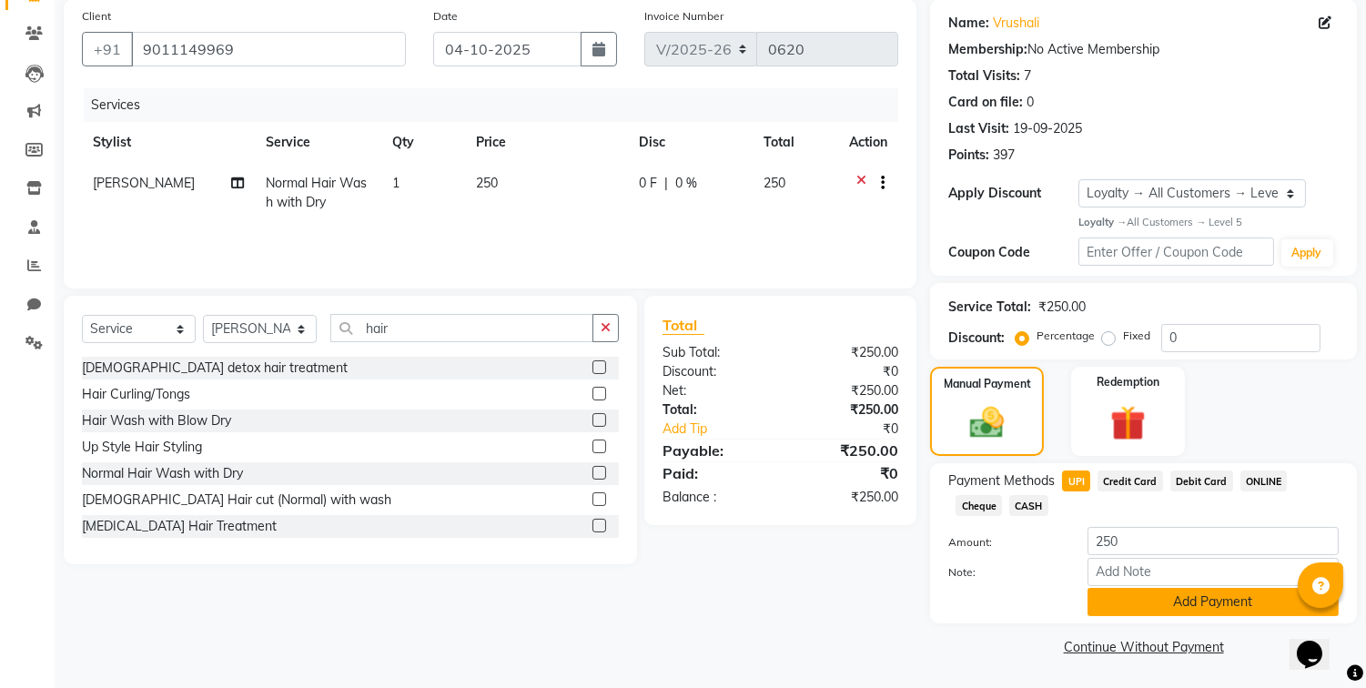
click at [1142, 607] on button "Add Payment" at bounding box center [1213, 602] width 251 height 28
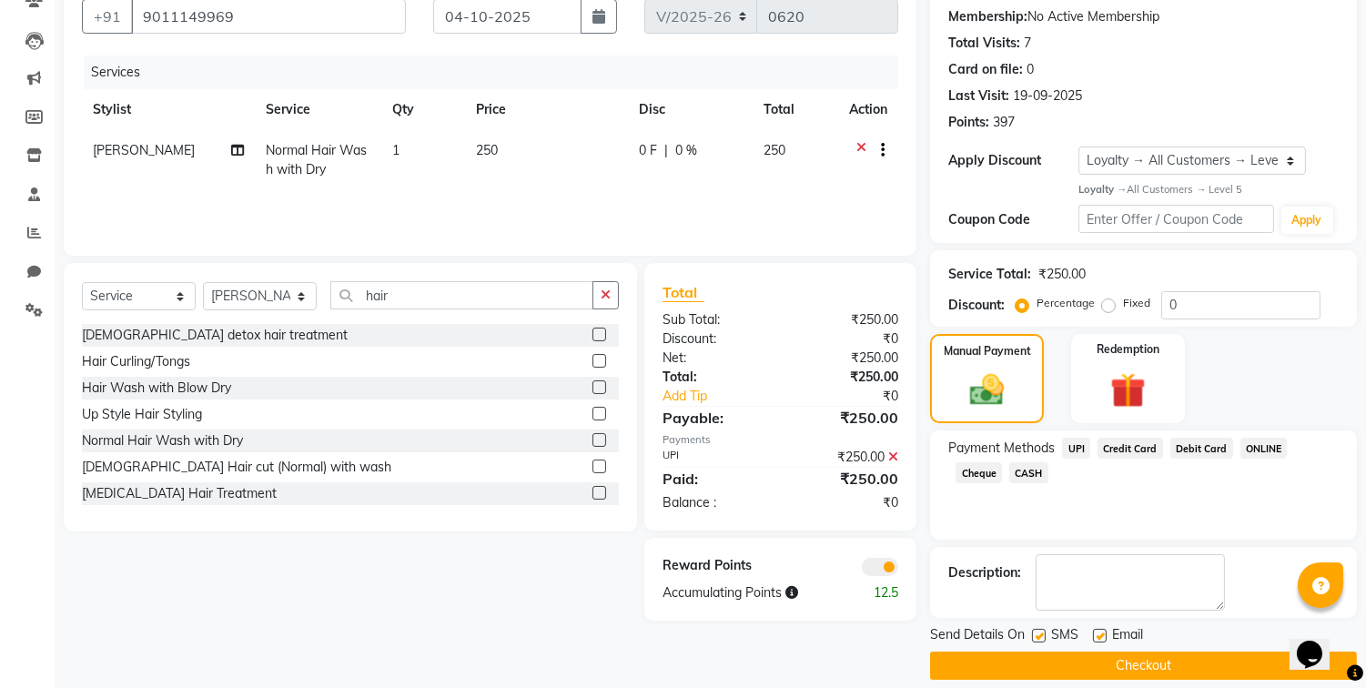
scroll to position [188, 0]
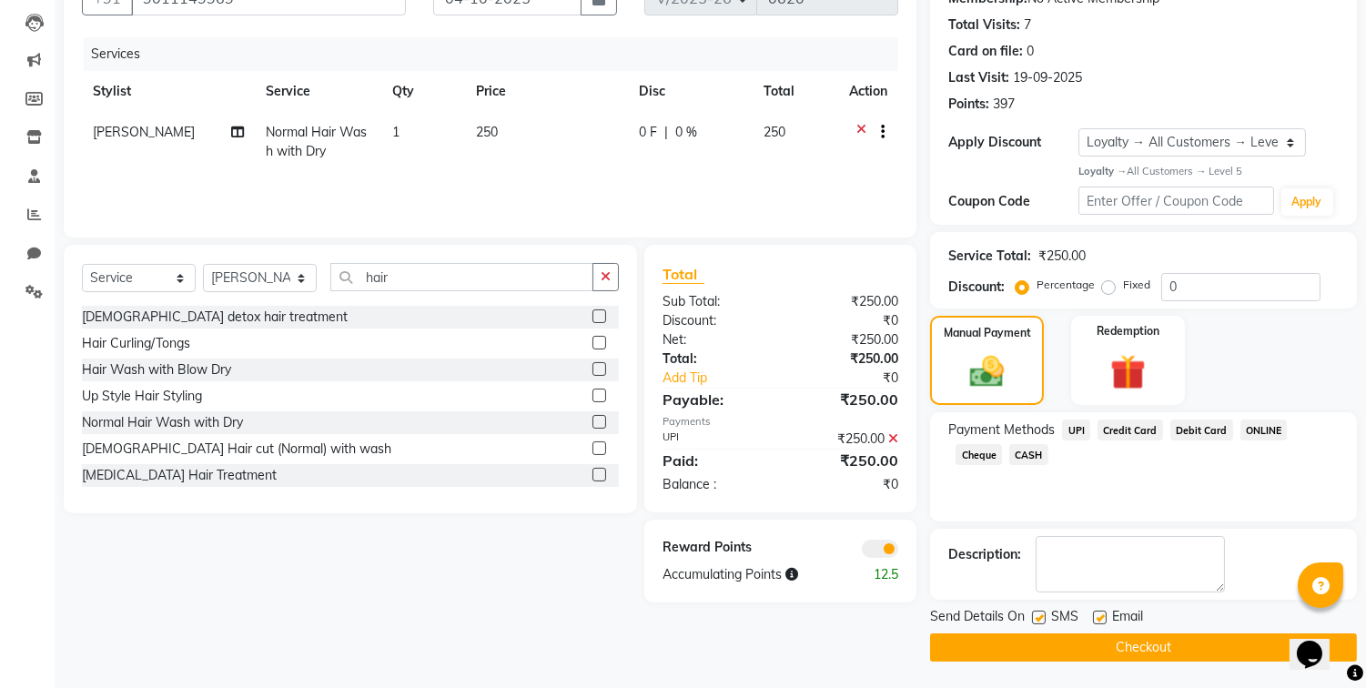
click at [1139, 649] on button "Checkout" at bounding box center [1143, 647] width 427 height 28
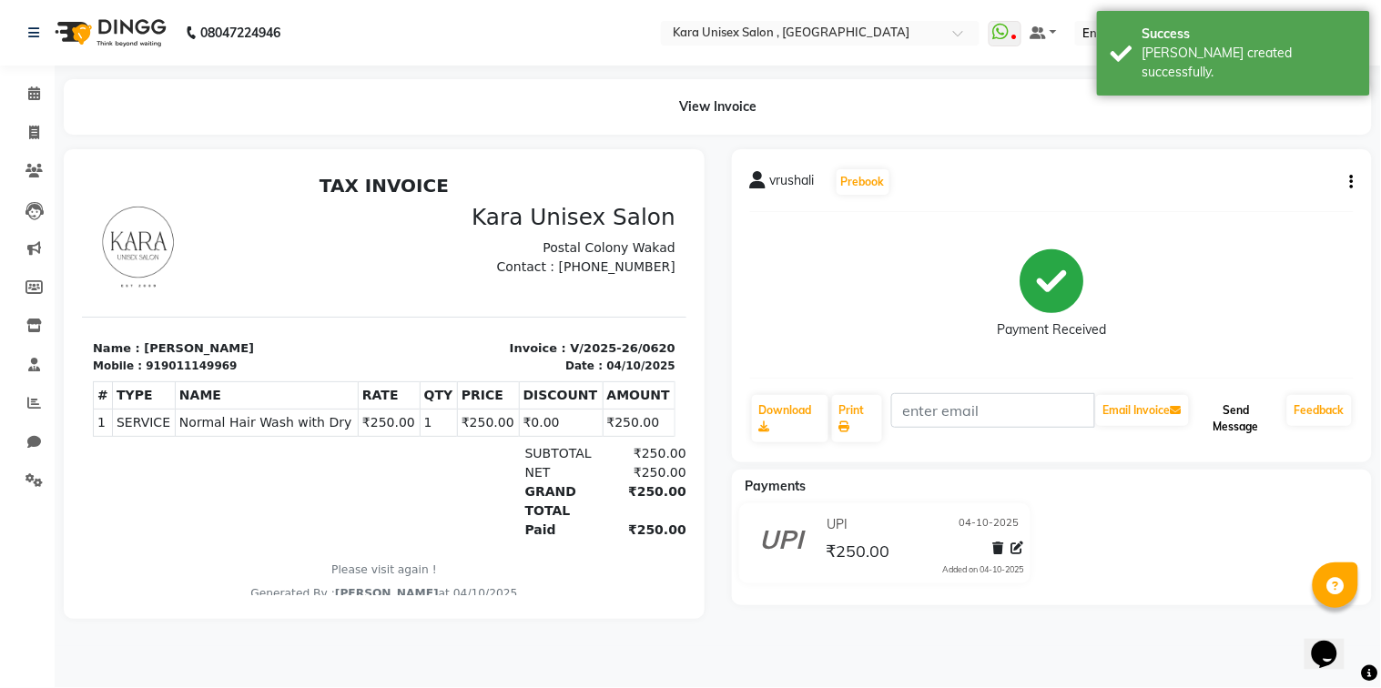
click at [1213, 429] on button "Send Message" at bounding box center [1235, 418] width 87 height 47
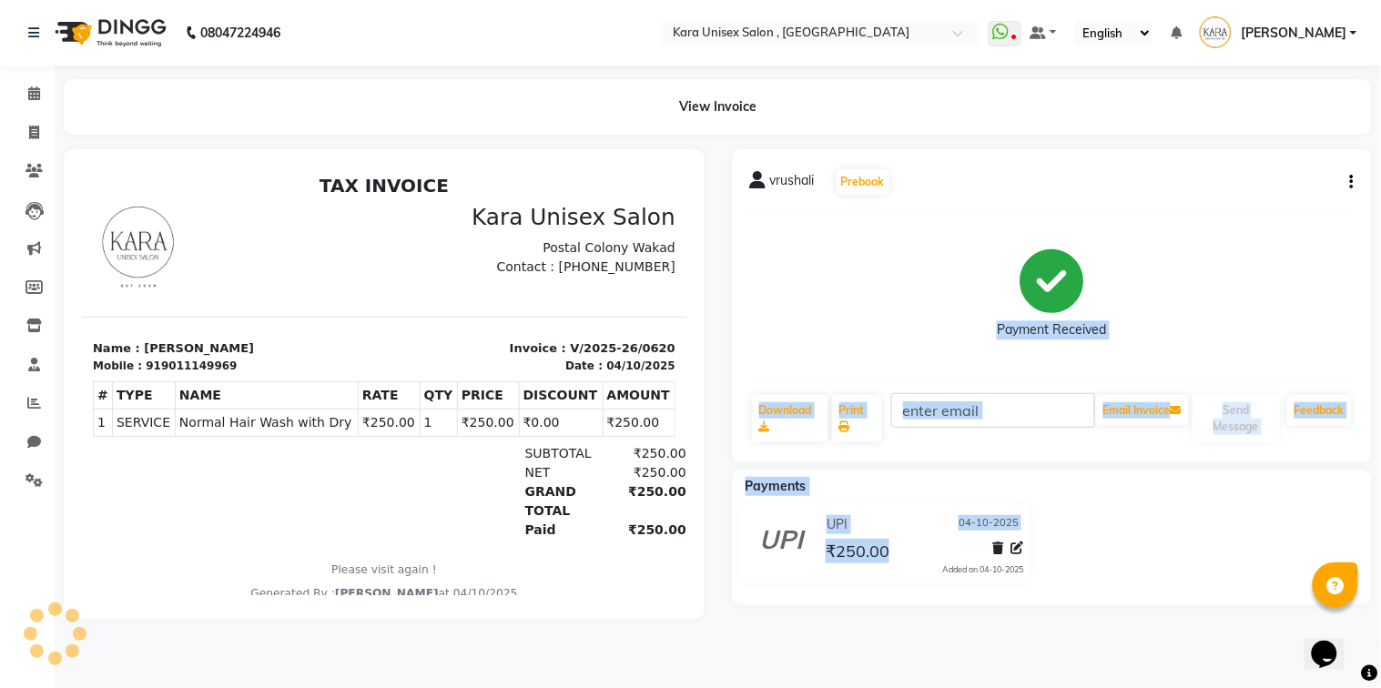
drag, startPoint x: 1159, startPoint y: 711, endPoint x: 302, endPoint y: 413, distance: 907.5
click at [38, 100] on icon at bounding box center [34, 93] width 12 height 14
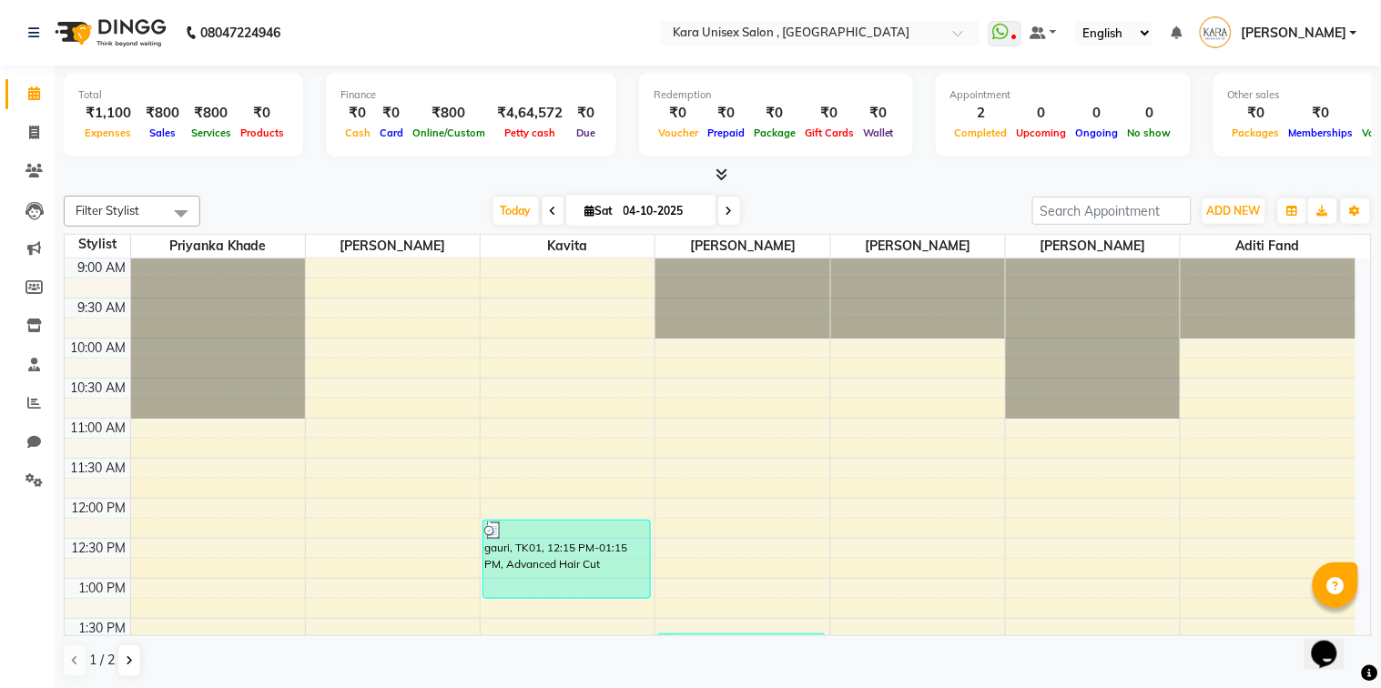
scroll to position [403, 0]
